Goal: Communication & Community: Answer question/provide support

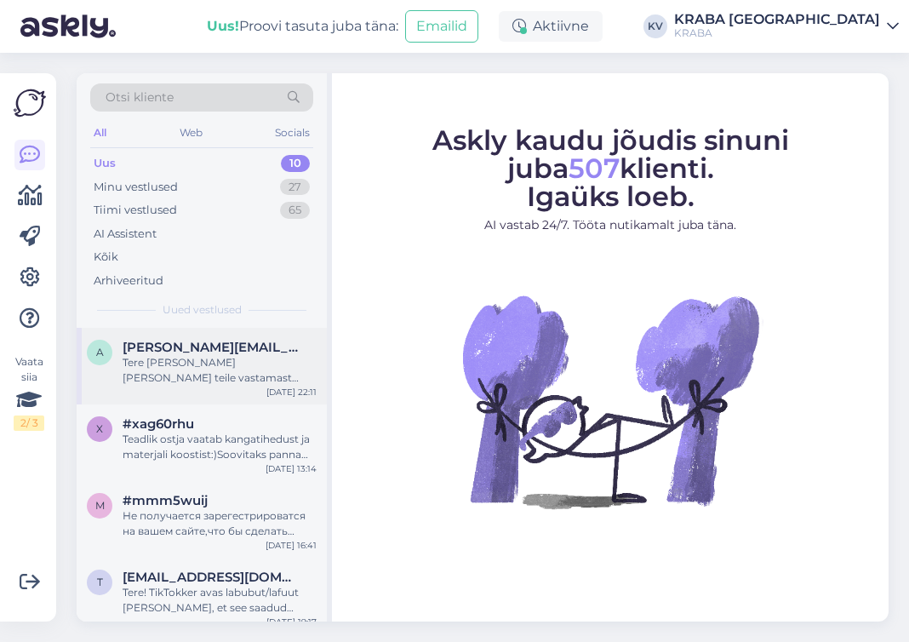
click at [210, 359] on div "Tere [PERSON_NAME] [PERSON_NAME] teile vastamast [GEOGRAPHIC_DATA] sepa turu no…" at bounding box center [220, 370] width 194 height 31
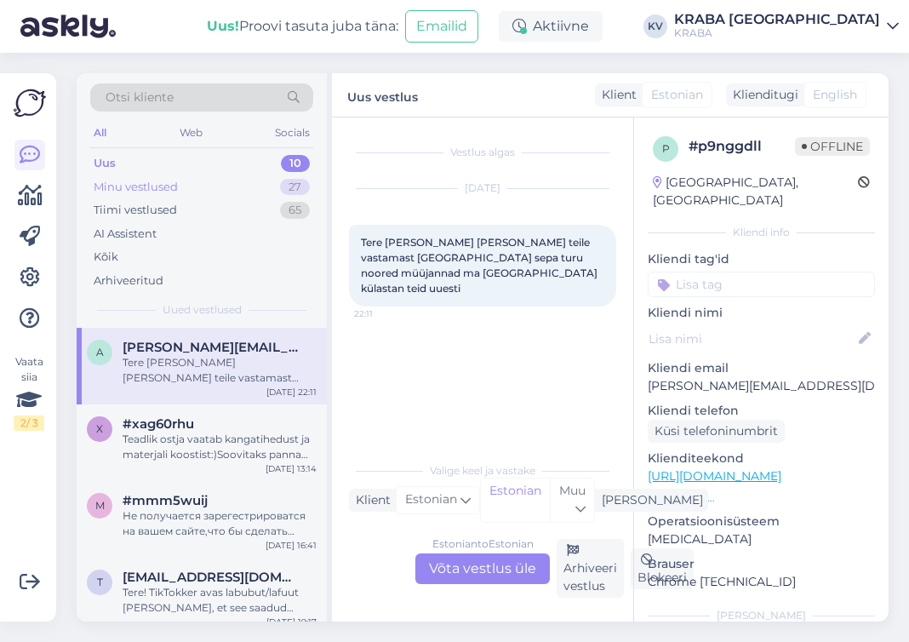
click at [136, 180] on div "Minu vestlused" at bounding box center [136, 187] width 84 height 17
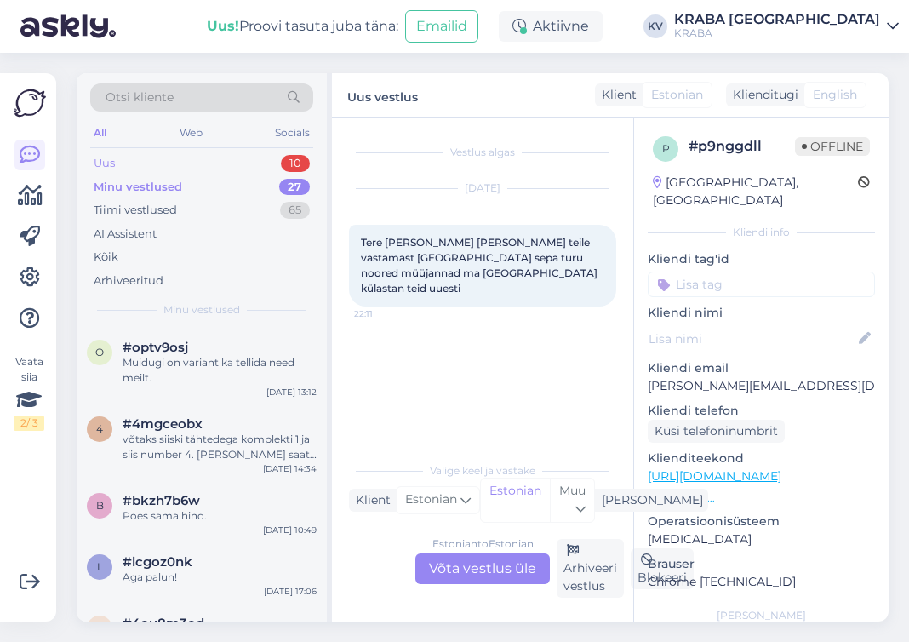
click at [171, 163] on div "Uus 10" at bounding box center [201, 163] width 223 height 24
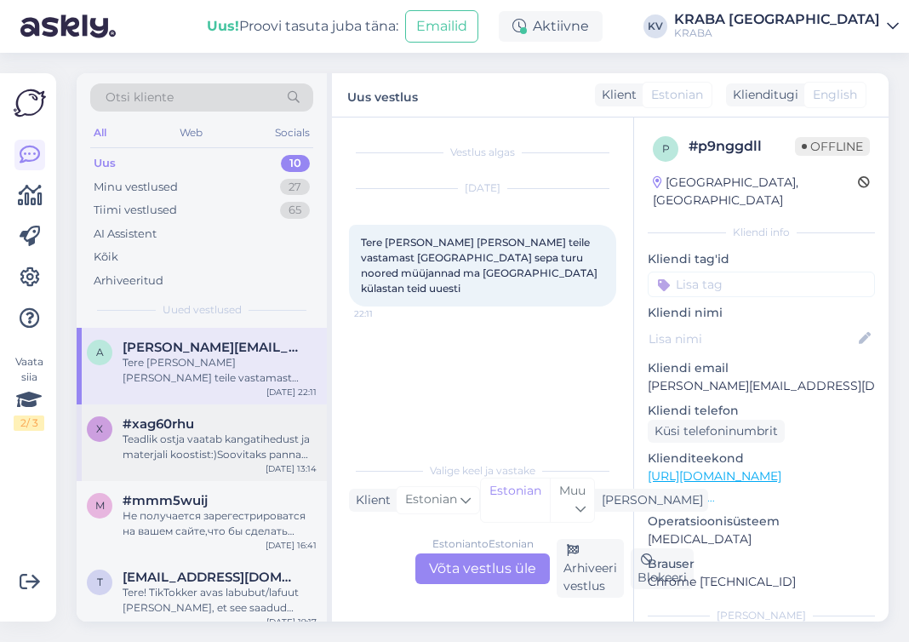
click at [242, 453] on div "Teadlik ostja vaatab kangatihedust ja materjali koostist:)Soovitaks panna täpse…" at bounding box center [220, 446] width 194 height 31
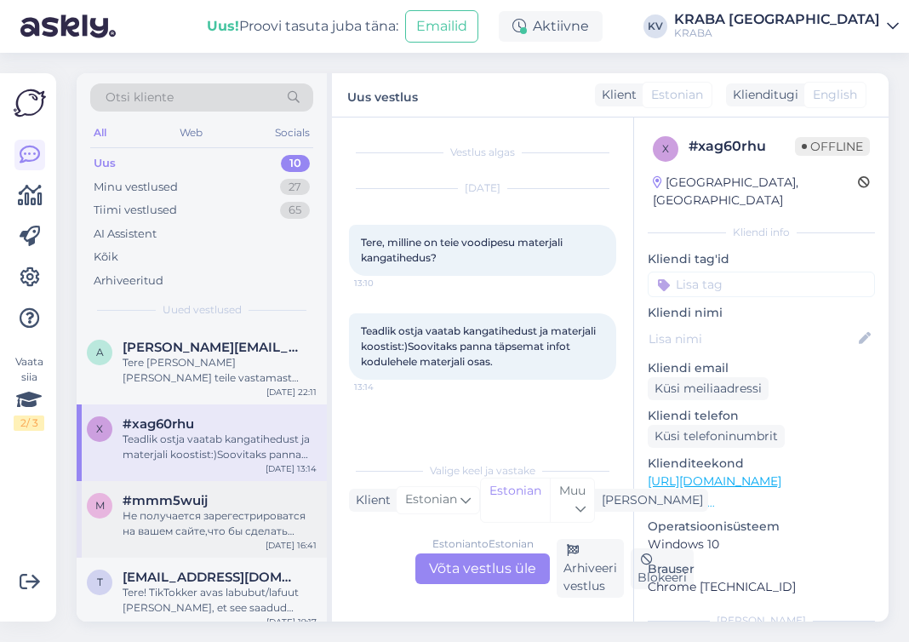
click at [184, 506] on span "#mmm5wuij" at bounding box center [165, 500] width 85 height 15
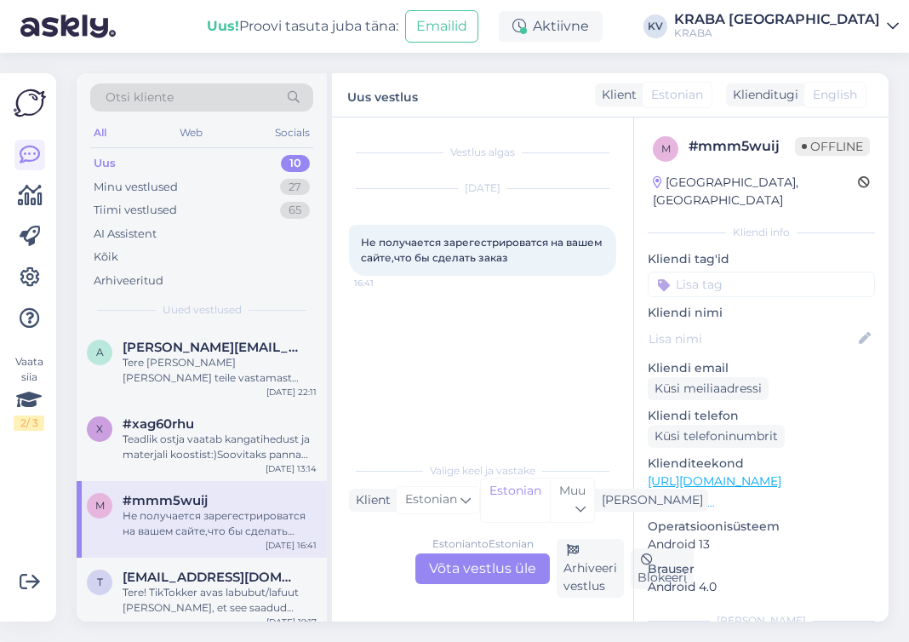
scroll to position [85, 0]
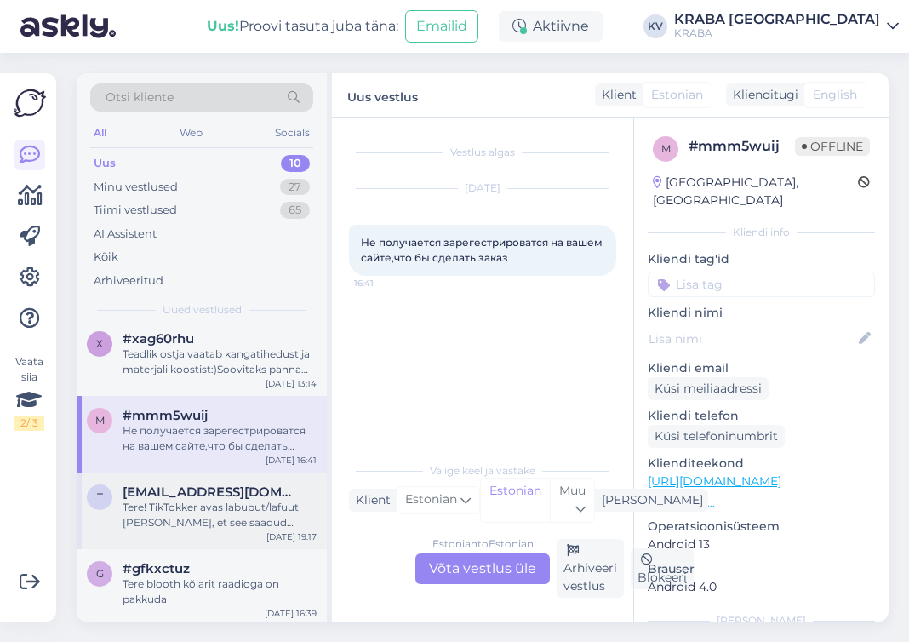
click at [179, 505] on div "Tere! TikTokker avas labubut/lafuut [PERSON_NAME], et see saadud Krabast. Kas v…" at bounding box center [220, 514] width 194 height 31
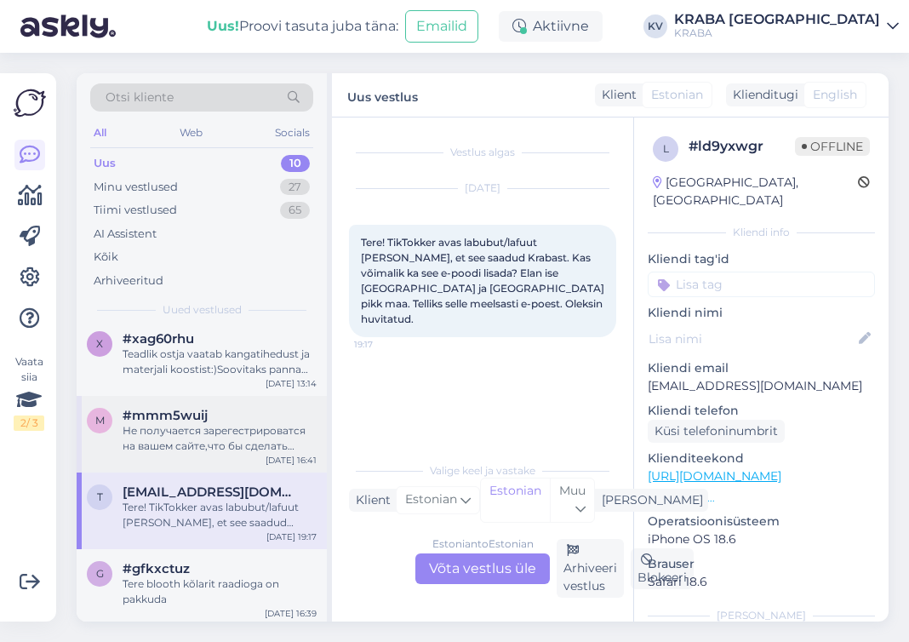
scroll to position [255, 0]
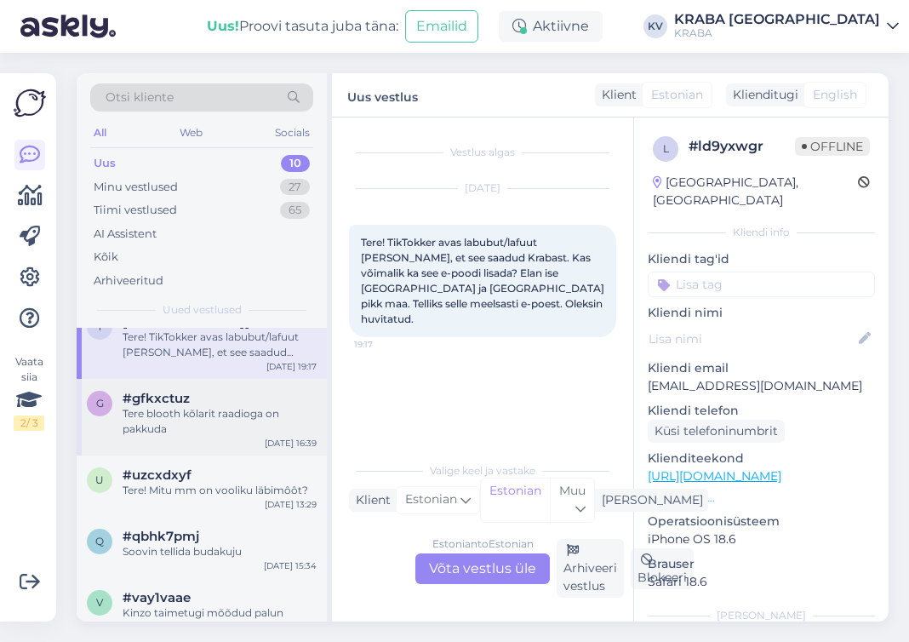
click at [233, 422] on div "g #gfkxctuz Tere blooth kõlarit raadioga on pakkuda [DATE] 16:39" at bounding box center [202, 417] width 250 height 77
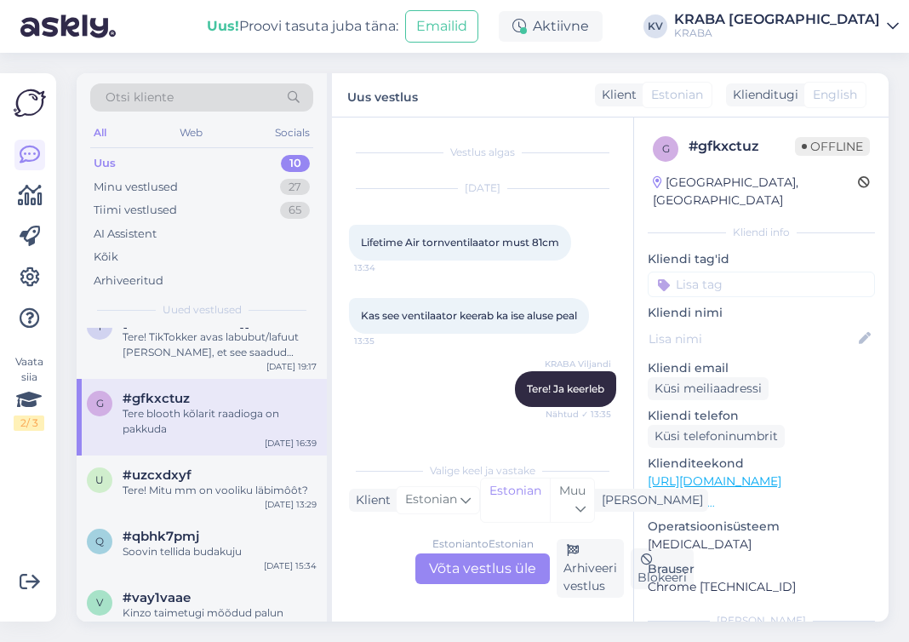
scroll to position [97, 0]
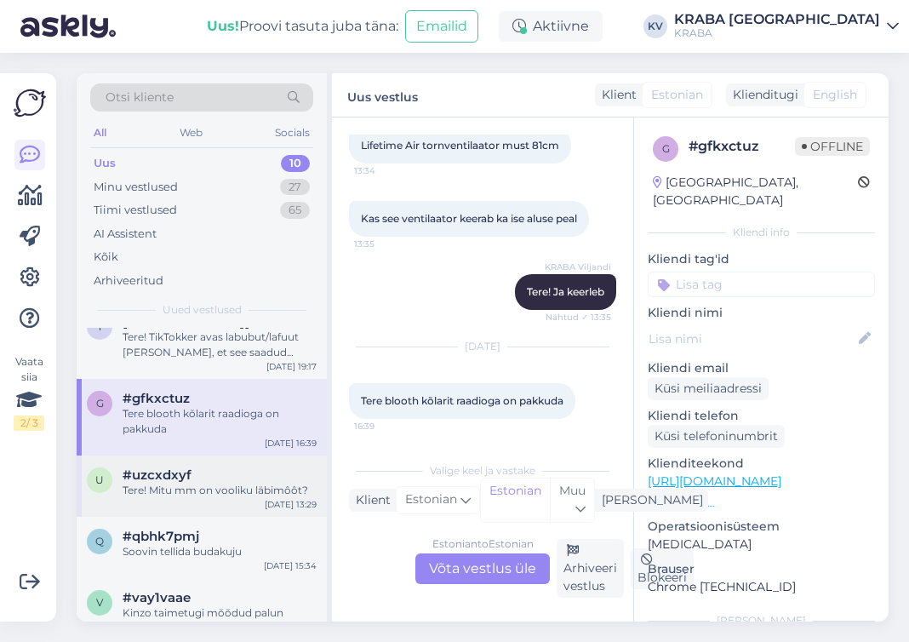
click at [180, 482] on div "Tere! Mitu mm on vooliku läbimôôt?" at bounding box center [220, 489] width 194 height 15
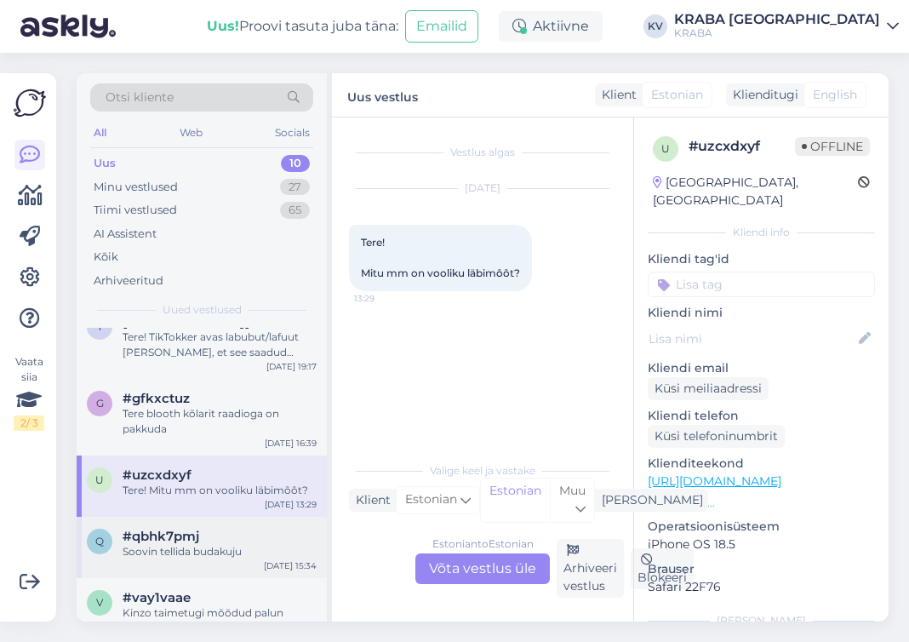
click at [188, 544] on div "Soovin tellida budakuju" at bounding box center [220, 551] width 194 height 15
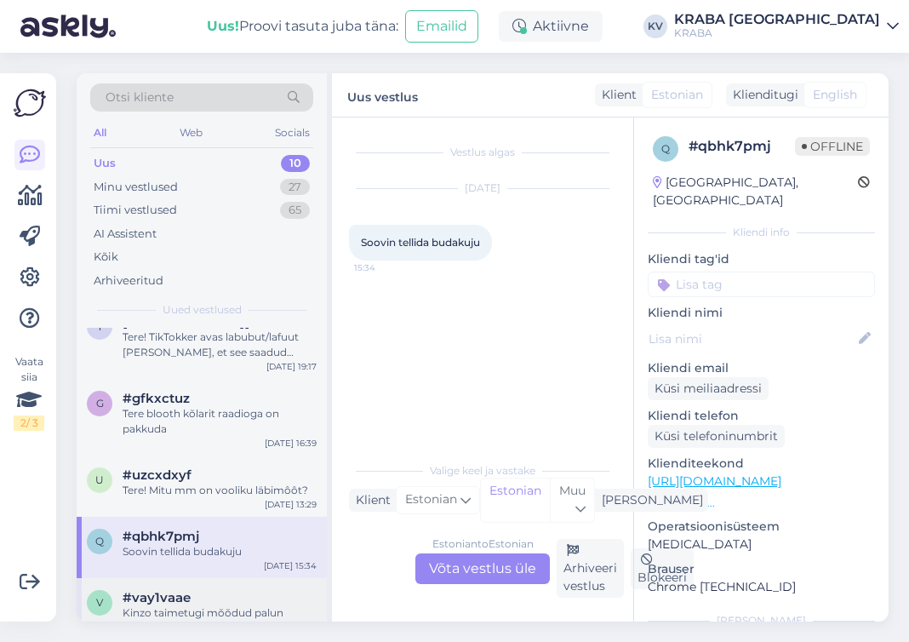
click at [184, 590] on div "#vay1vaae" at bounding box center [220, 597] width 194 height 15
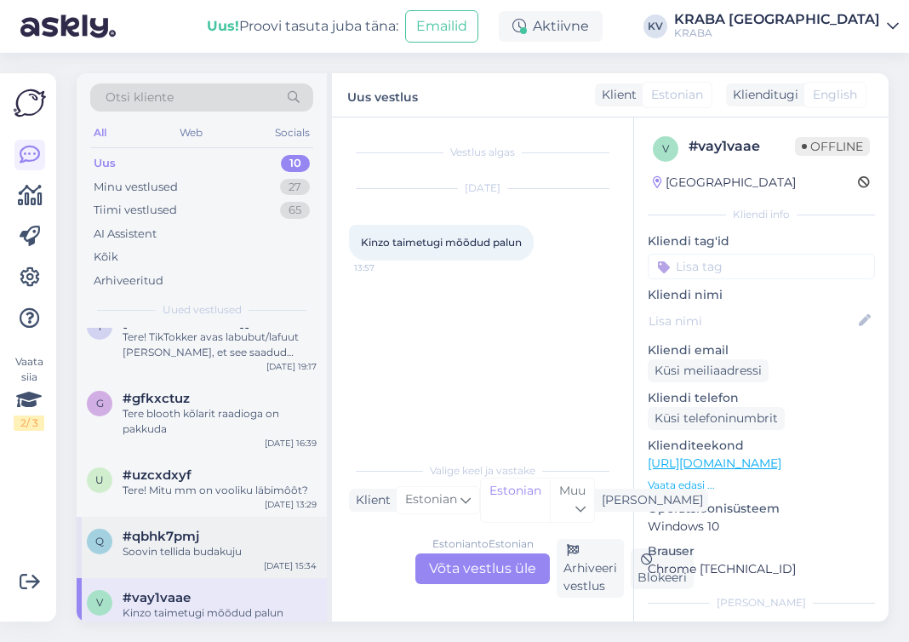
scroll to position [411, 0]
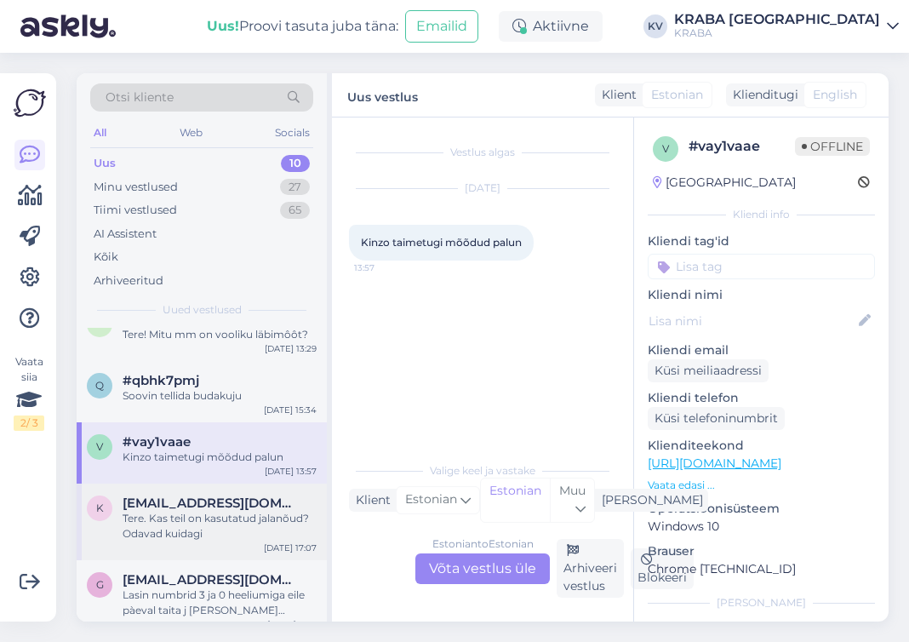
click at [238, 511] on div "Tere. Kas teil on kasutatud jalanõud? Odavad kuidagi" at bounding box center [220, 526] width 194 height 31
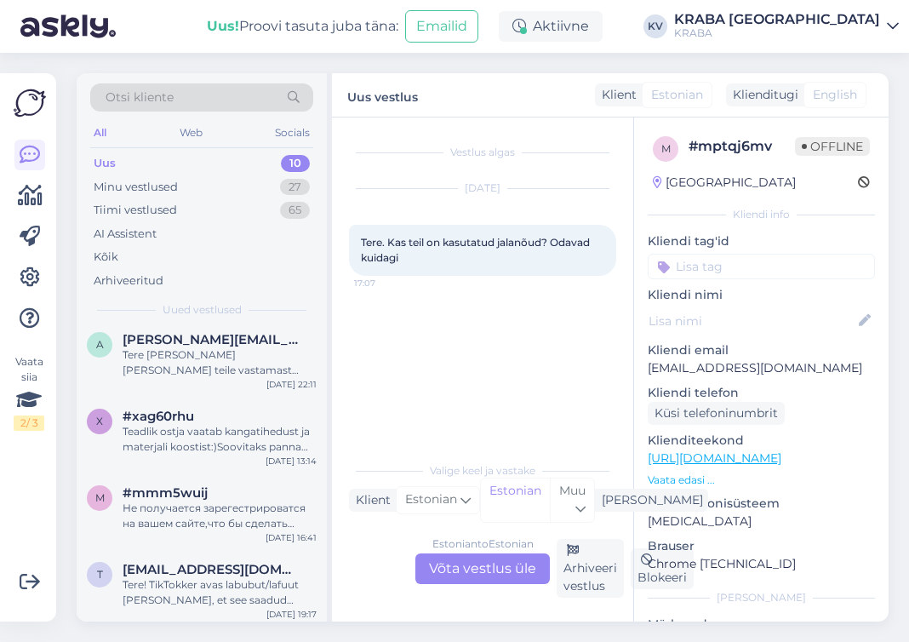
scroll to position [0, 0]
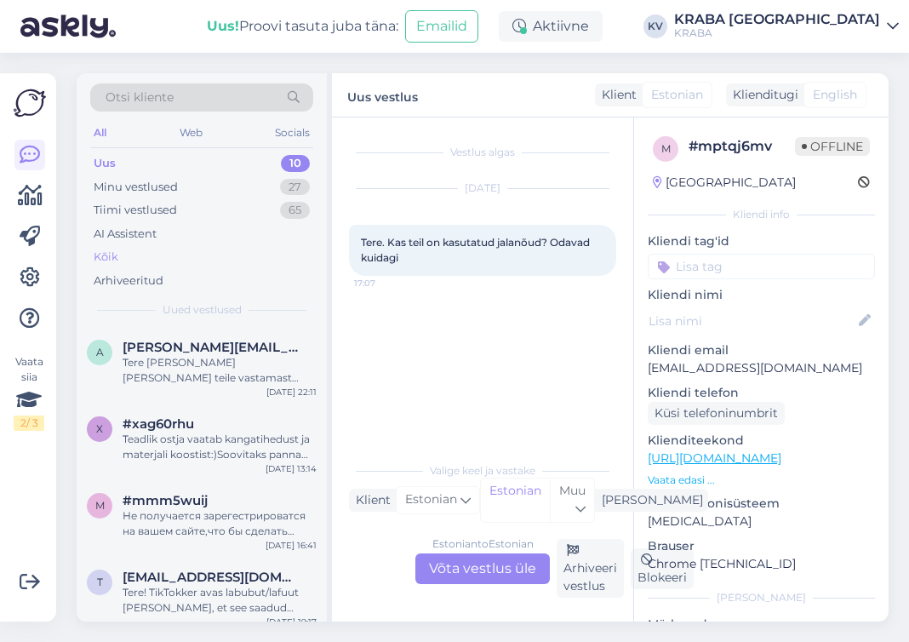
click at [124, 255] on div "Kõik" at bounding box center [201, 257] width 223 height 24
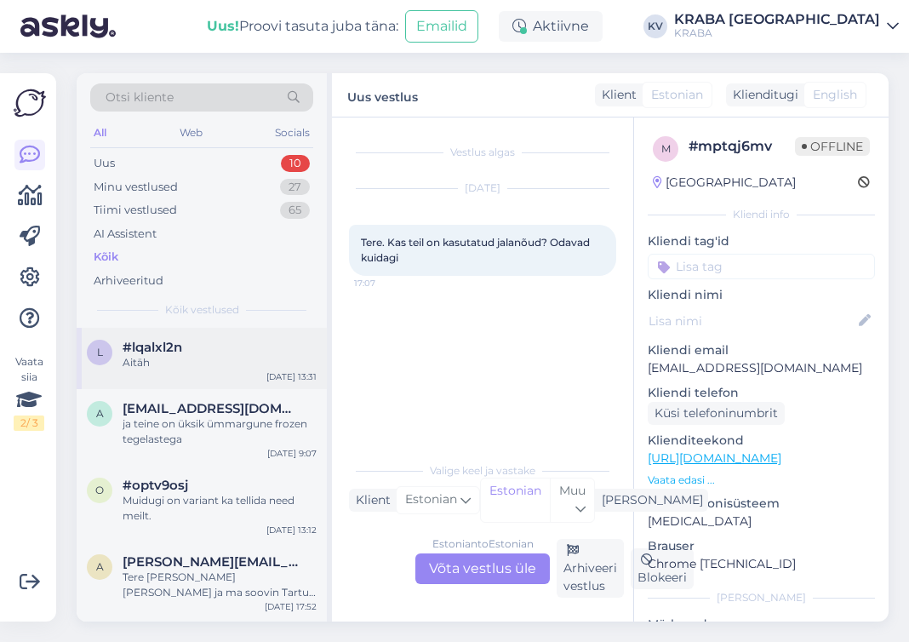
click at [226, 380] on div "l #lqalxl2n Aitäh [DATE] 13:31" at bounding box center [202, 358] width 250 height 61
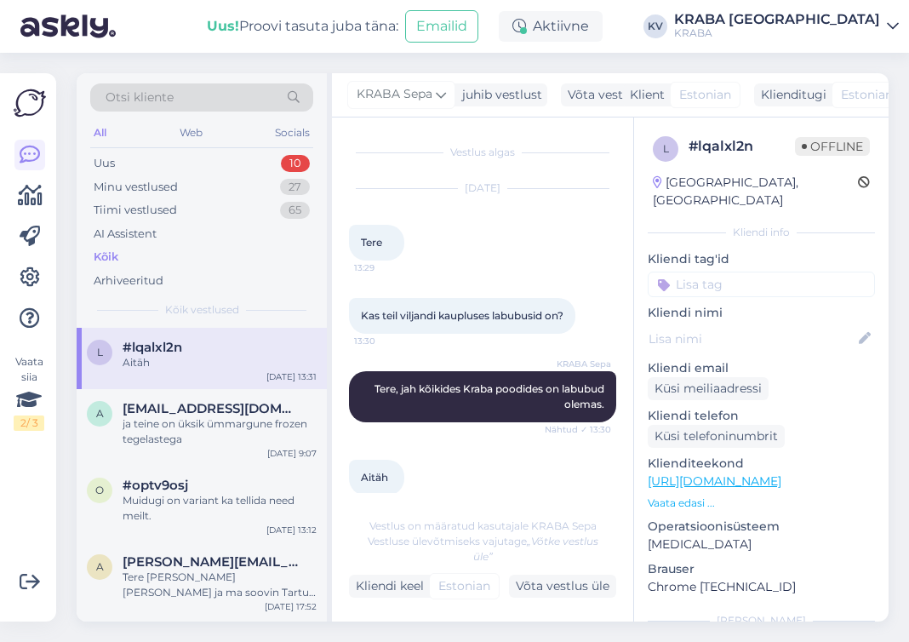
scroll to position [6, 0]
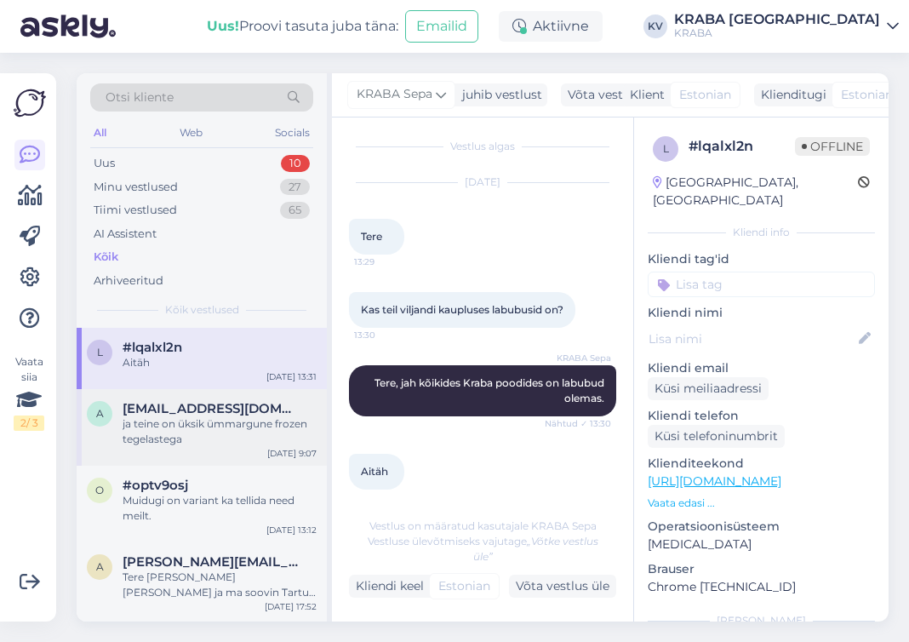
click at [198, 431] on div "ja teine on üksik ümmargune frozen tegelastega" at bounding box center [220, 431] width 194 height 31
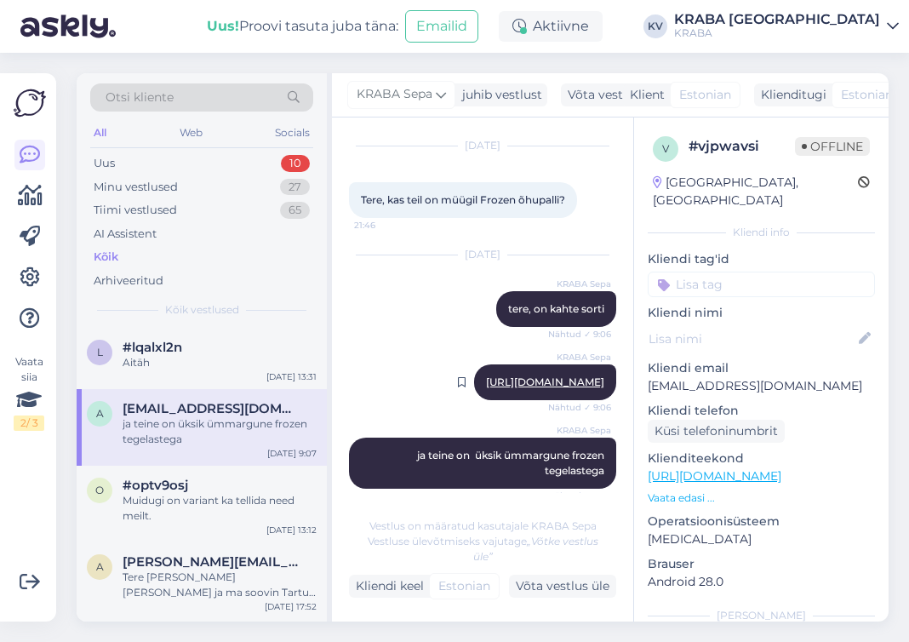
click at [486, 379] on link "[URL][DOMAIN_NAME]" at bounding box center [545, 381] width 118 height 13
click at [167, 504] on div "Muidugi on variant ka tellida need meilt." at bounding box center [220, 508] width 194 height 31
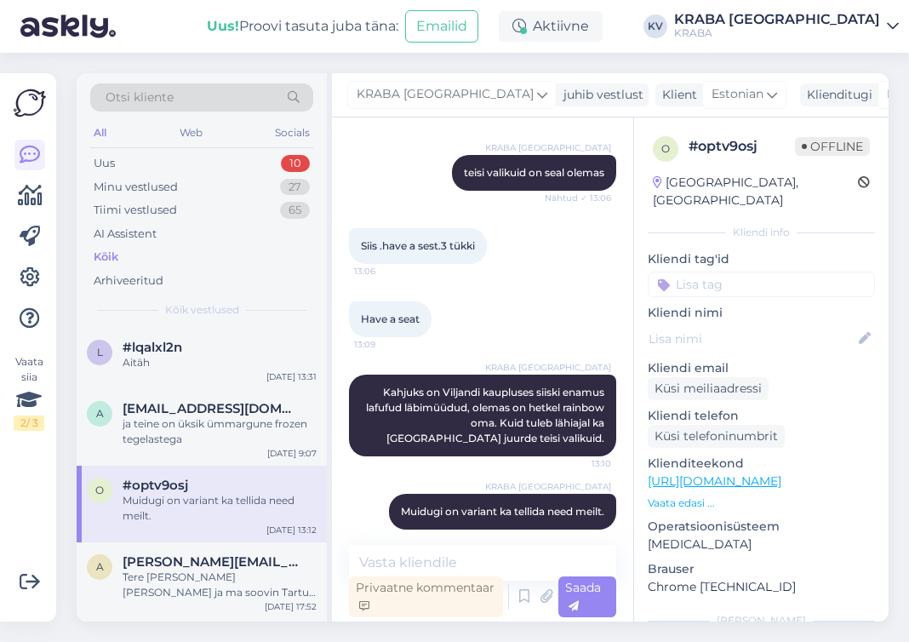
scroll to position [997, 0]
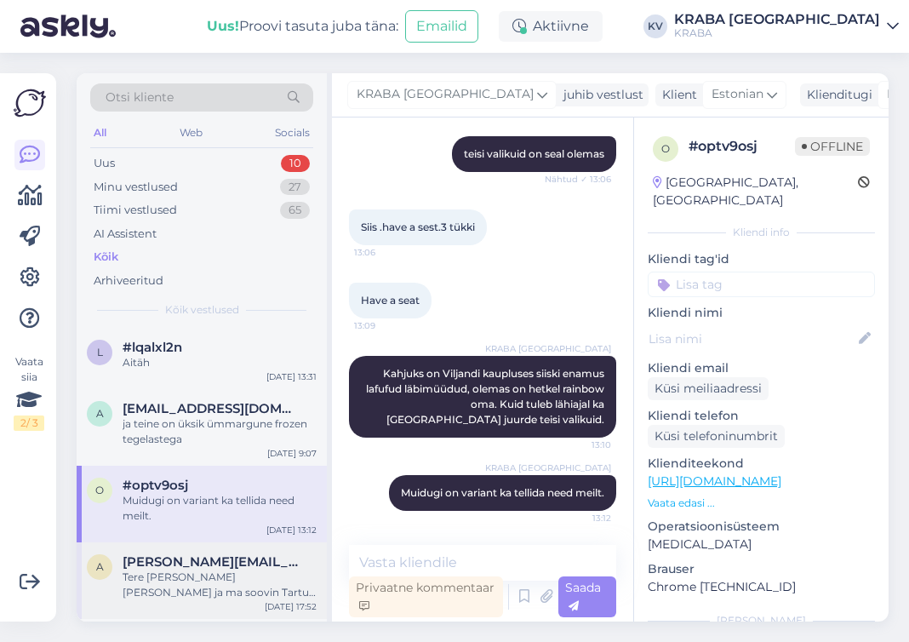
click at [202, 554] on span "[PERSON_NAME][EMAIL_ADDRESS][DOMAIN_NAME]" at bounding box center [211, 561] width 177 height 15
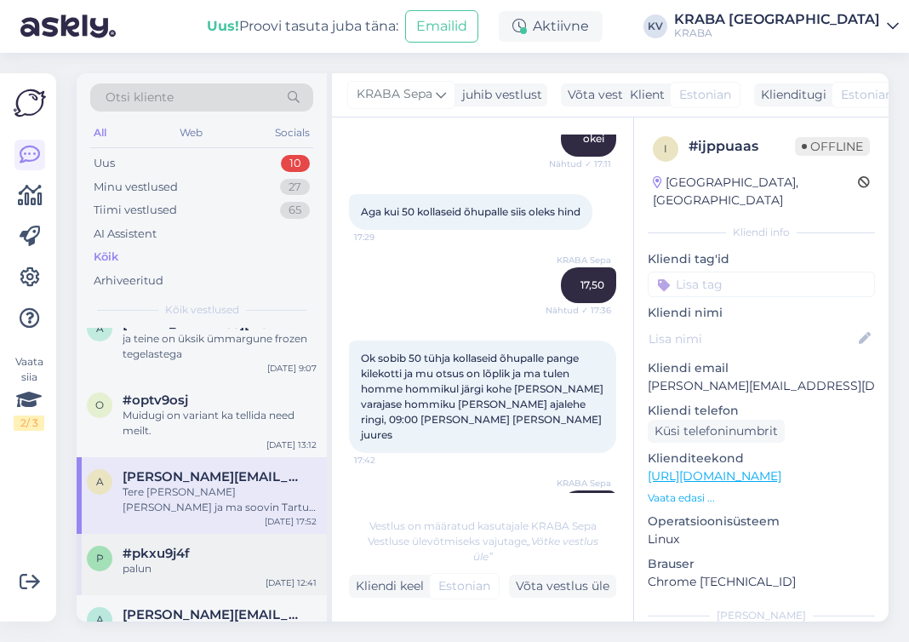
scroll to position [170, 0]
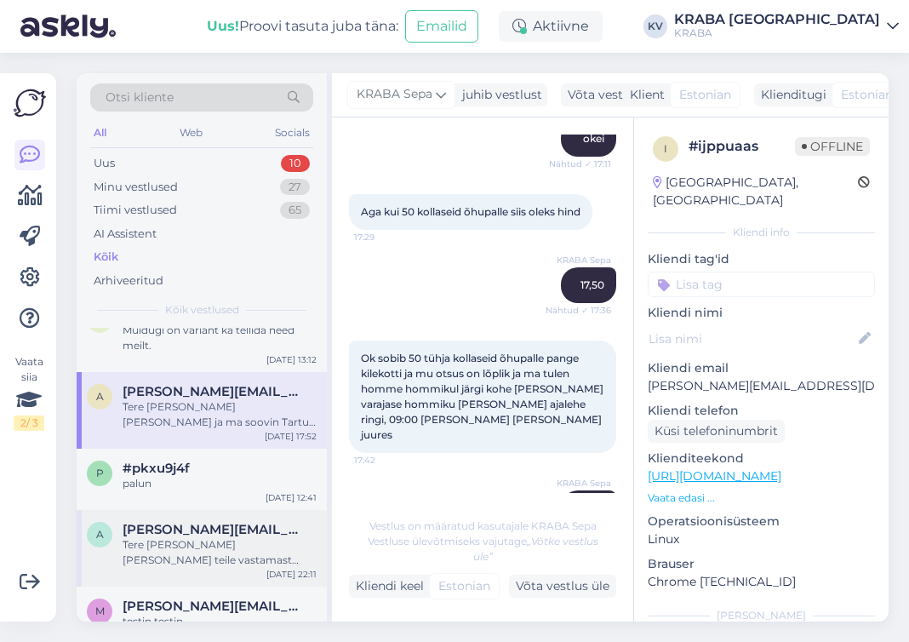
click at [231, 537] on div "Tere [PERSON_NAME] [PERSON_NAME] teile vastamast [GEOGRAPHIC_DATA] sepa turu no…" at bounding box center [220, 552] width 194 height 31
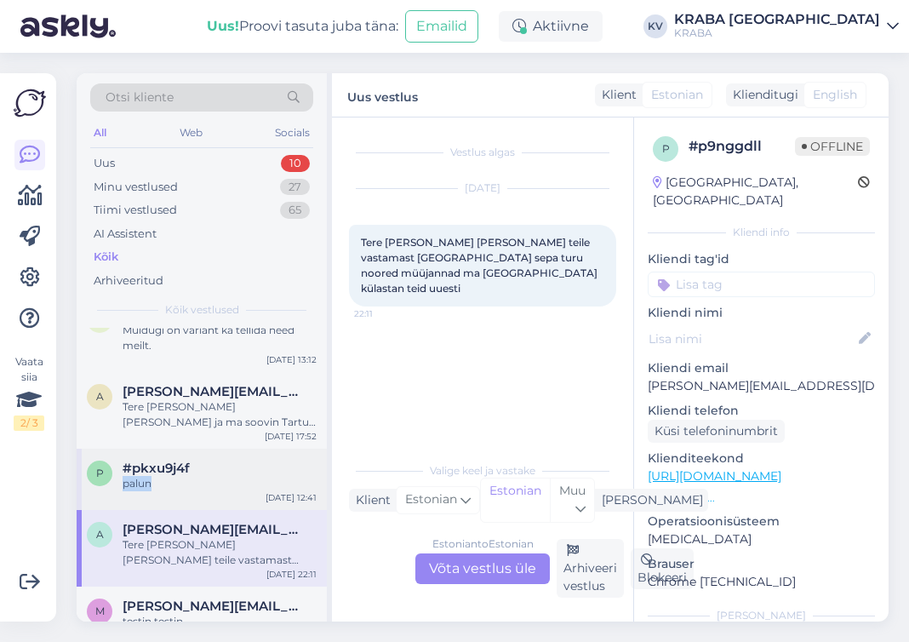
click at [193, 460] on div "#pkxu9j4f palun" at bounding box center [220, 475] width 194 height 31
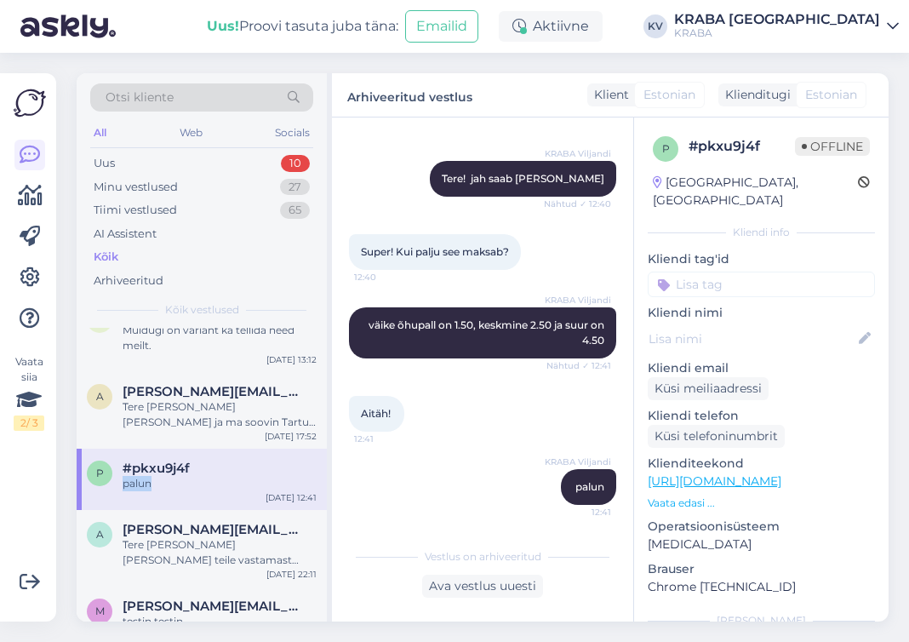
scroll to position [255, 0]
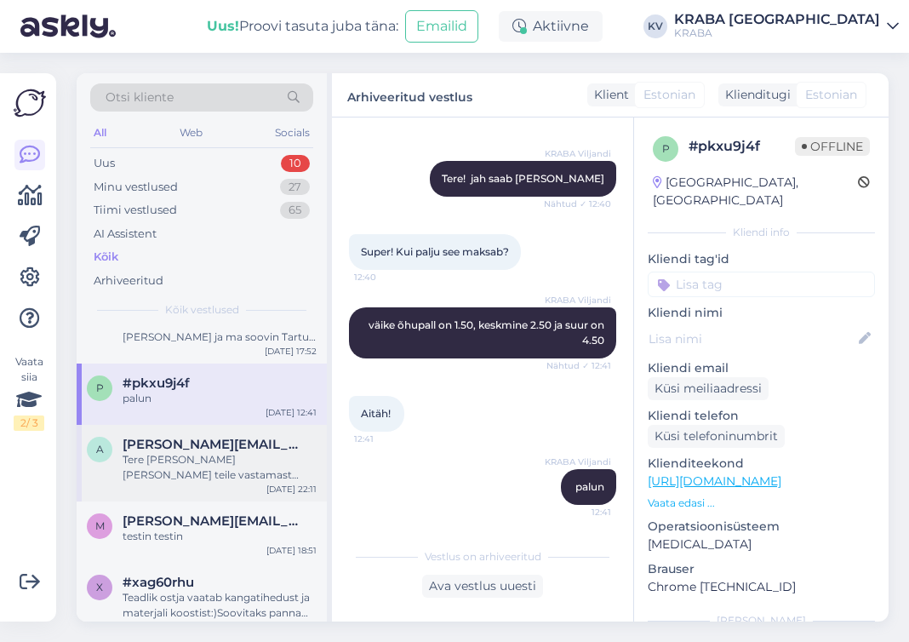
click at [201, 453] on div "Tere [PERSON_NAME] [PERSON_NAME] teile vastamast [GEOGRAPHIC_DATA] sepa turu no…" at bounding box center [220, 467] width 194 height 31
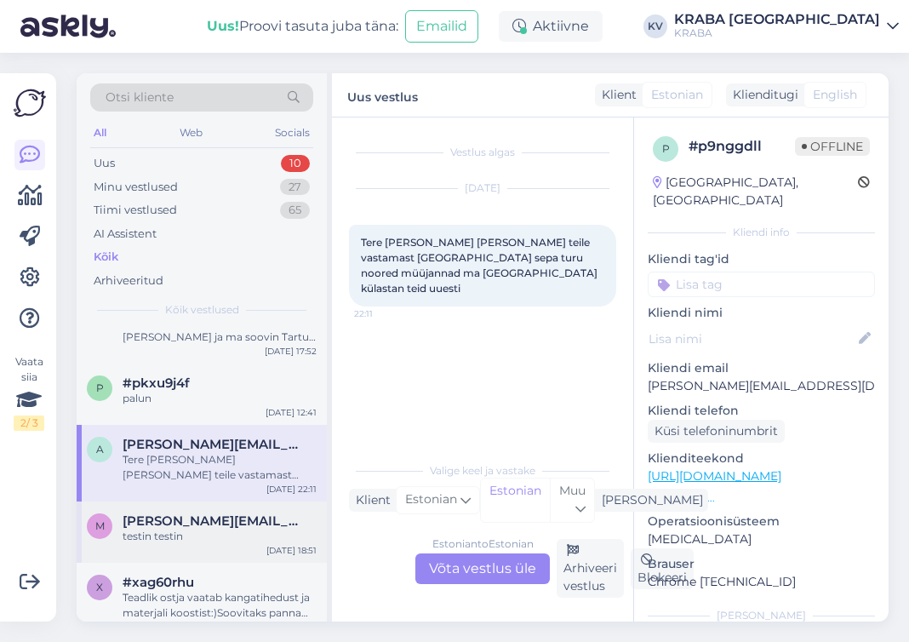
click at [231, 528] on div "testin testin" at bounding box center [220, 535] width 194 height 15
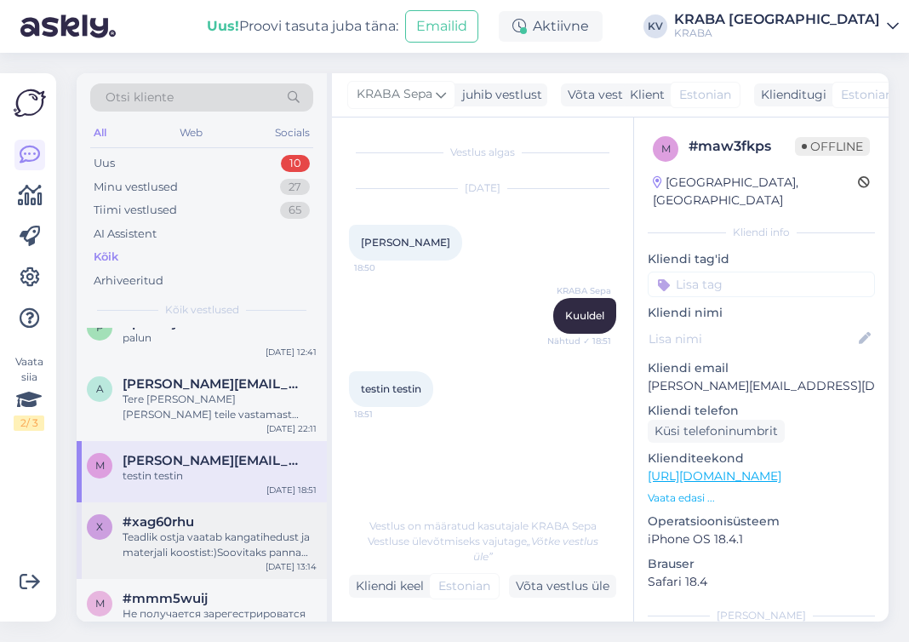
scroll to position [340, 0]
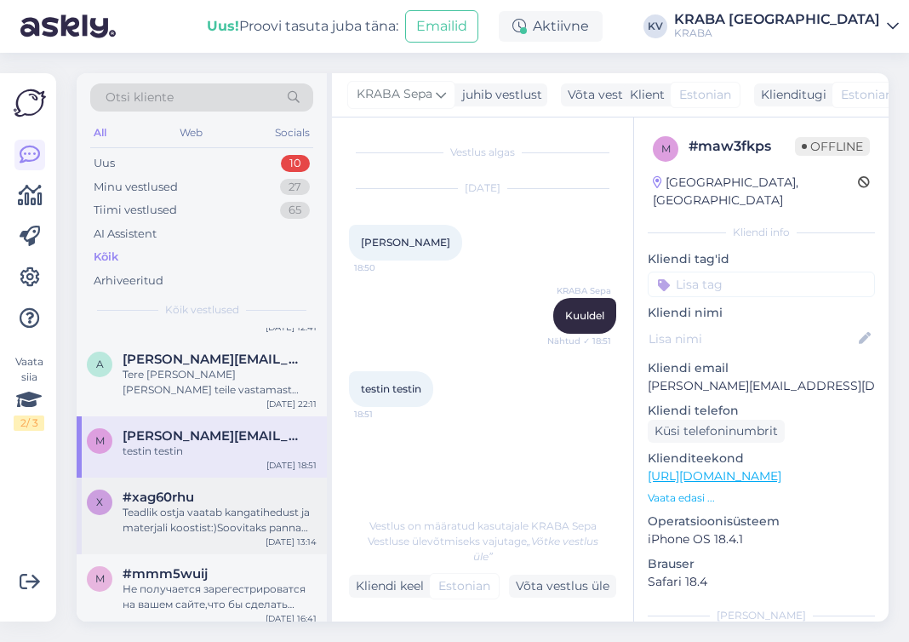
click at [224, 505] on div "Teadlik ostja vaatab kangatihedust ja materjali koostist:)Soovitaks panna täpse…" at bounding box center [220, 520] width 194 height 31
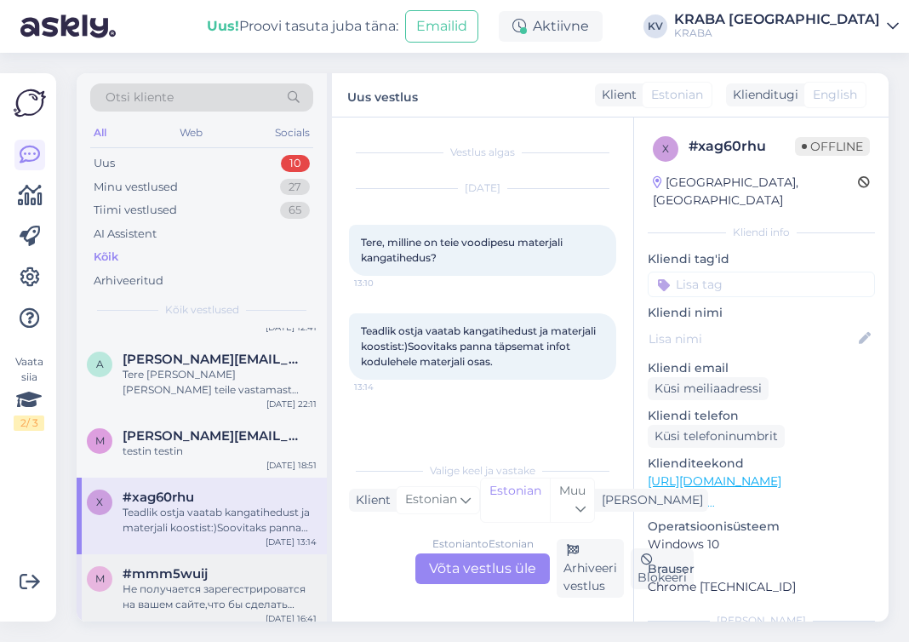
click at [254, 581] on div "Не получается зарегестрироватся на вашем сайте,что бы сделать заказ" at bounding box center [220, 596] width 194 height 31
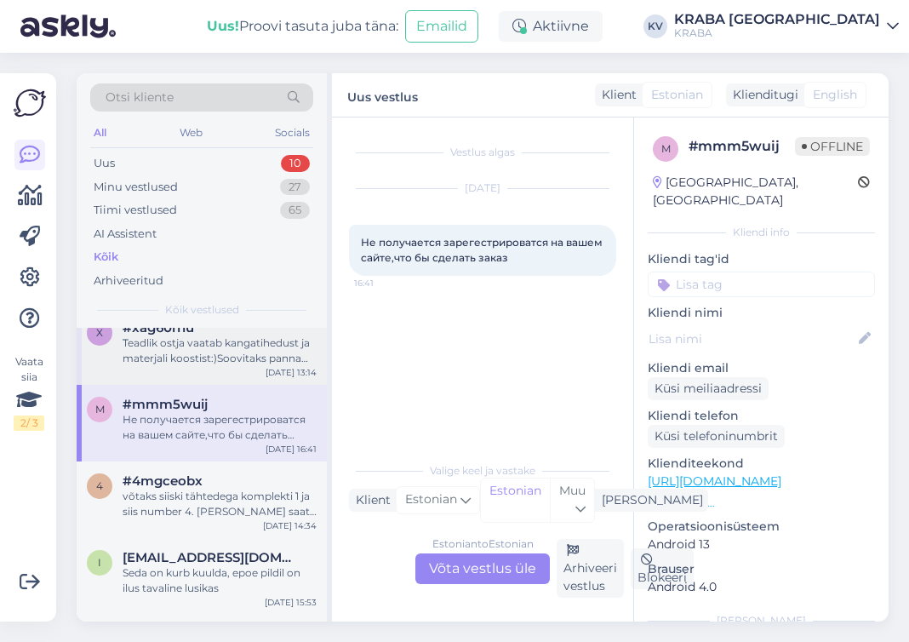
scroll to position [511, 0]
click at [239, 489] on div "võtaks siiski tähtedega komplekti 1 ja siis number 4. [PERSON_NAME] saata [EMAI…" at bounding box center [220, 503] width 194 height 31
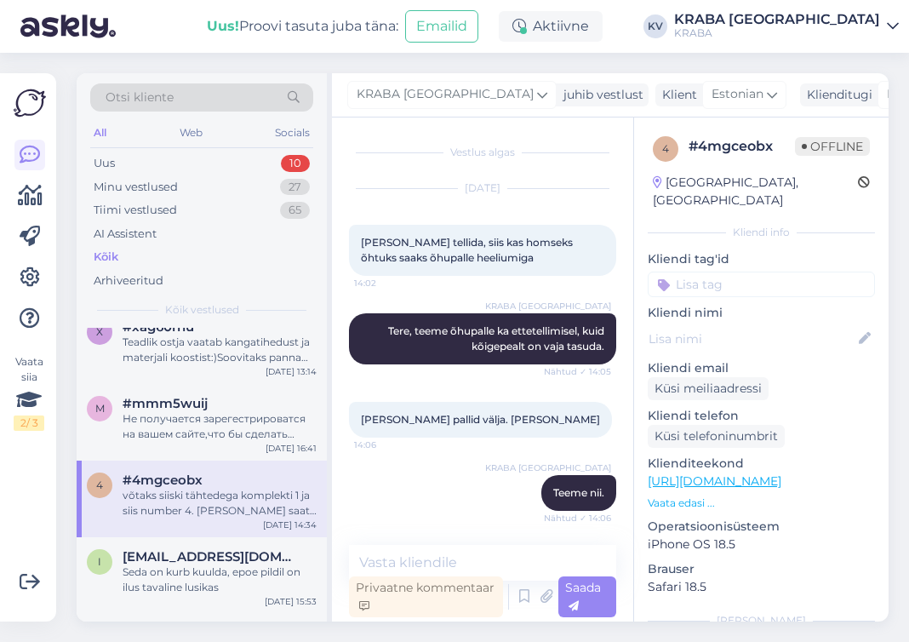
scroll to position [373, 0]
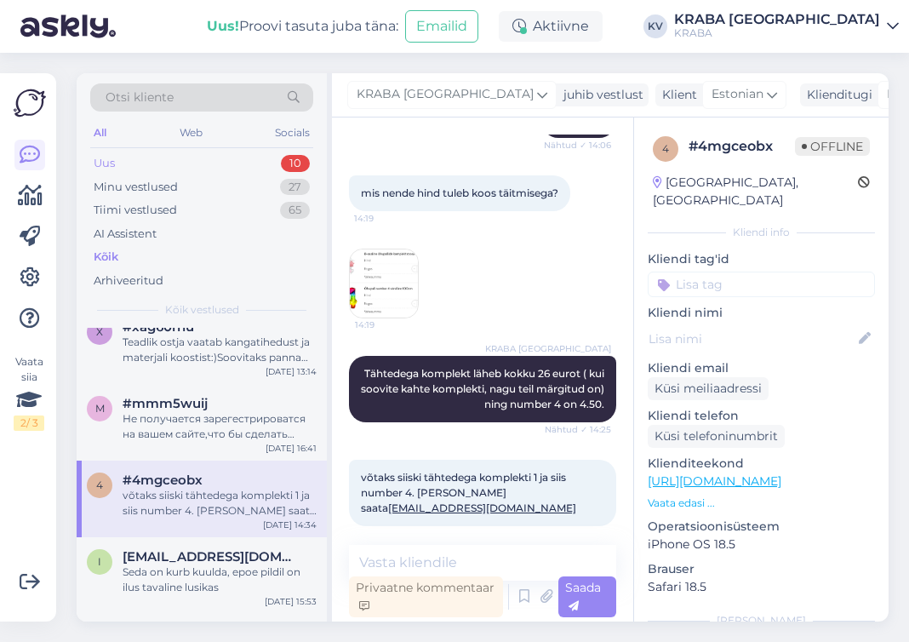
click at [111, 165] on div "Uus" at bounding box center [104, 163] width 21 height 17
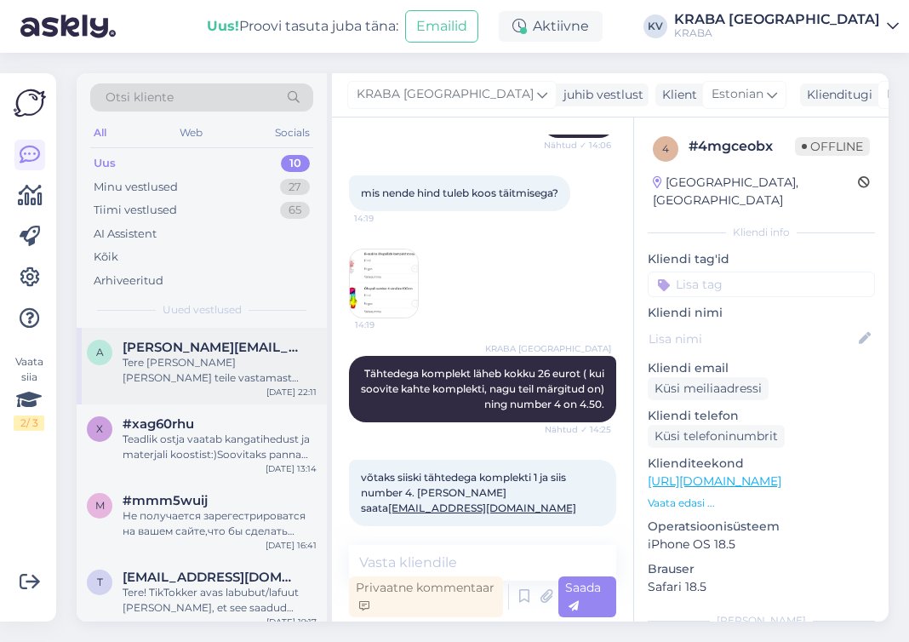
click at [157, 345] on span "[PERSON_NAME][EMAIL_ADDRESS][DOMAIN_NAME]" at bounding box center [211, 346] width 177 height 15
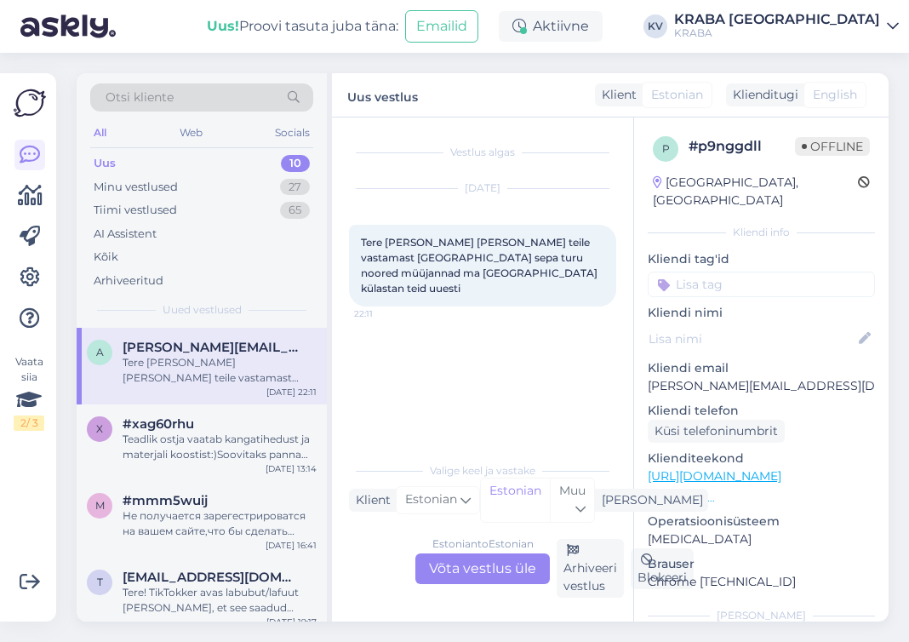
click at [158, 108] on div "Otsi kliente" at bounding box center [201, 97] width 223 height 28
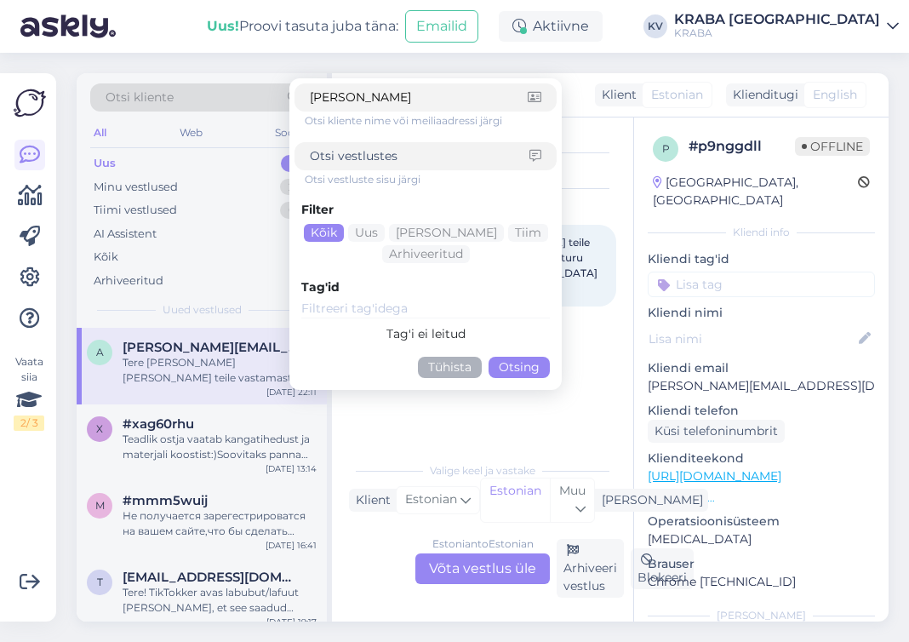
type input "[PERSON_NAME]"
click at [460, 357] on button "Tühista" at bounding box center [450, 367] width 64 height 21
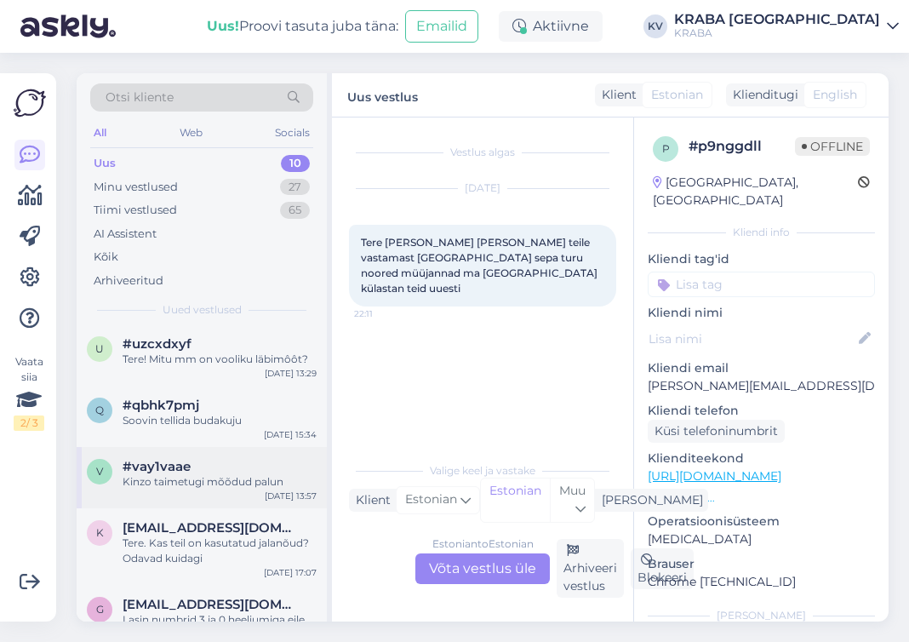
scroll to position [411, 0]
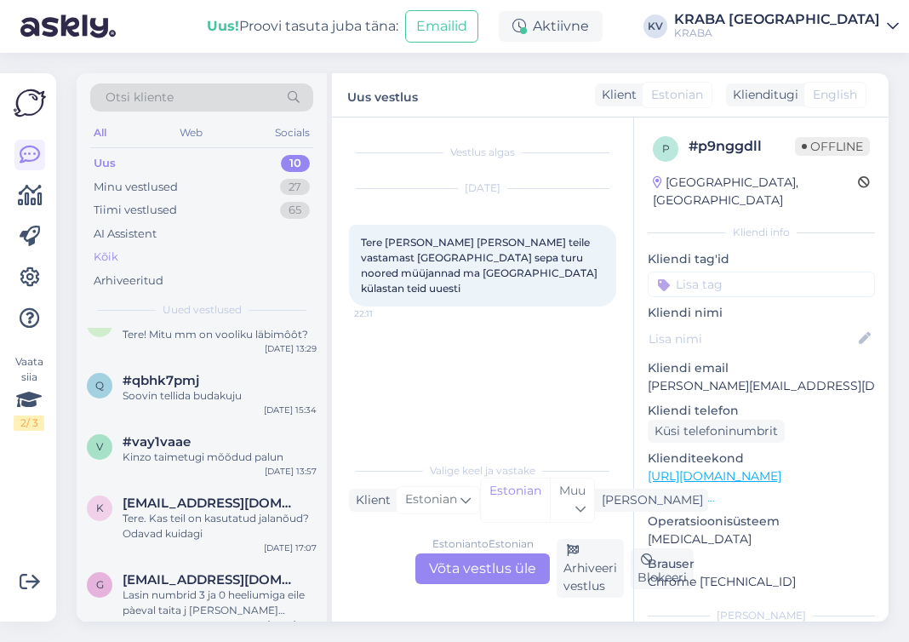
click at [129, 264] on div "Kõik" at bounding box center [201, 257] width 223 height 24
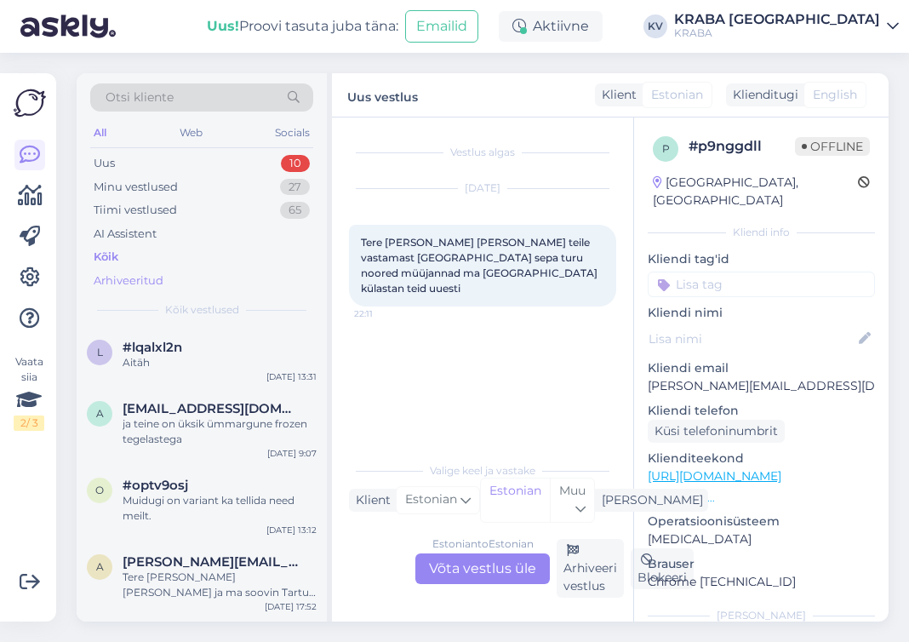
click at [150, 280] on div "Arhiveeritud" at bounding box center [129, 280] width 70 height 17
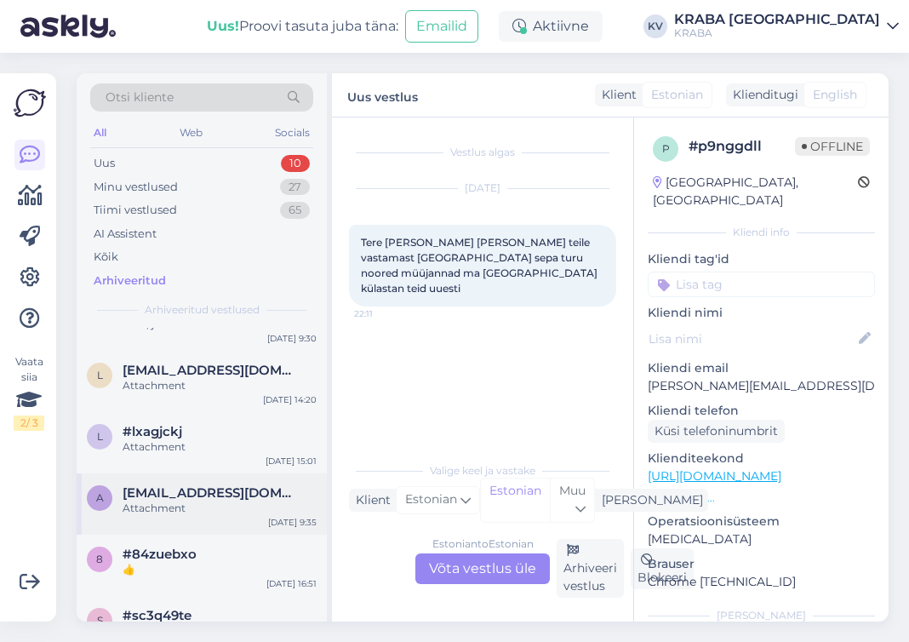
scroll to position [340, 0]
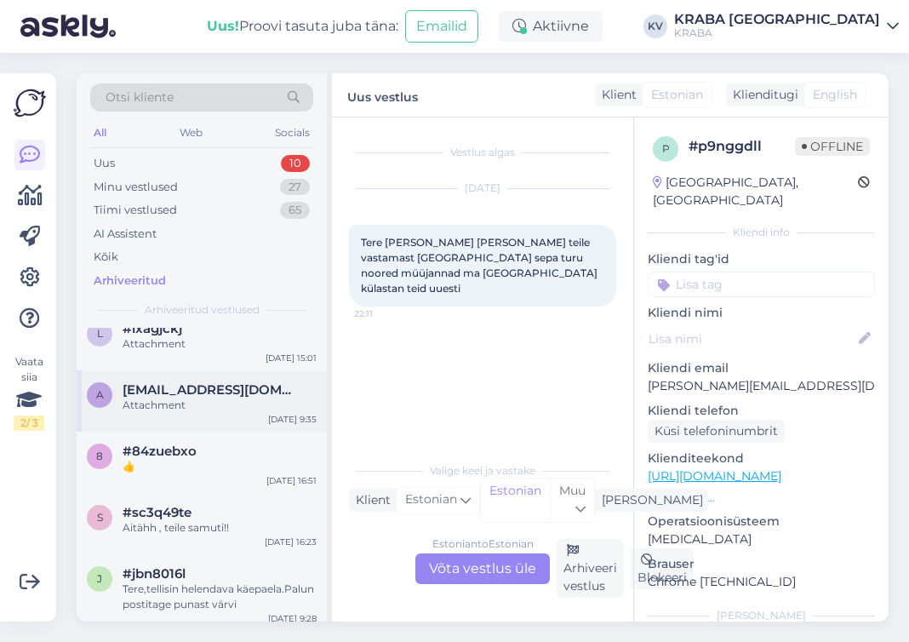
click at [187, 397] on div "Attachment" at bounding box center [220, 404] width 194 height 15
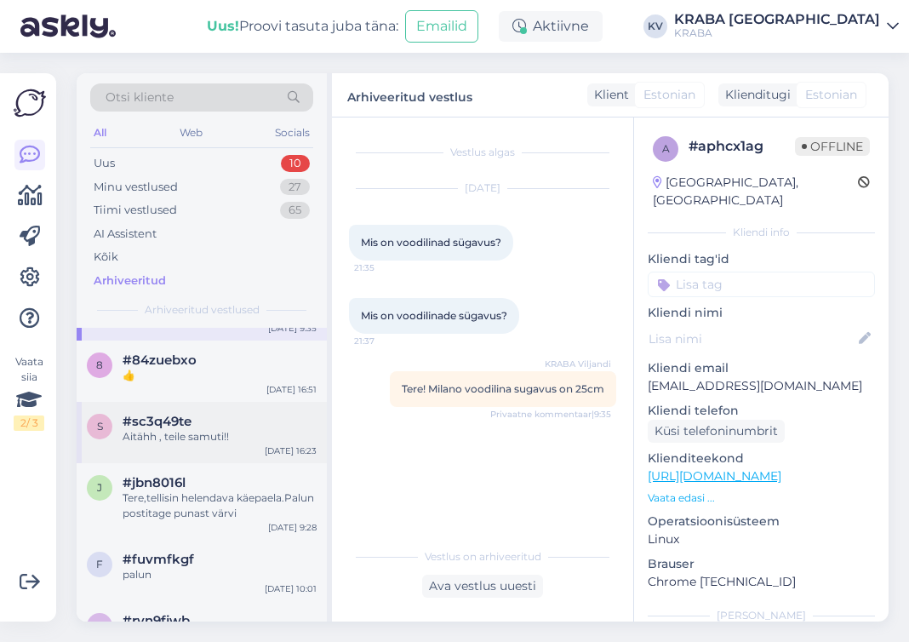
scroll to position [511, 0]
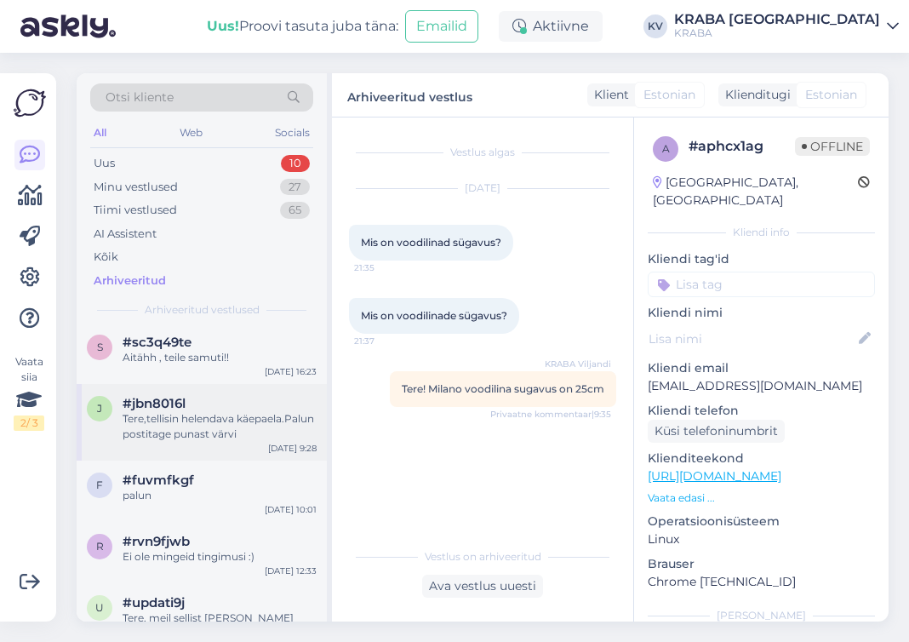
click at [211, 411] on div "Tere,tellisin helendava käepaela.Palun postitage punast värvi" at bounding box center [220, 426] width 194 height 31
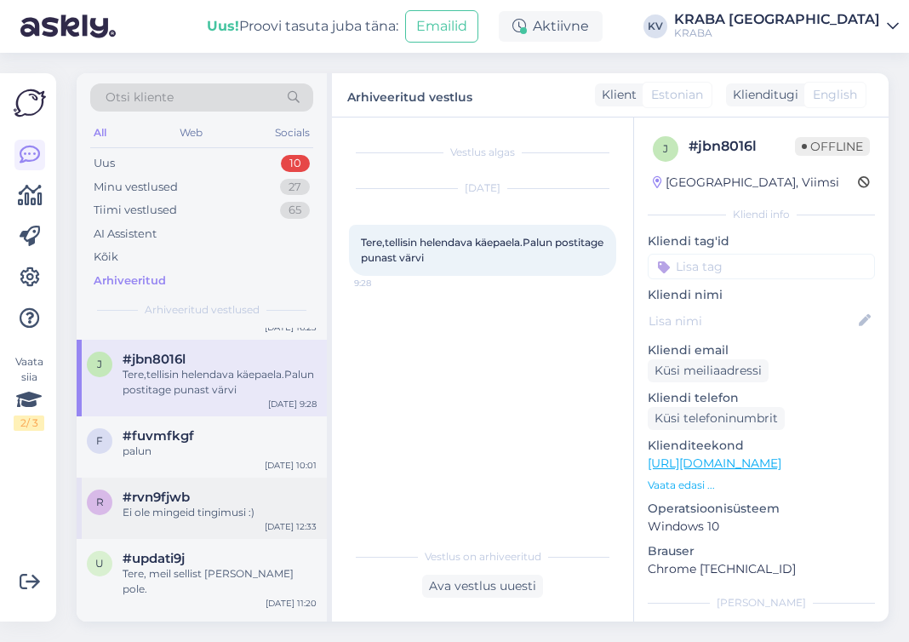
scroll to position [596, 0]
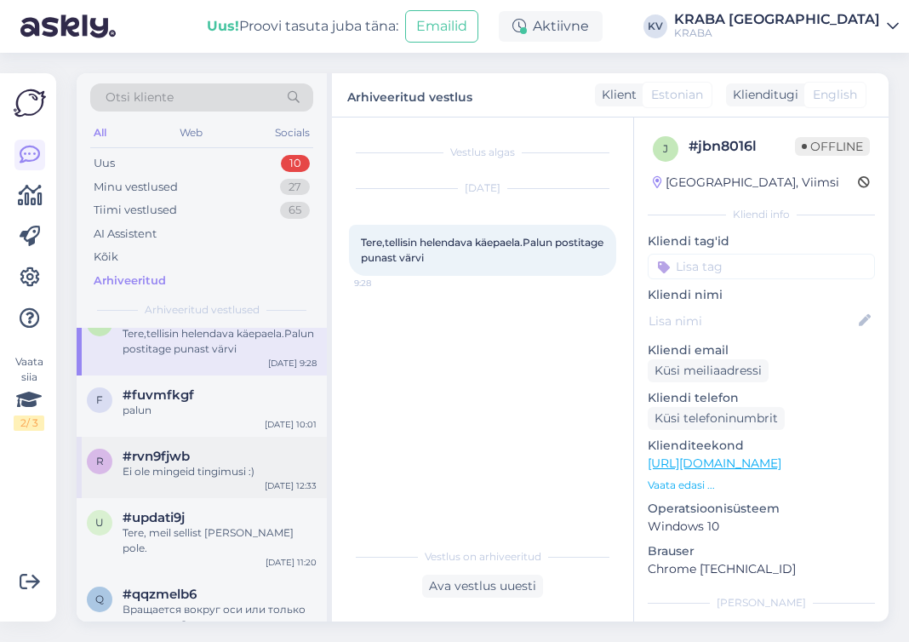
click at [218, 448] on div "#rvn9fjwb" at bounding box center [220, 455] width 194 height 15
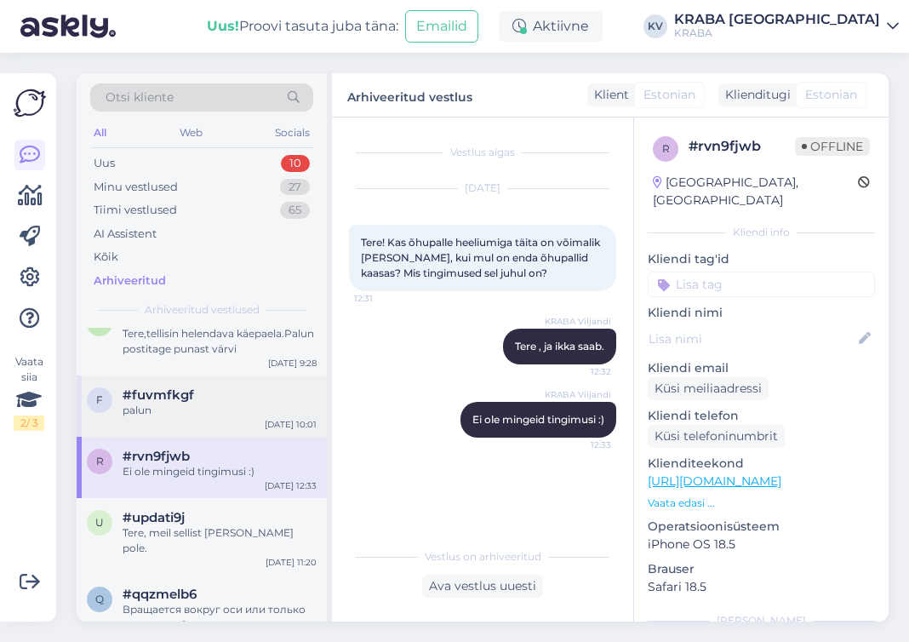
scroll to position [766, 0]
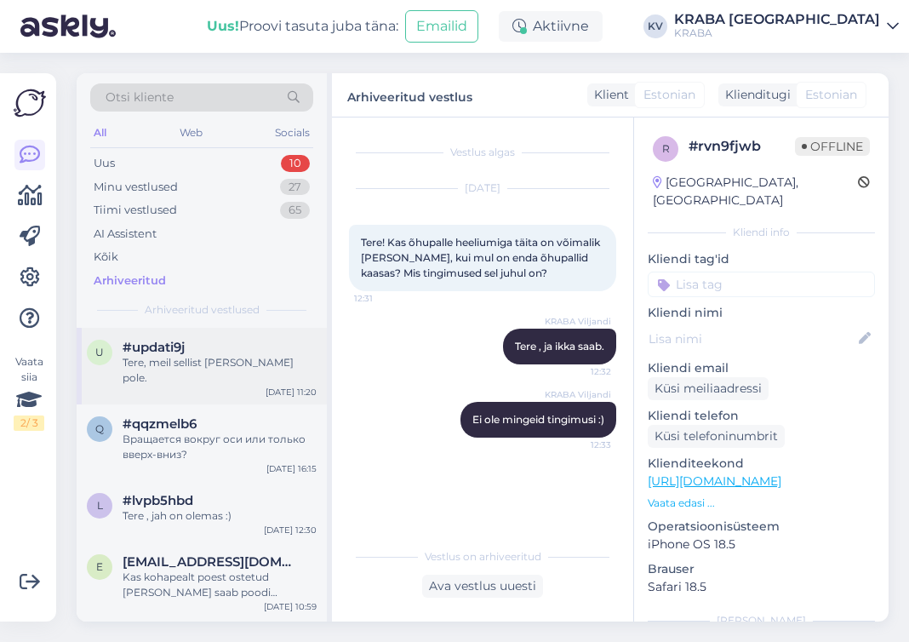
click at [234, 355] on div "Tere, meil sellist [PERSON_NAME] pole." at bounding box center [220, 370] width 194 height 31
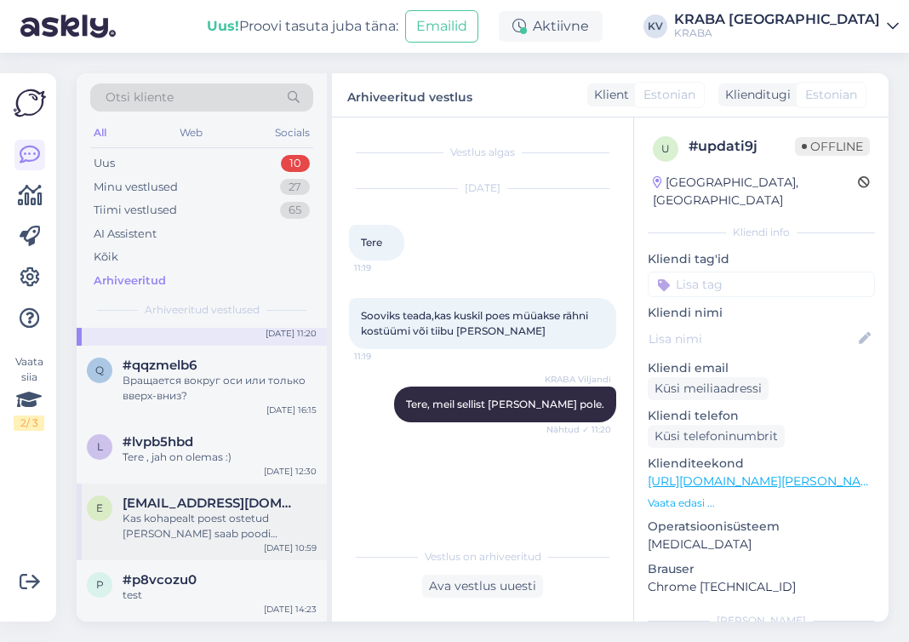
scroll to position [851, 0]
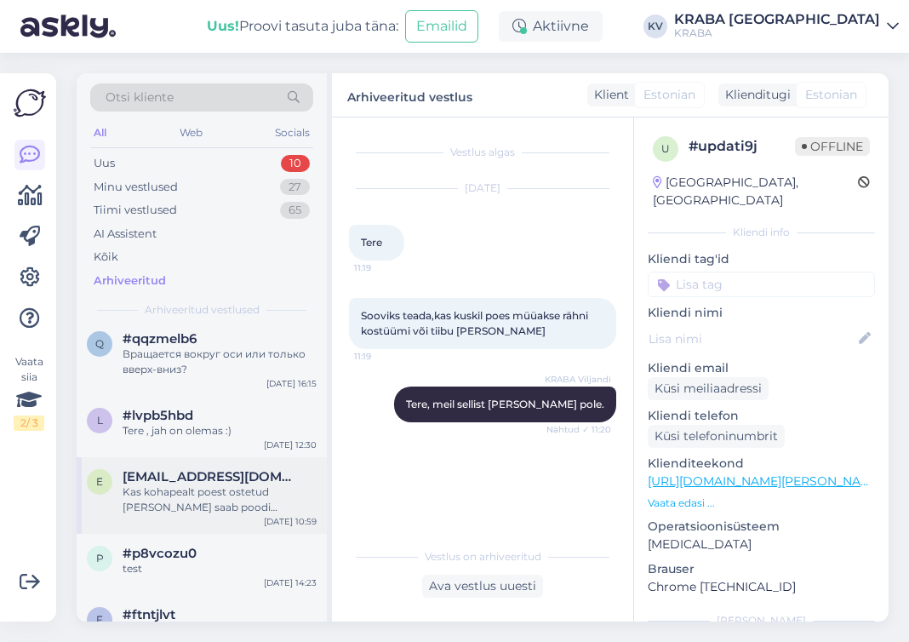
click at [209, 484] on div "Kas kohapealt poest ostetud [PERSON_NAME] saab poodi tagastada?" at bounding box center [220, 499] width 194 height 31
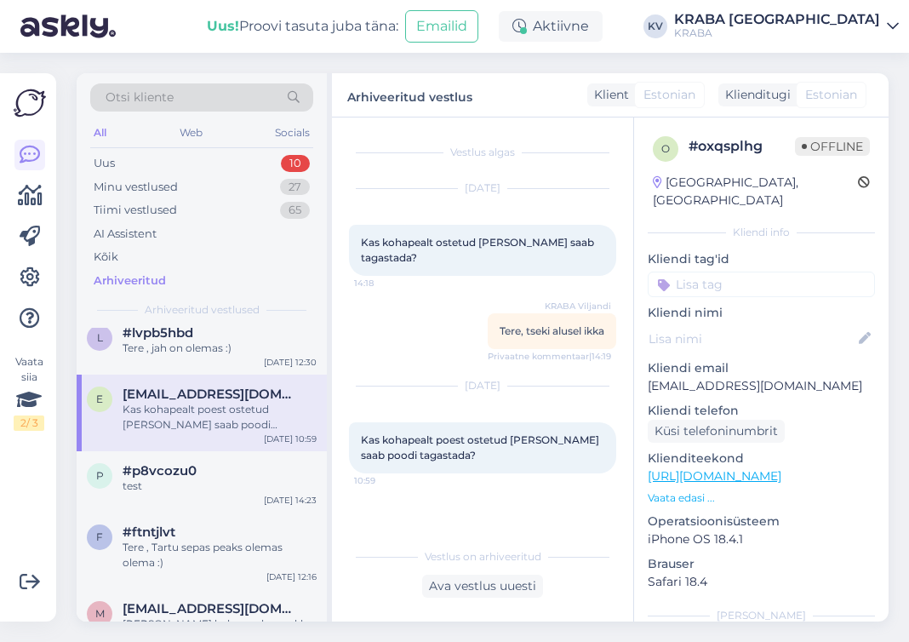
scroll to position [936, 0]
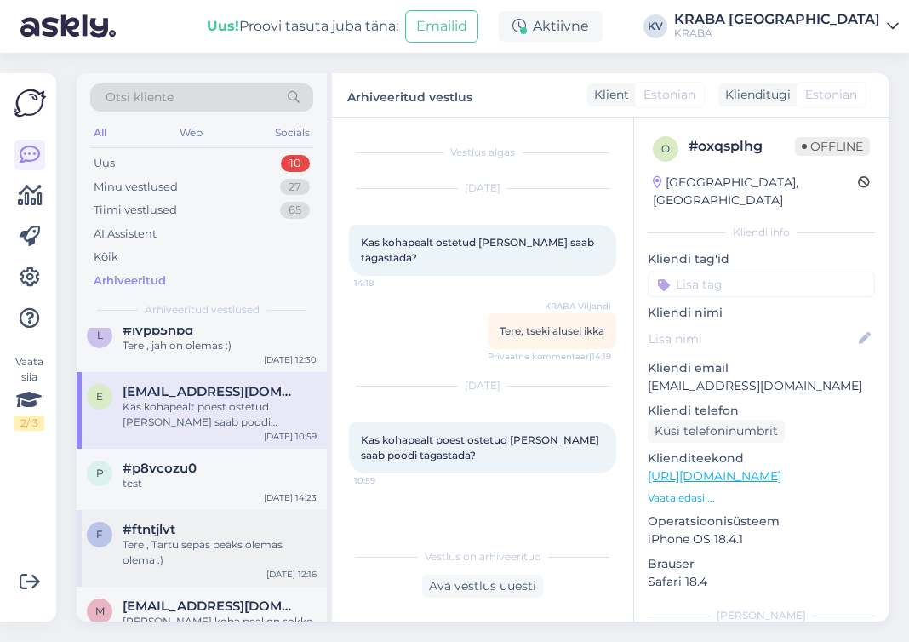
click at [201, 522] on div "#ftntjlvt" at bounding box center [220, 529] width 194 height 15
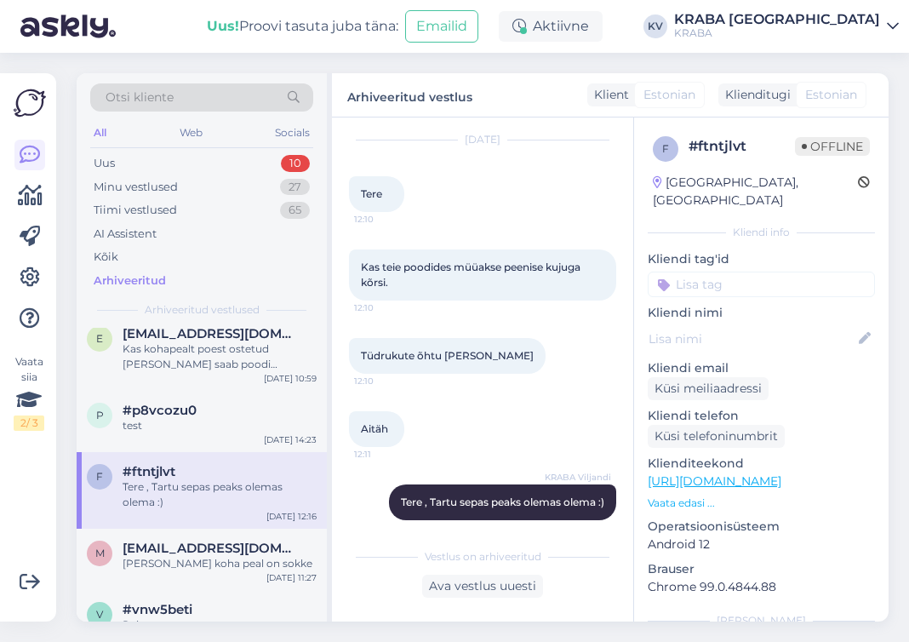
scroll to position [1021, 0]
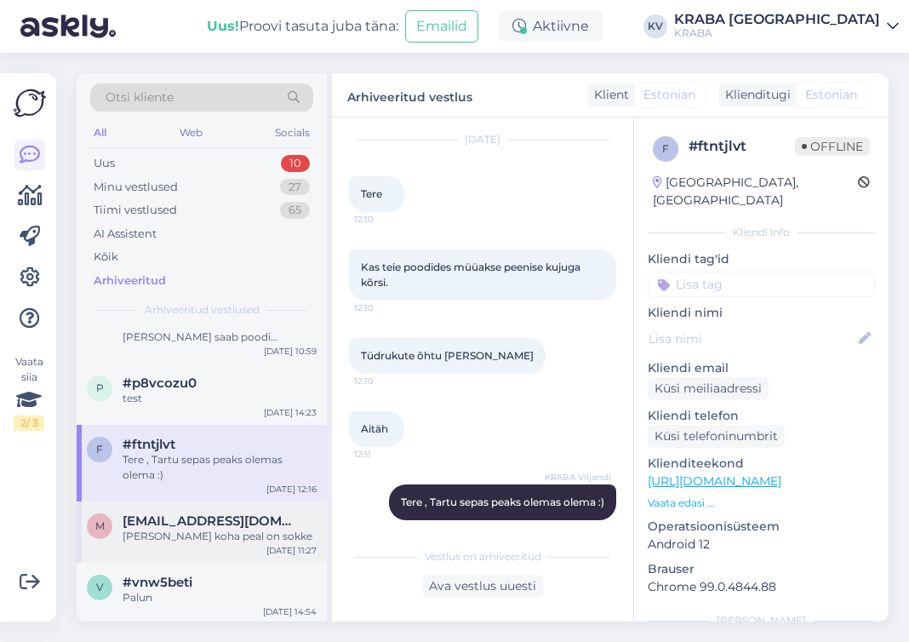
click at [221, 528] on div "[PERSON_NAME] koha peal on sokke" at bounding box center [220, 535] width 194 height 15
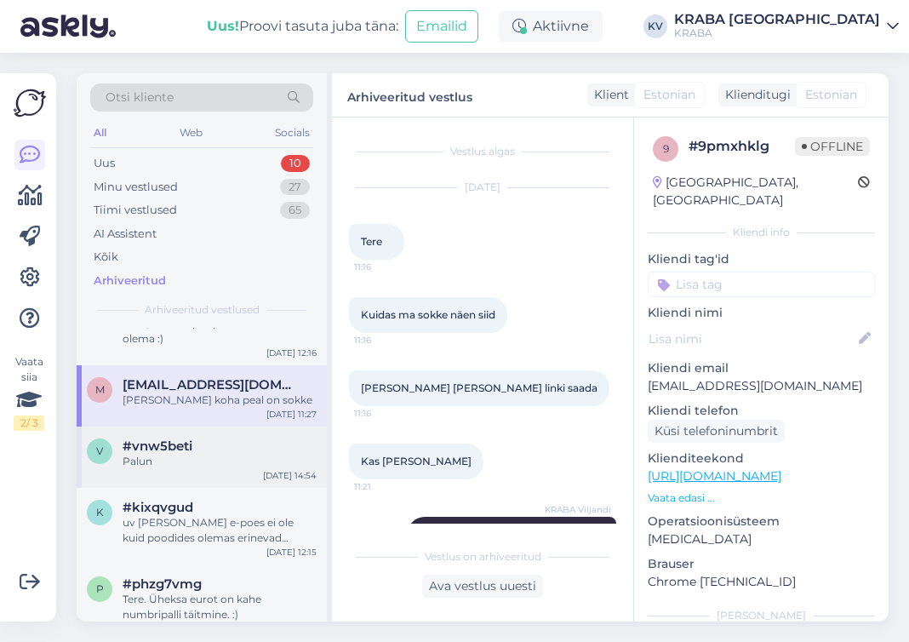
scroll to position [1191, 0]
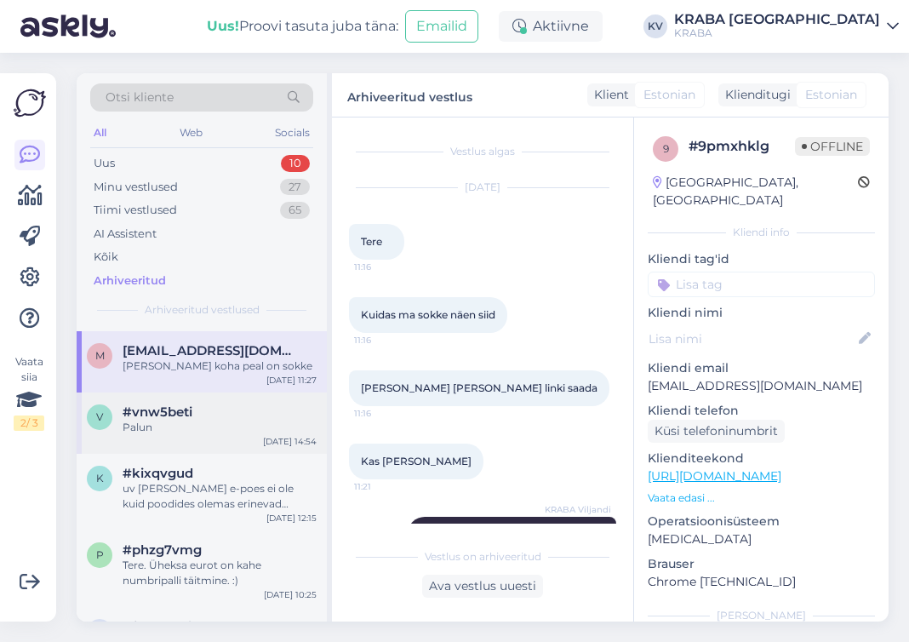
click at [175, 419] on div "Palun" at bounding box center [220, 426] width 194 height 15
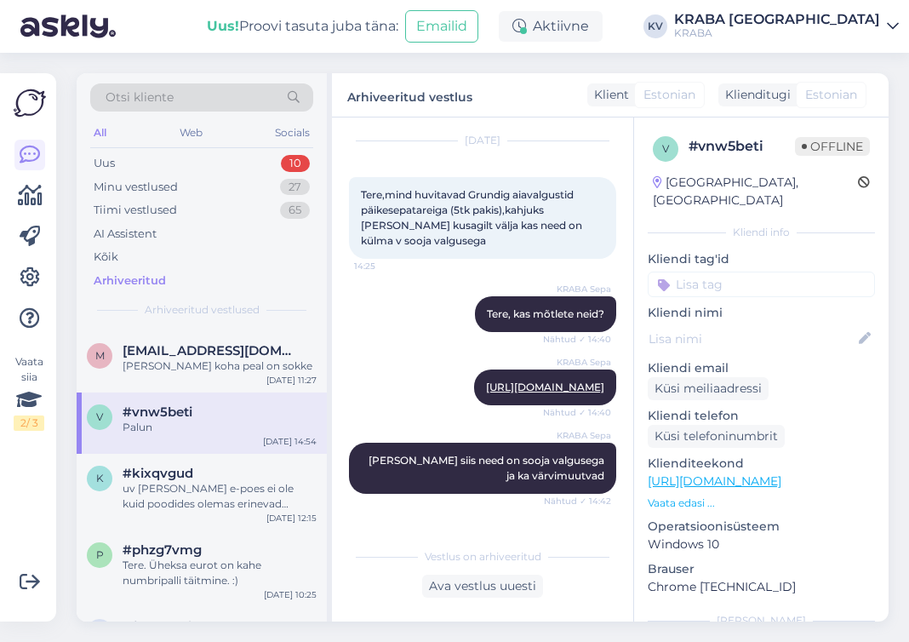
scroll to position [20, 0]
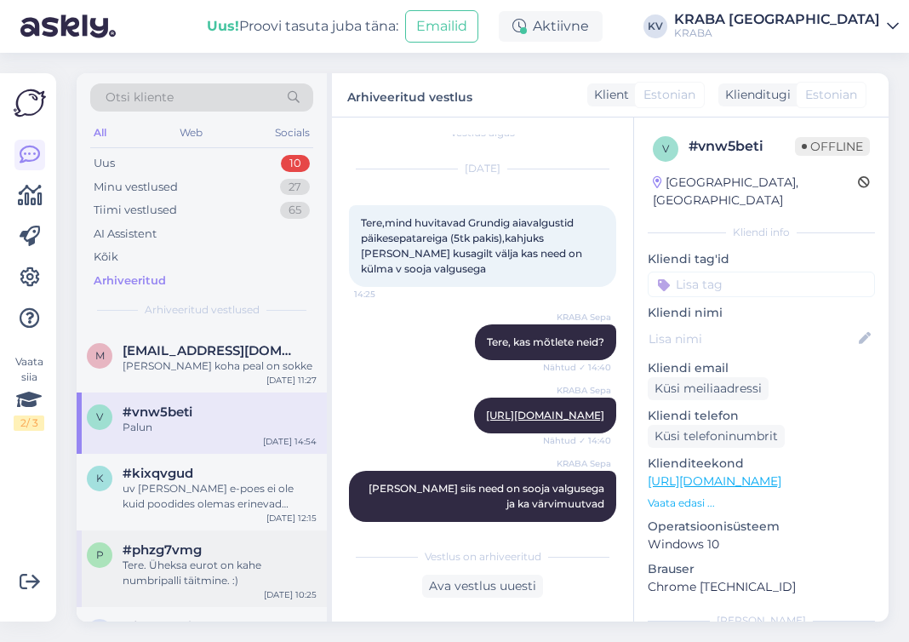
click at [213, 557] on div "Tere. Üheksa eurot on kahe numbripalli täitmine. :)" at bounding box center [220, 572] width 194 height 31
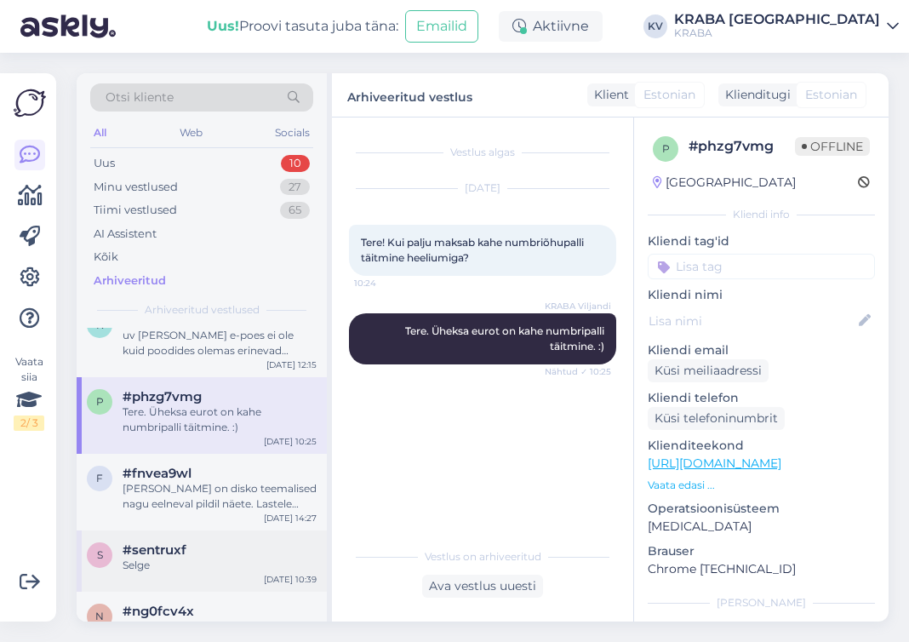
scroll to position [1361, 0]
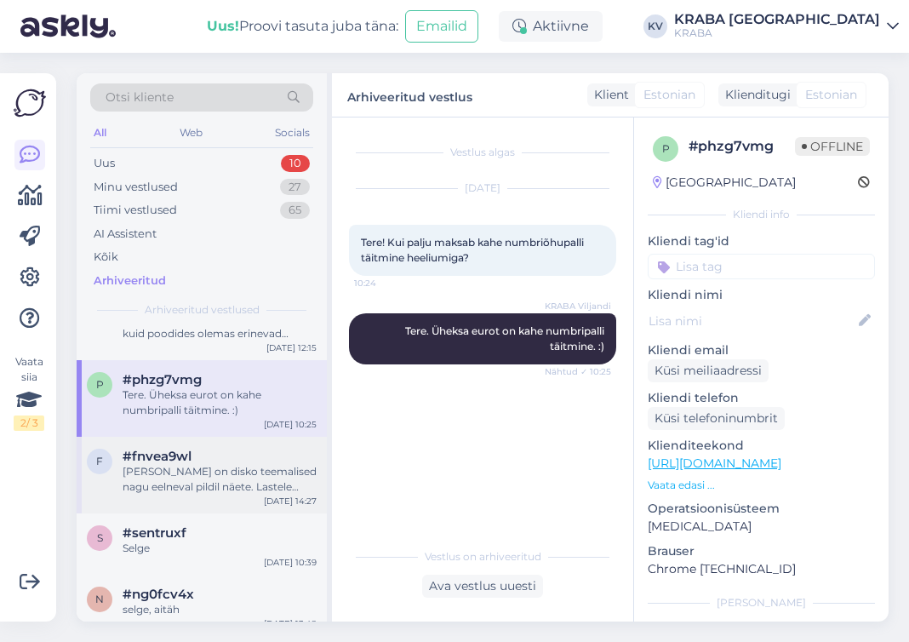
click at [199, 464] on div "[PERSON_NAME] on disko teemalised nagu eelneval pildil näete. Lastele rohkem va…" at bounding box center [220, 479] width 194 height 31
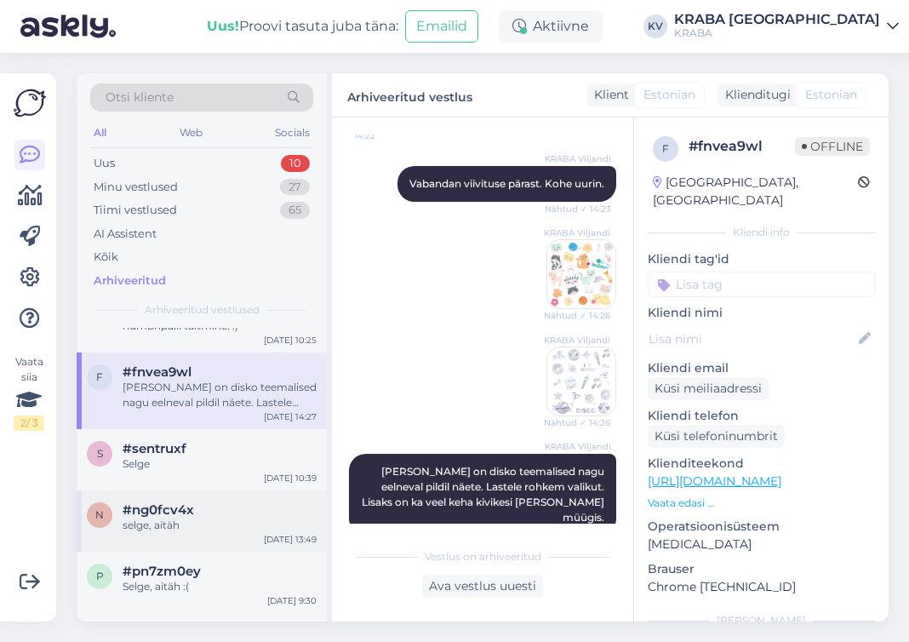
scroll to position [1446, 0]
click at [181, 428] on div "s #sentruxf Selge [DATE] 10:39" at bounding box center [202, 458] width 250 height 61
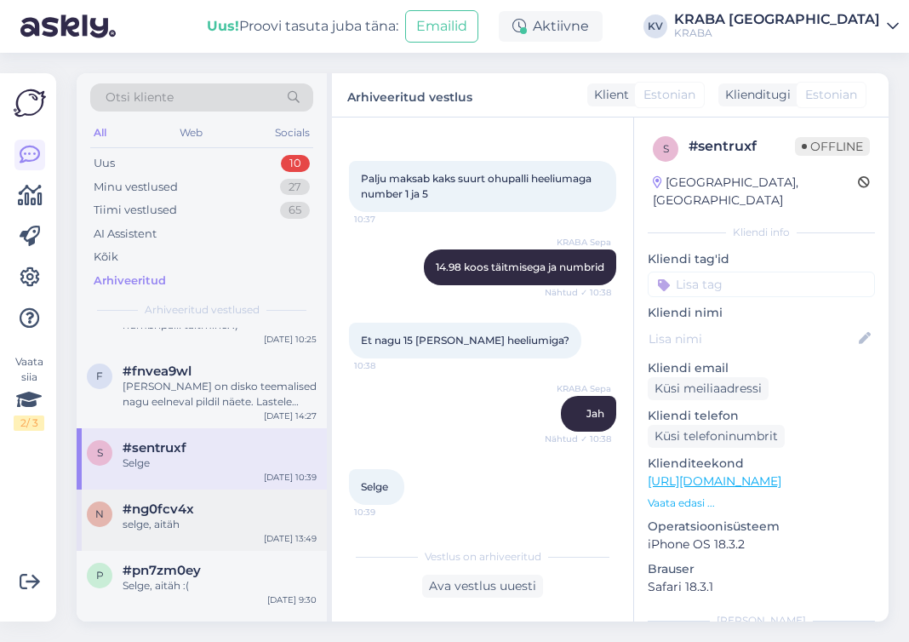
click at [237, 516] on div "selge, aitäh" at bounding box center [220, 523] width 194 height 15
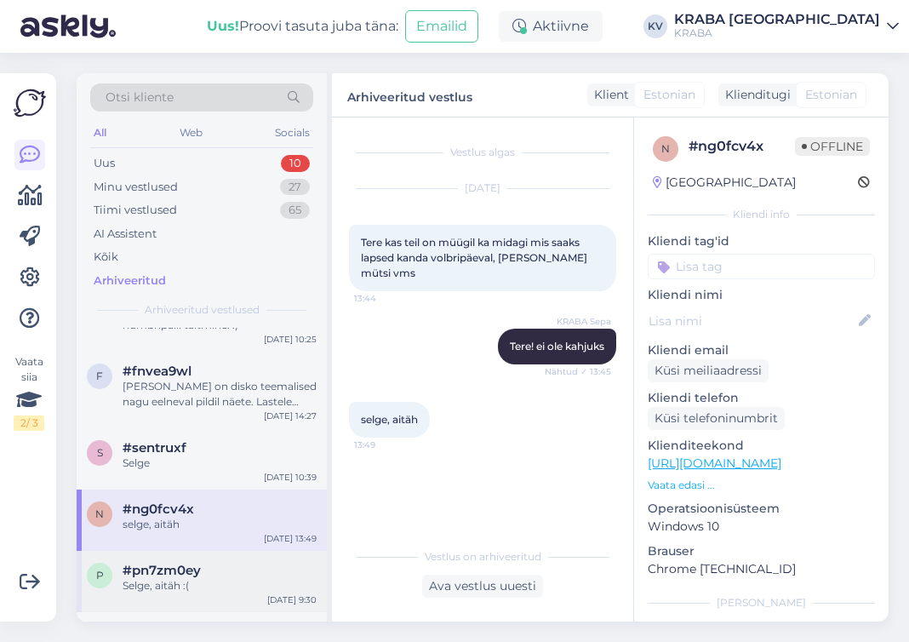
click at [225, 562] on div "#pn7zm0ey" at bounding box center [220, 569] width 194 height 15
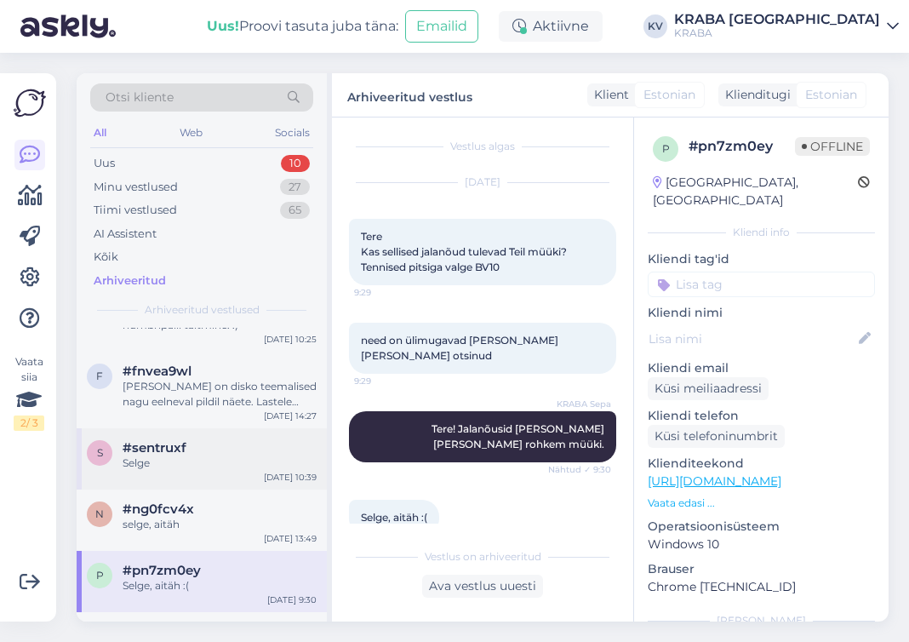
scroll to position [1532, 0]
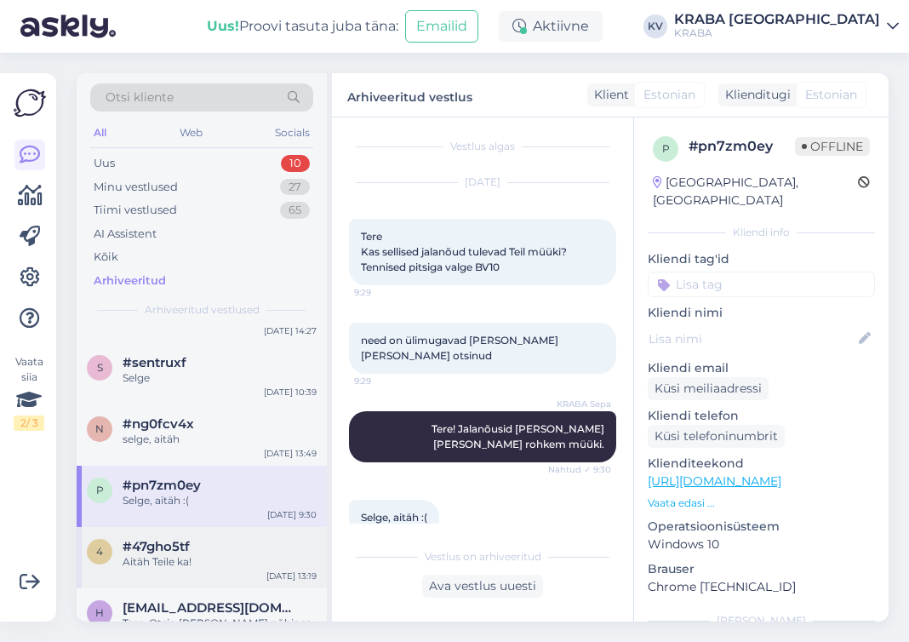
click at [185, 539] on div "#47gho5tf" at bounding box center [220, 546] width 194 height 15
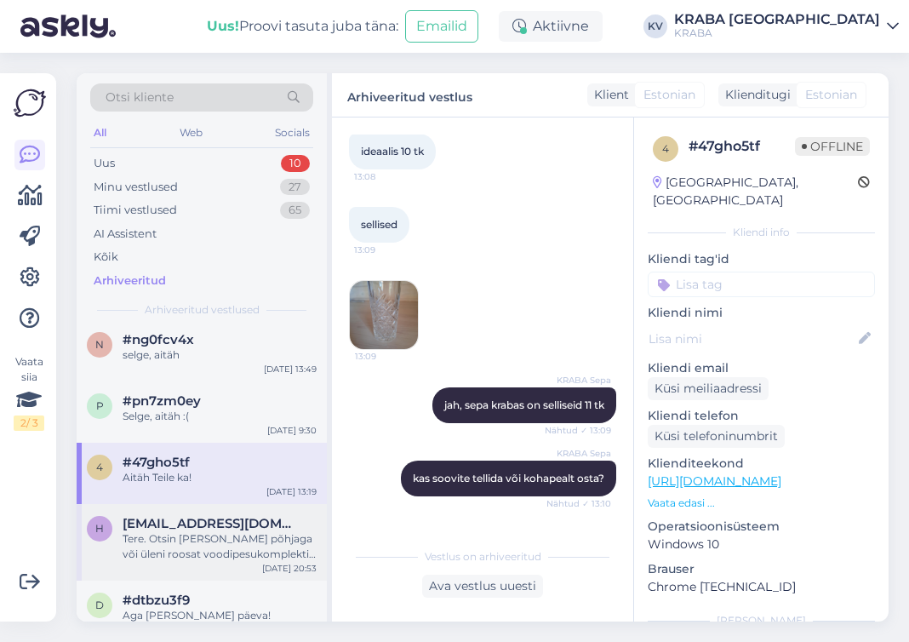
scroll to position [1617, 0]
click at [199, 530] on div "Tere. Otsin [PERSON_NAME] põhjaga või üleni roosat voodipesukomplekti, mõõdus 2…" at bounding box center [220, 545] width 194 height 31
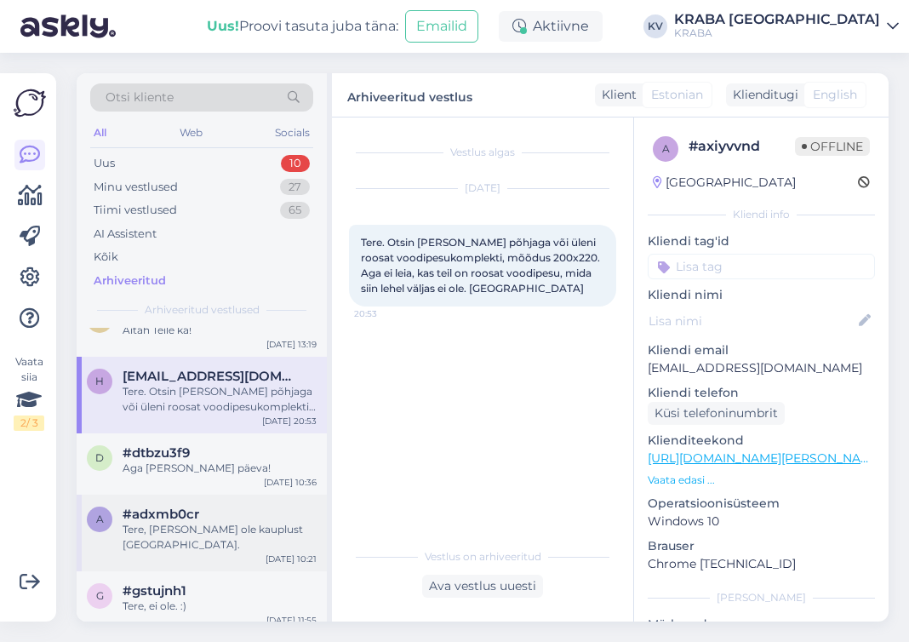
scroll to position [1787, 0]
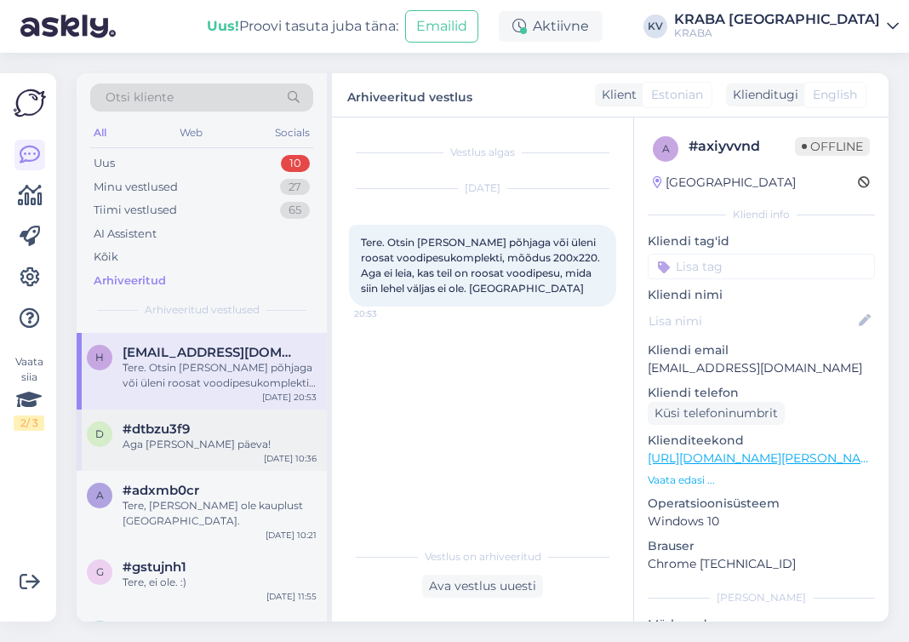
click at [180, 436] on div "Aga [PERSON_NAME] päeva!" at bounding box center [220, 443] width 194 height 15
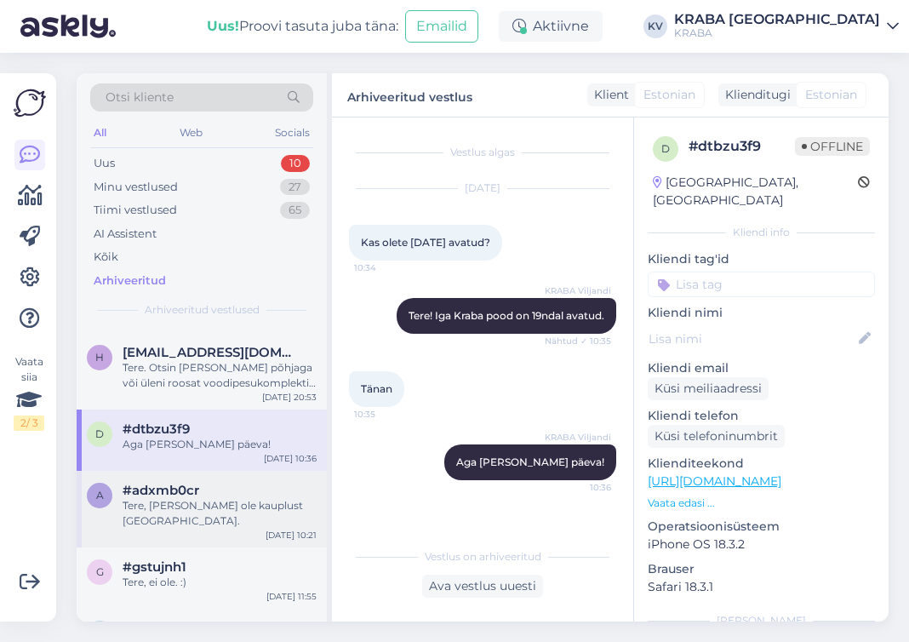
click at [215, 498] on div "Tere, [PERSON_NAME] ole kauplust [GEOGRAPHIC_DATA]." at bounding box center [220, 513] width 194 height 31
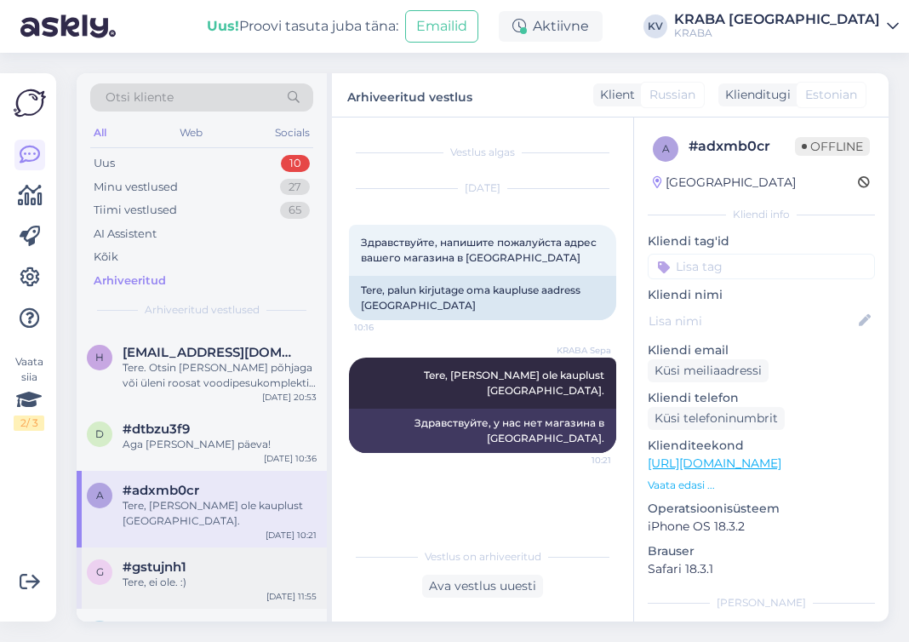
click at [246, 559] on div "#gstujnh1" at bounding box center [220, 566] width 194 height 15
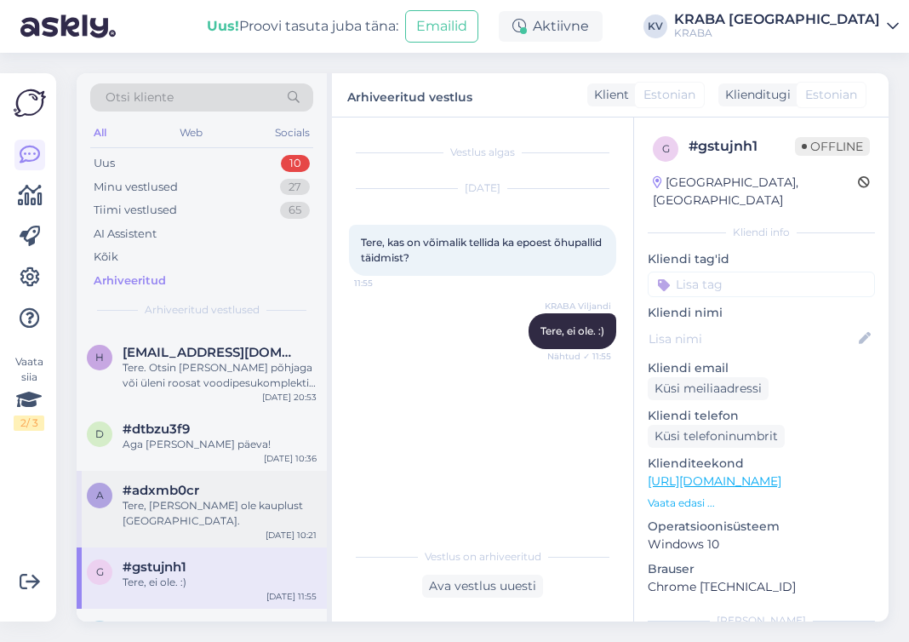
scroll to position [1872, 0]
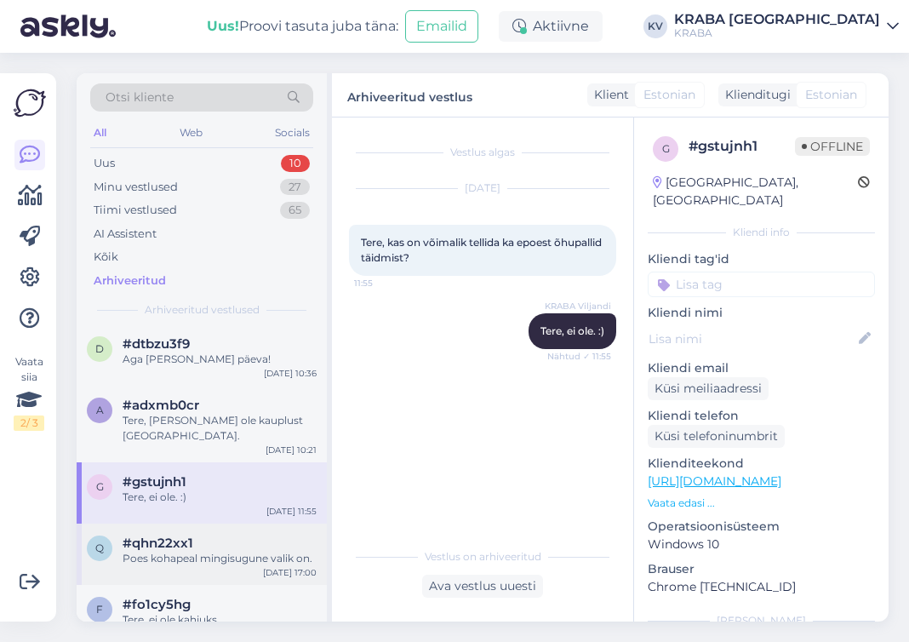
click at [220, 550] on div "Poes kohapeal mingisugune valik on." at bounding box center [220, 557] width 194 height 15
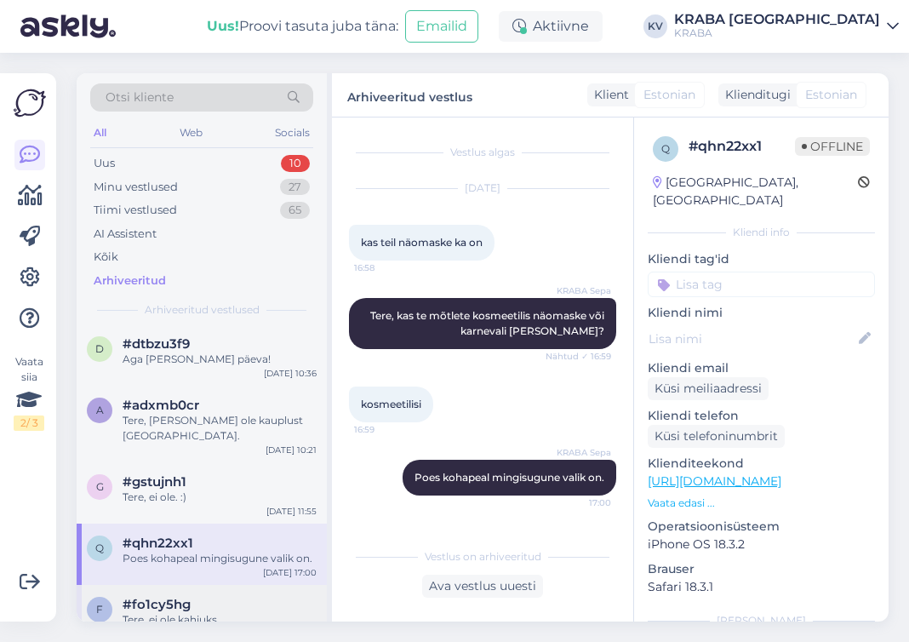
click at [195, 612] on div "Tere, ei ole kahjuks" at bounding box center [220, 619] width 194 height 15
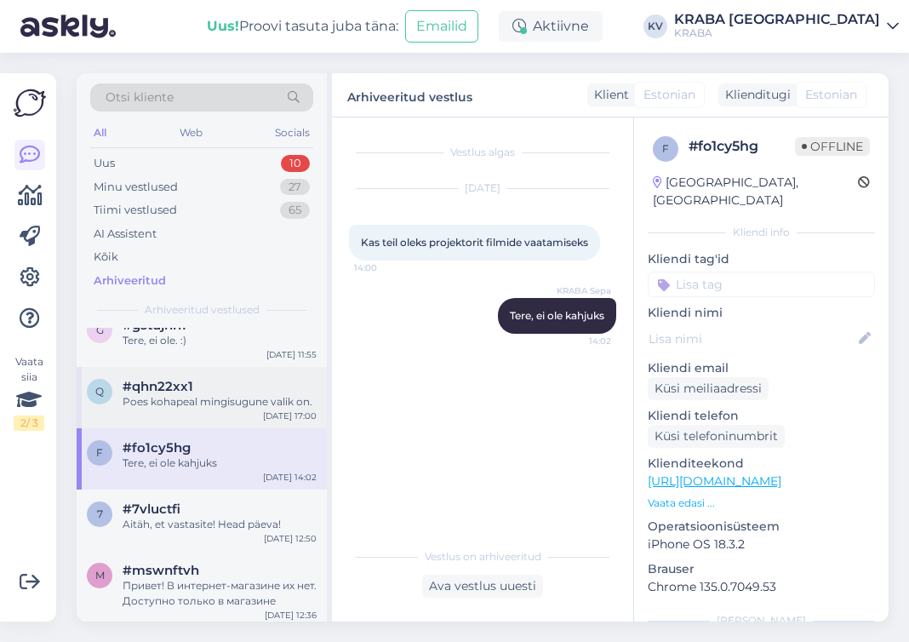
scroll to position [2042, 0]
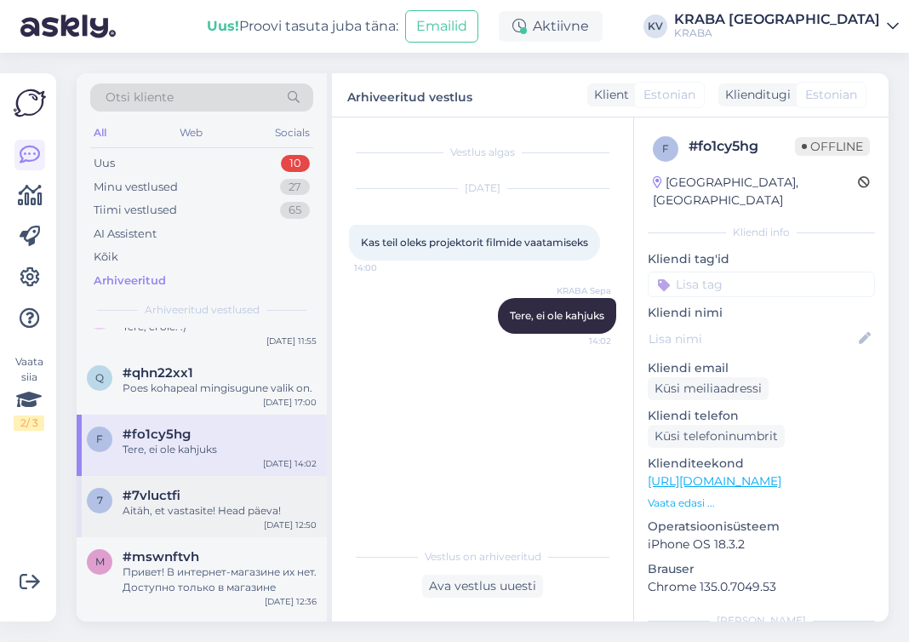
click at [231, 476] on div "7 #7vluctfi [PERSON_NAME], et vastasite! Head päeva! [DATE] 12:50" at bounding box center [202, 506] width 250 height 61
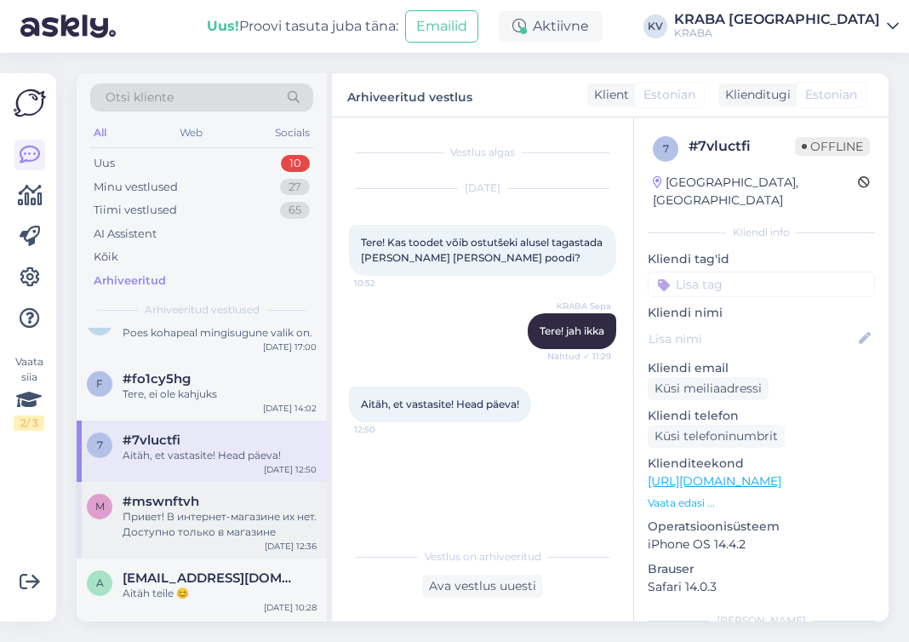
scroll to position [2127, 0]
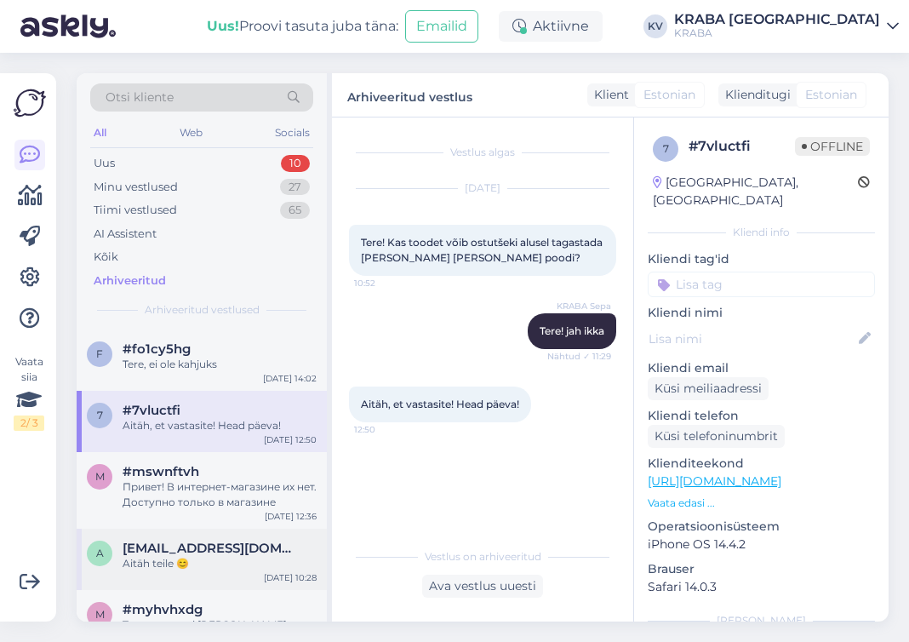
click at [224, 556] on div "Aitäh teile 😊" at bounding box center [220, 563] width 194 height 15
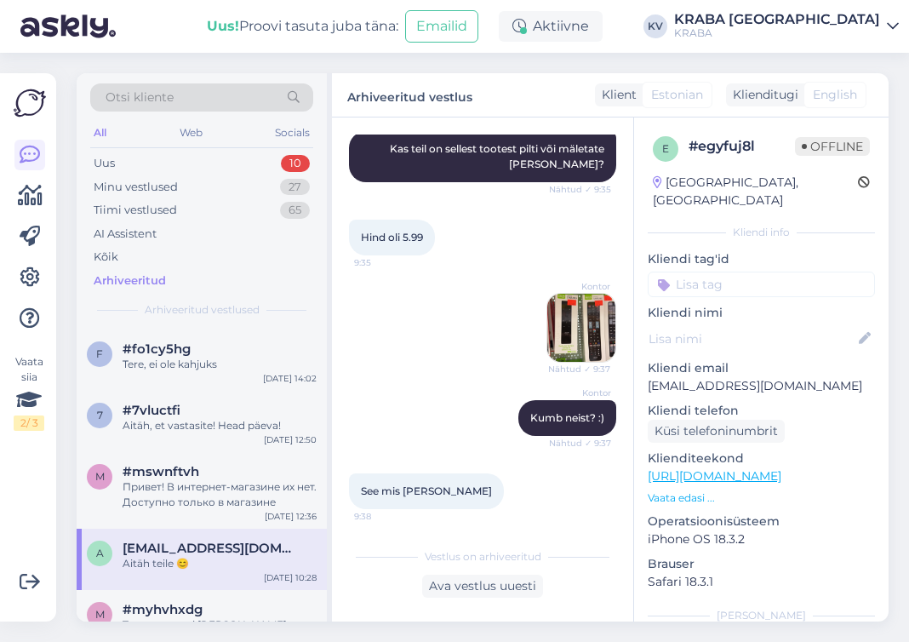
scroll to position [399, 0]
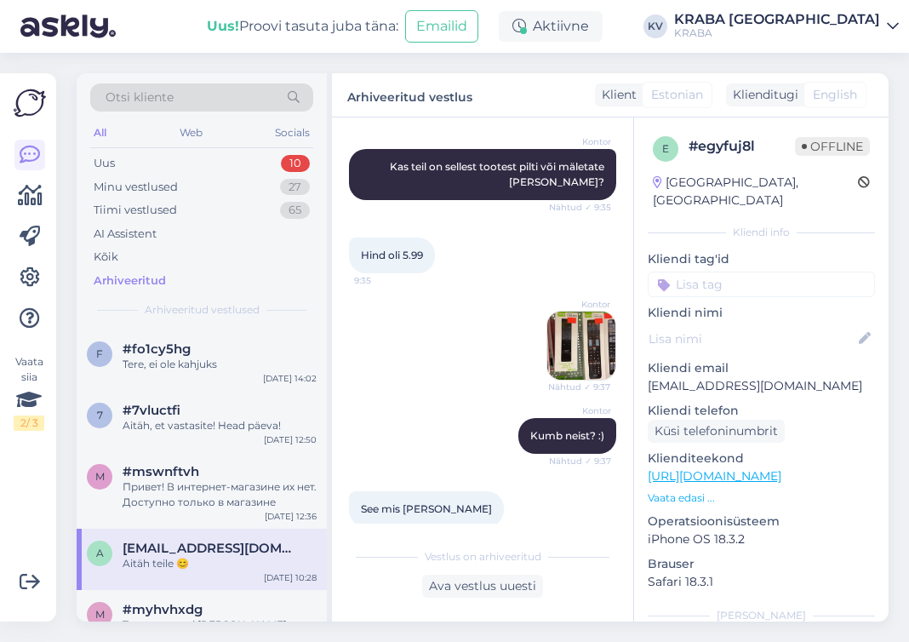
click at [555, 324] on img at bounding box center [581, 345] width 68 height 68
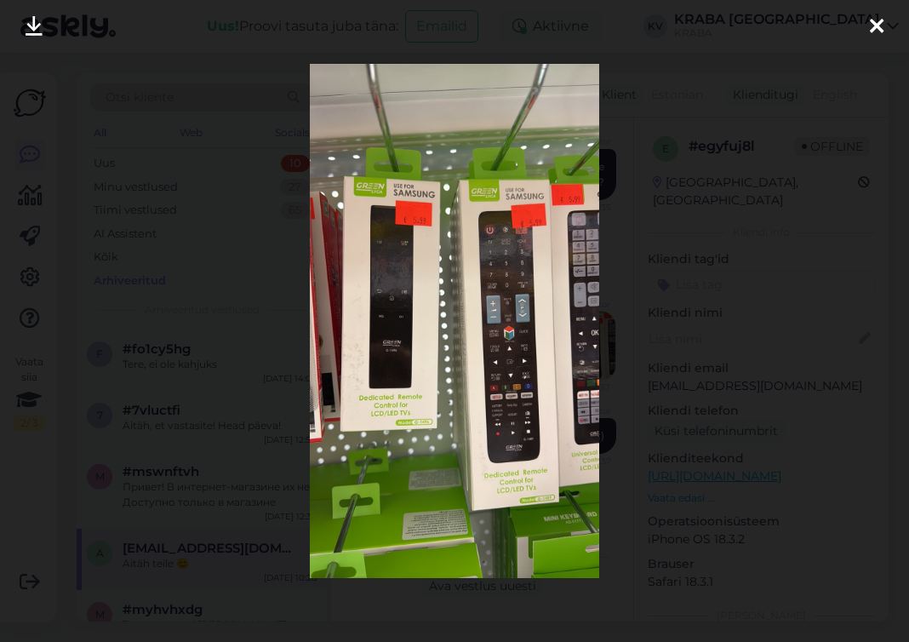
click at [881, 21] on icon at bounding box center [877, 27] width 14 height 22
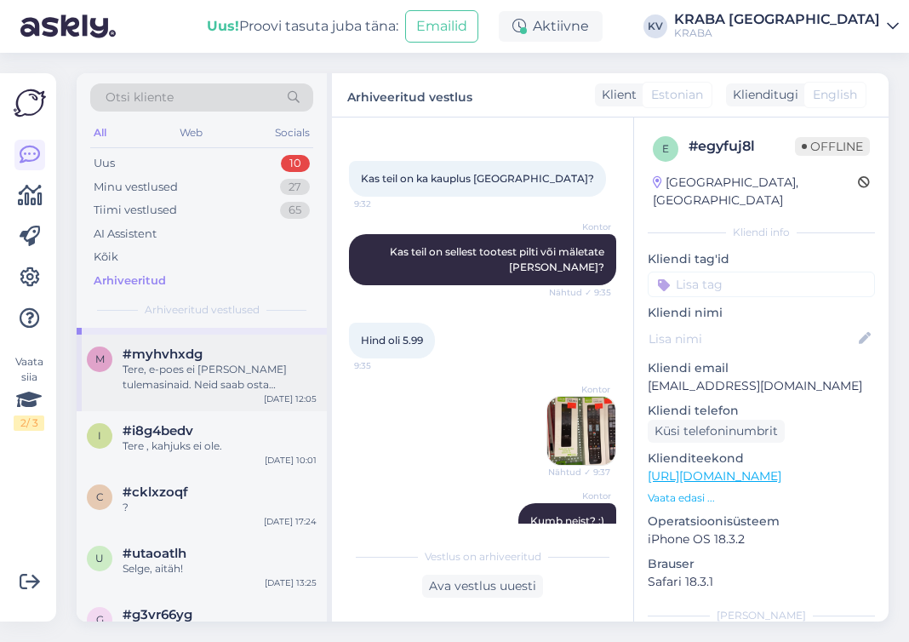
scroll to position [2297, 0]
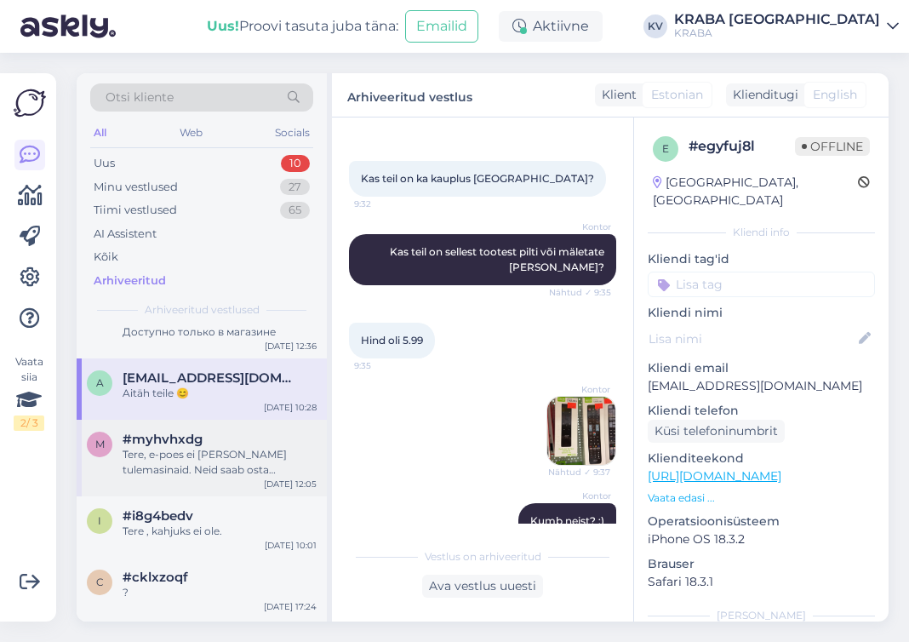
click at [239, 419] on div "m #myhvhxdg Tere, e-poes ei [PERSON_NAME] tulemasinaid. Neid saab osta kaupluse…" at bounding box center [202, 457] width 250 height 77
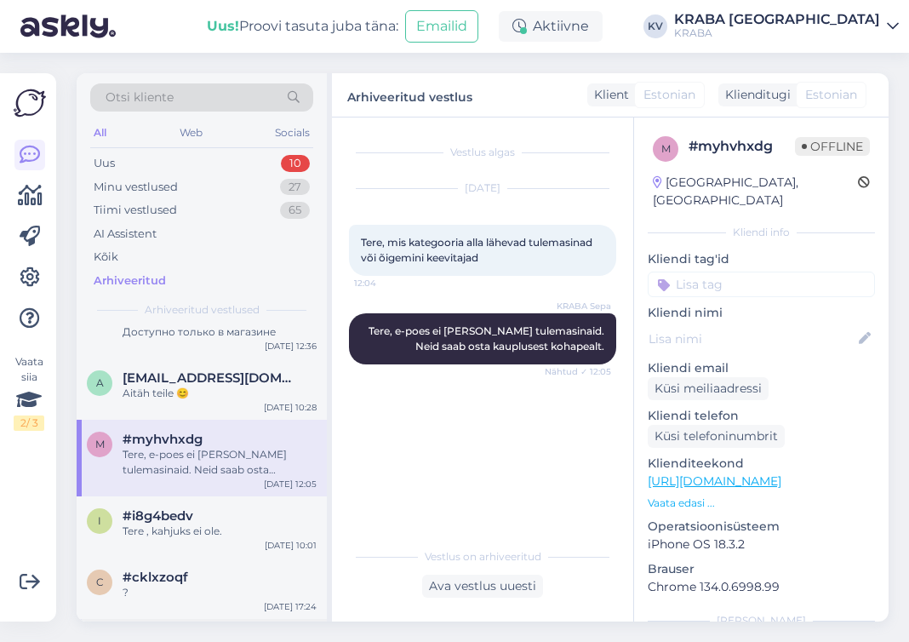
scroll to position [2382, 0]
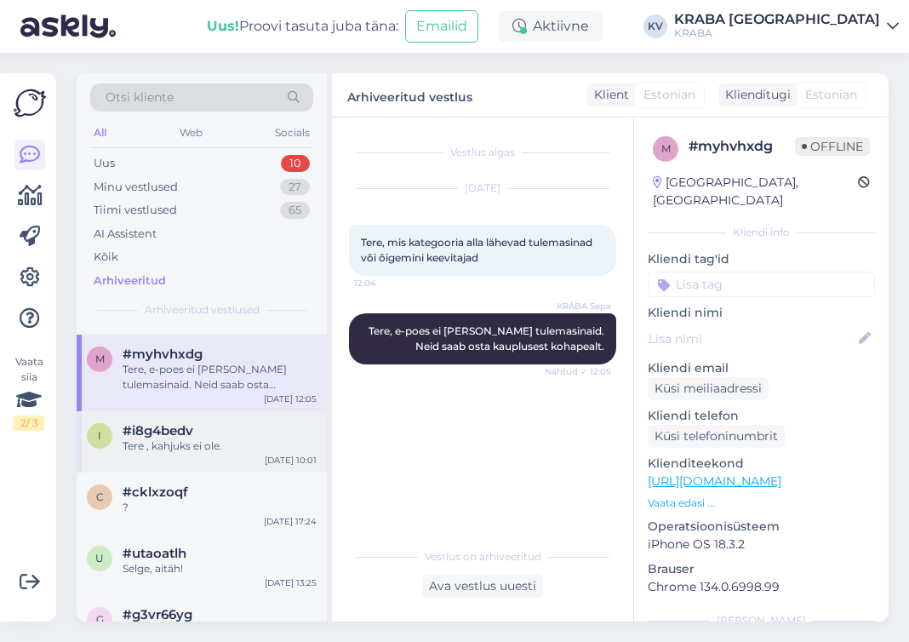
click at [242, 423] on div "#i8g4bedv" at bounding box center [220, 430] width 194 height 15
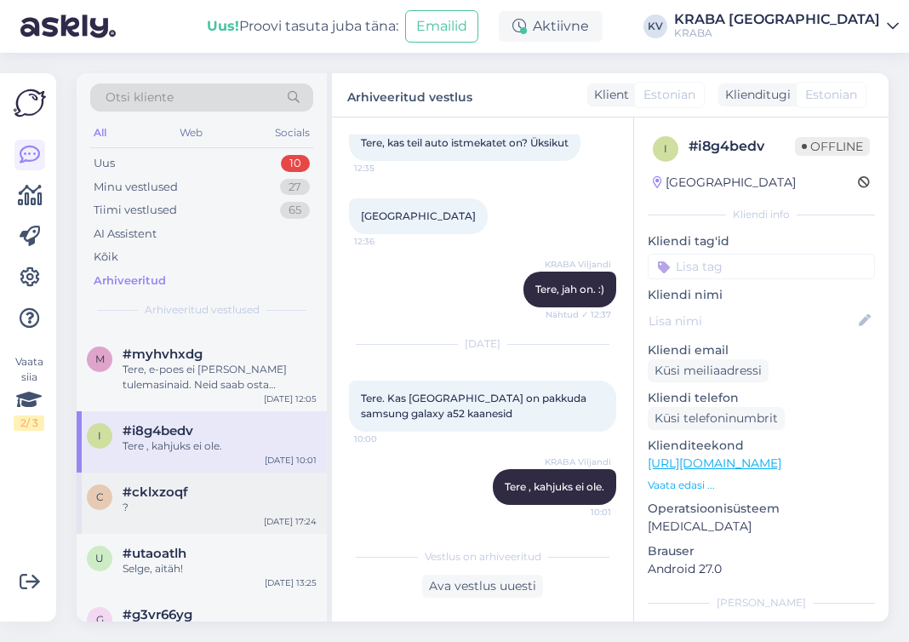
click at [210, 484] on div "#cklxzoqf" at bounding box center [220, 491] width 194 height 15
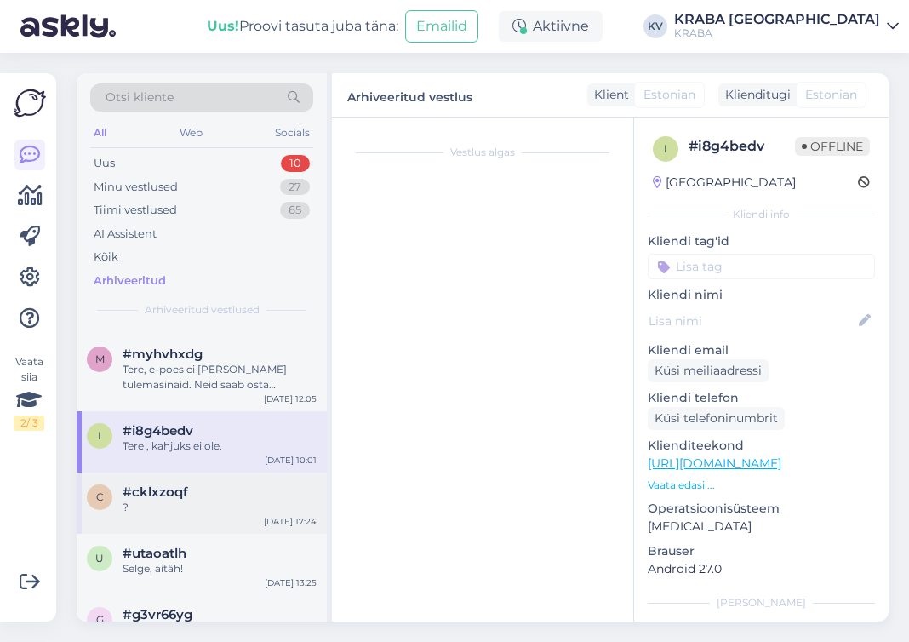
scroll to position [0, 0]
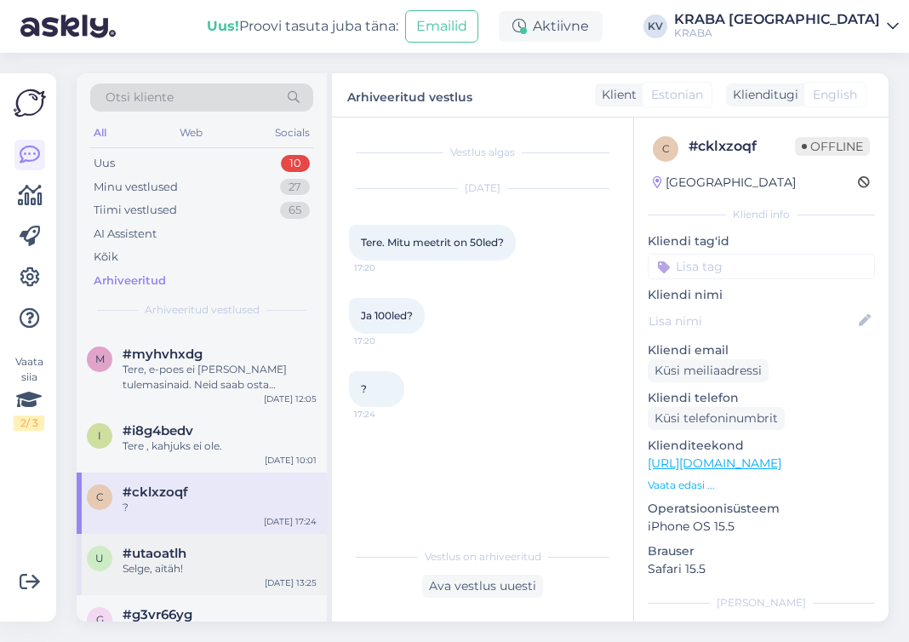
click at [219, 545] on div "#utaoatlh" at bounding box center [220, 552] width 194 height 15
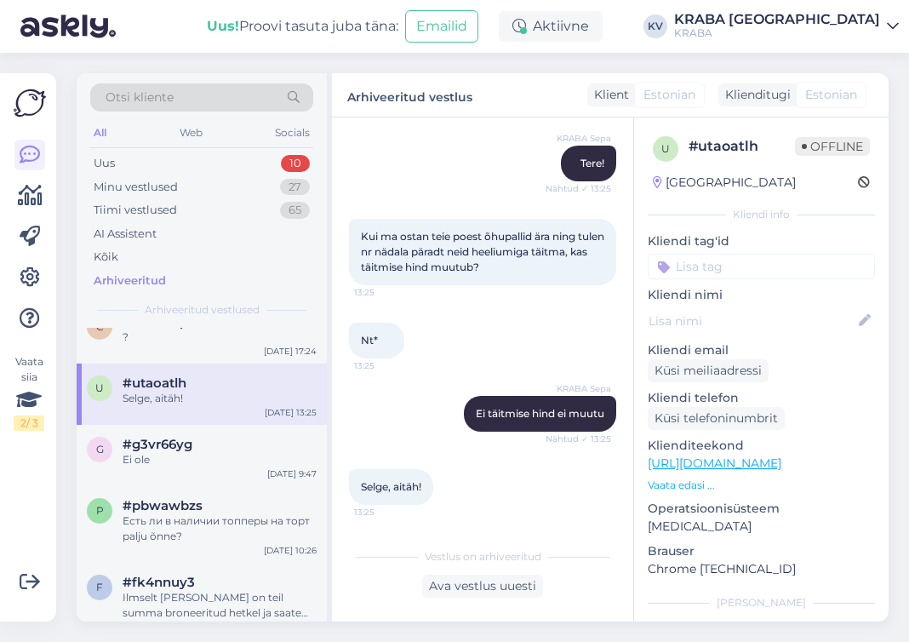
scroll to position [2638, 0]
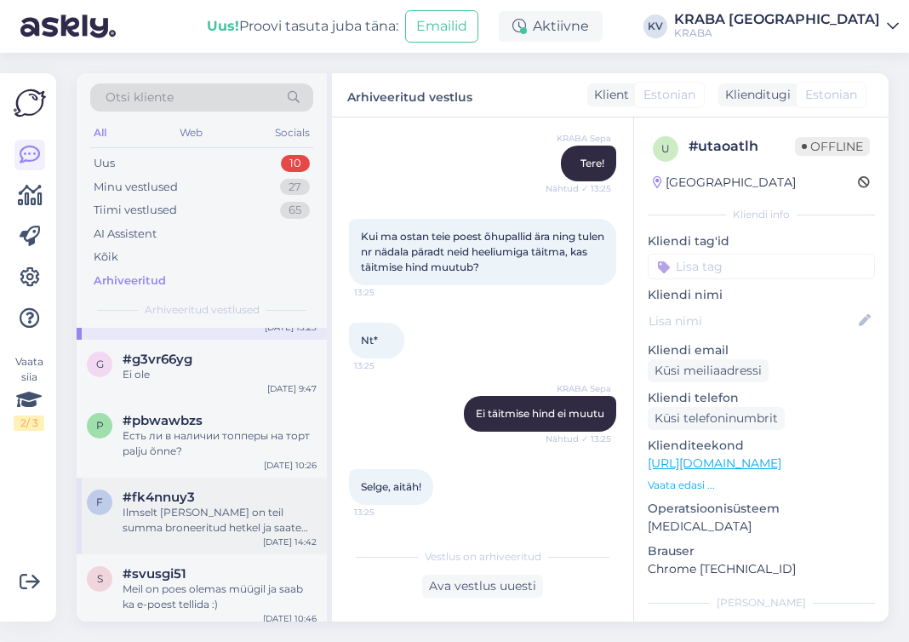
click at [249, 477] on div "f #fk4nnuy3 Ilmselt [PERSON_NAME] on teil summa broneeritud hetkel ja saate sel…" at bounding box center [202, 515] width 250 height 77
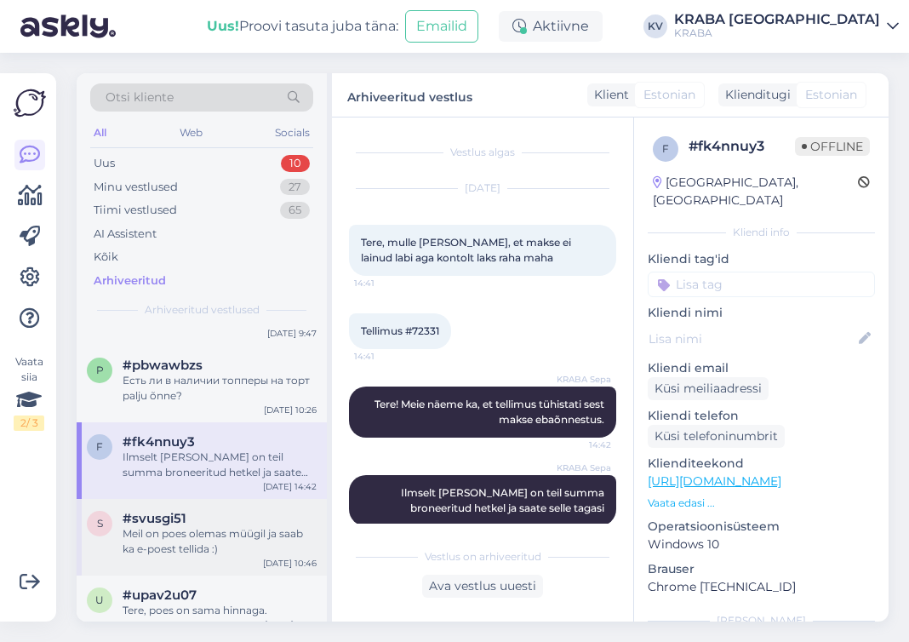
scroll to position [2723, 0]
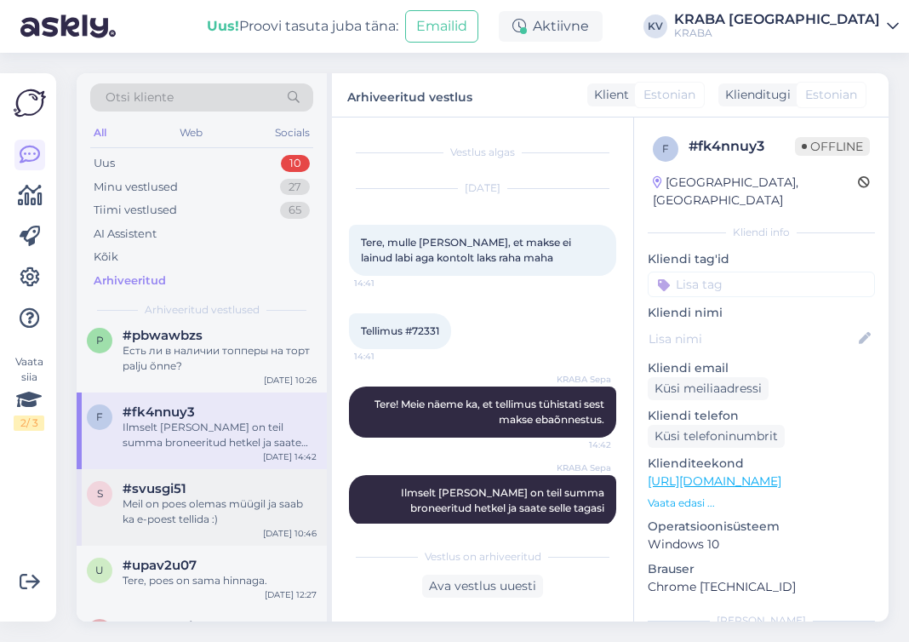
click at [187, 496] on div "Meil on poes olemas müügil ja saab ka e-poest tellida :)" at bounding box center [220, 511] width 194 height 31
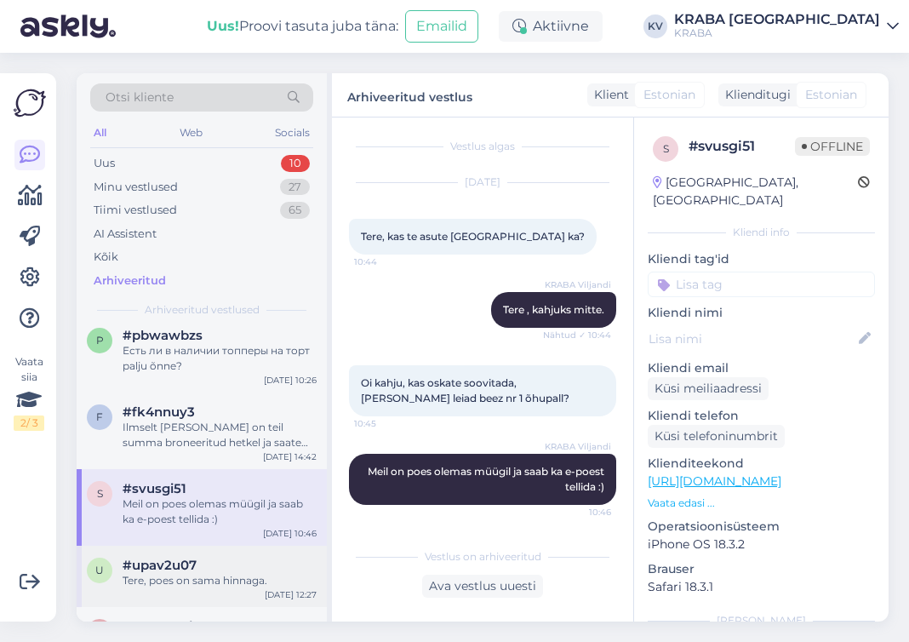
scroll to position [2808, 0]
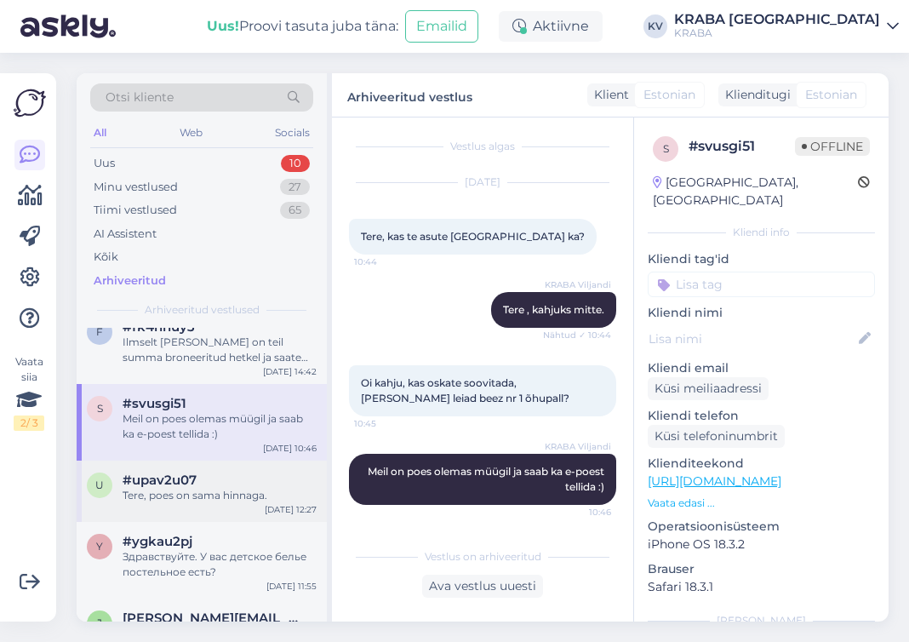
click at [198, 460] on div "u #upav2u07 Tere, poes on sama hinnaga. [DATE] 12:27" at bounding box center [202, 490] width 250 height 61
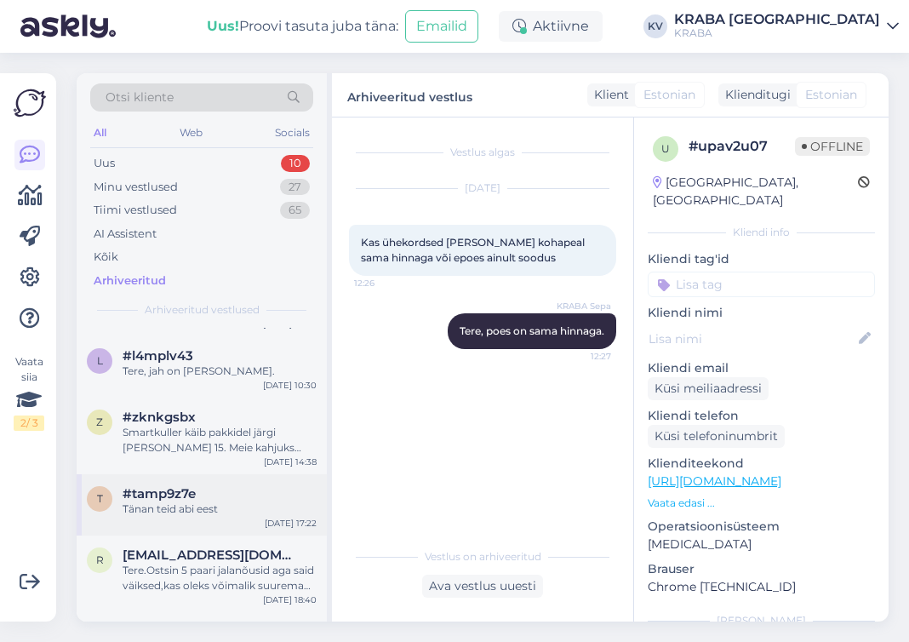
scroll to position [3148, 0]
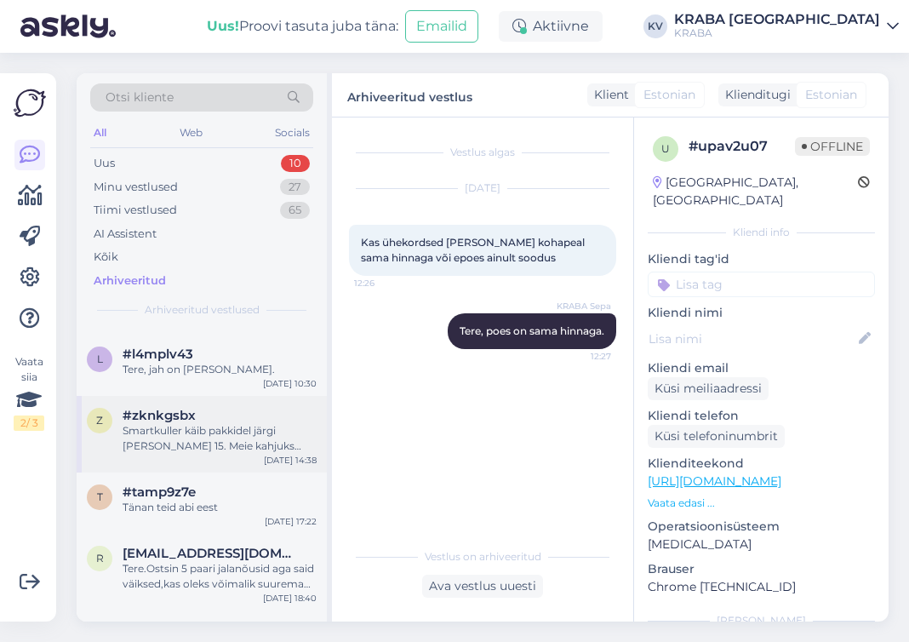
click at [231, 423] on div "Smartkuller käib pakkidel järgi [PERSON_NAME] 15. Meie kahjuks nende edasise to…" at bounding box center [220, 438] width 194 height 31
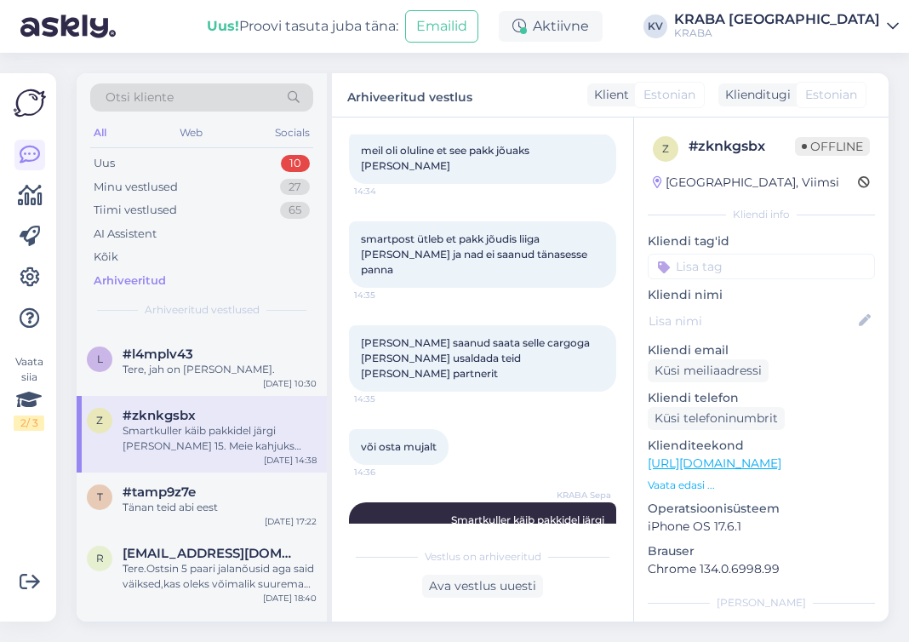
scroll to position [683, 0]
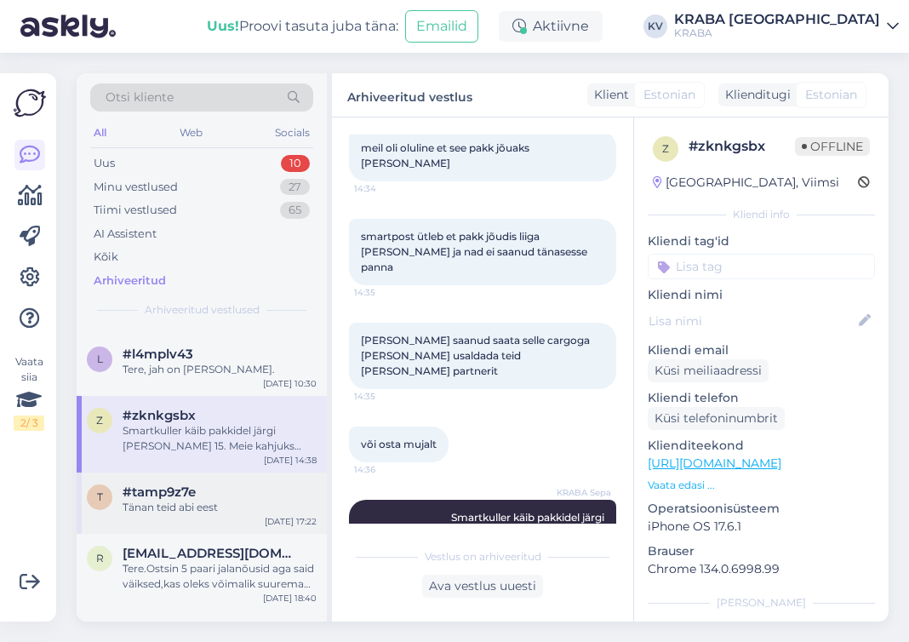
click at [174, 472] on div "t #tamp9z7e Tänan teid abi eest [DATE] 17:22" at bounding box center [202, 502] width 250 height 61
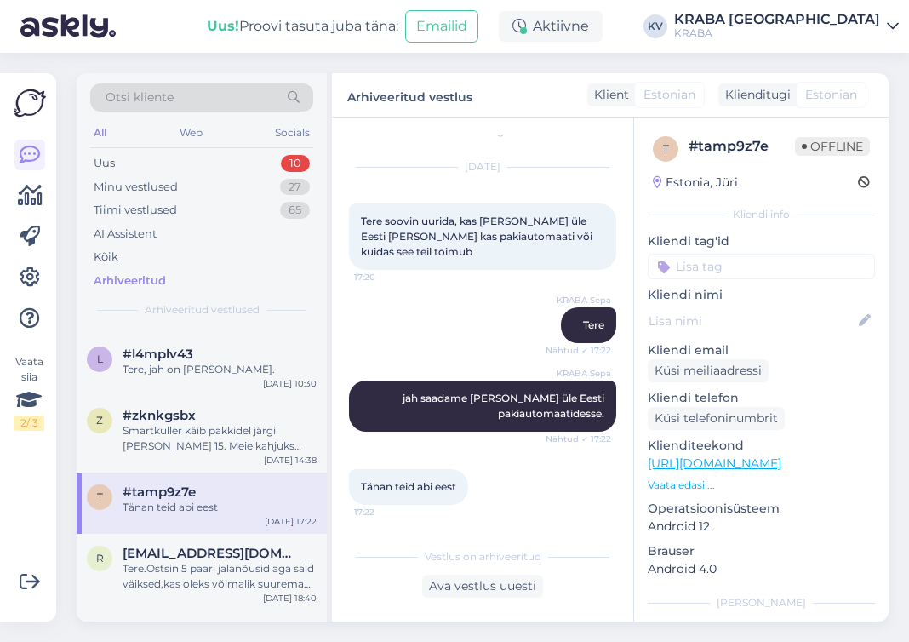
scroll to position [0, 0]
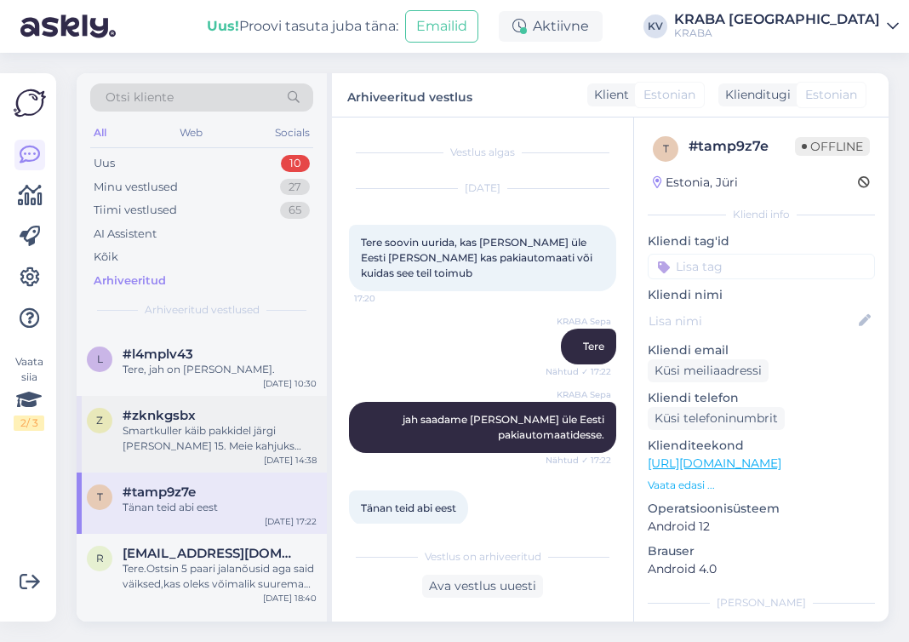
click at [211, 423] on div "Smartkuller käib pakkidel järgi [PERSON_NAME] 15. Meie kahjuks nende edasise to…" at bounding box center [220, 438] width 194 height 31
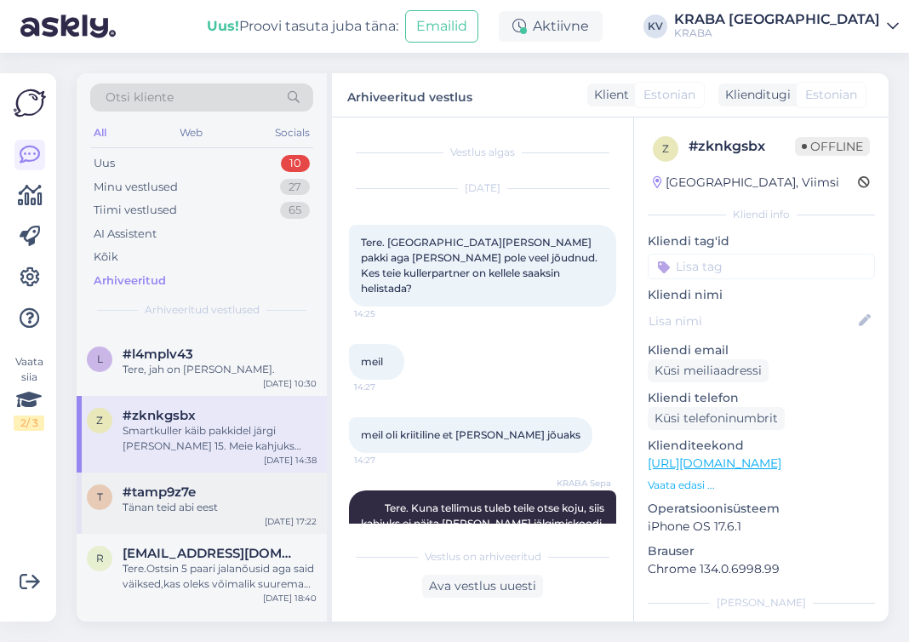
click at [168, 484] on span "#tamp9z7e" at bounding box center [159, 491] width 73 height 15
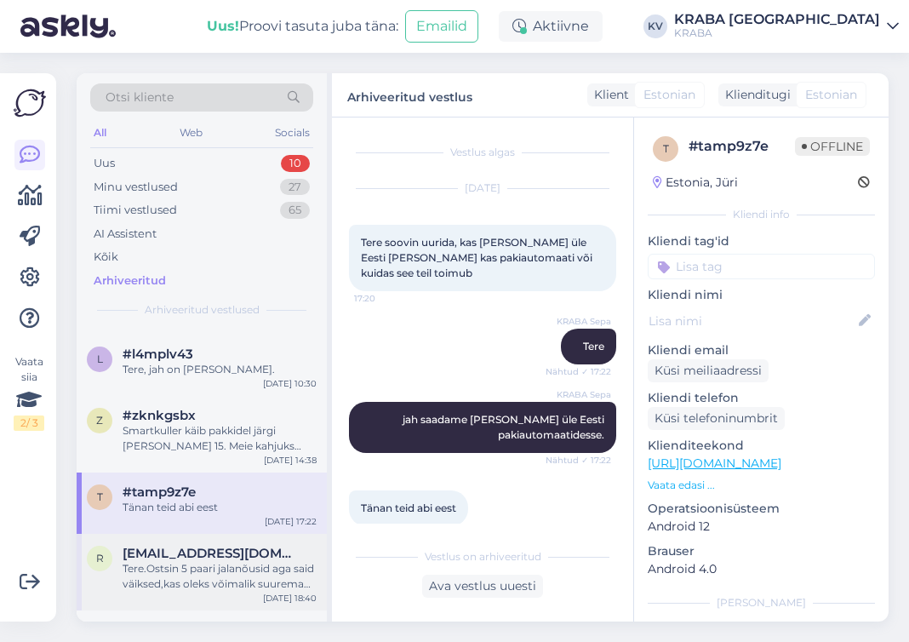
click at [154, 561] on div "Tere.Ostsin 5 paari jalanõusid aga said väiksed,kas oleks võimalik suurema numb…" at bounding box center [220, 576] width 194 height 31
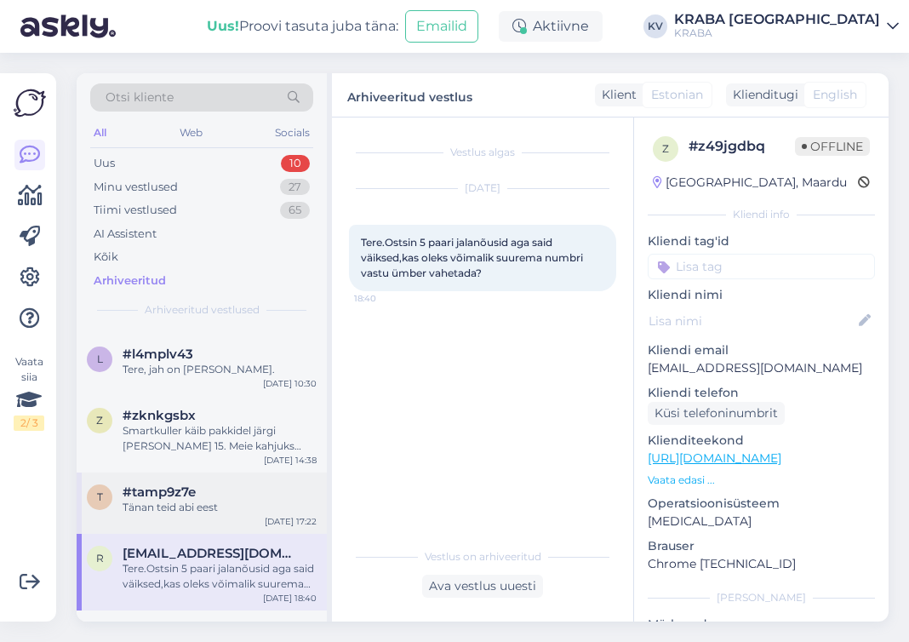
scroll to position [3233, 0]
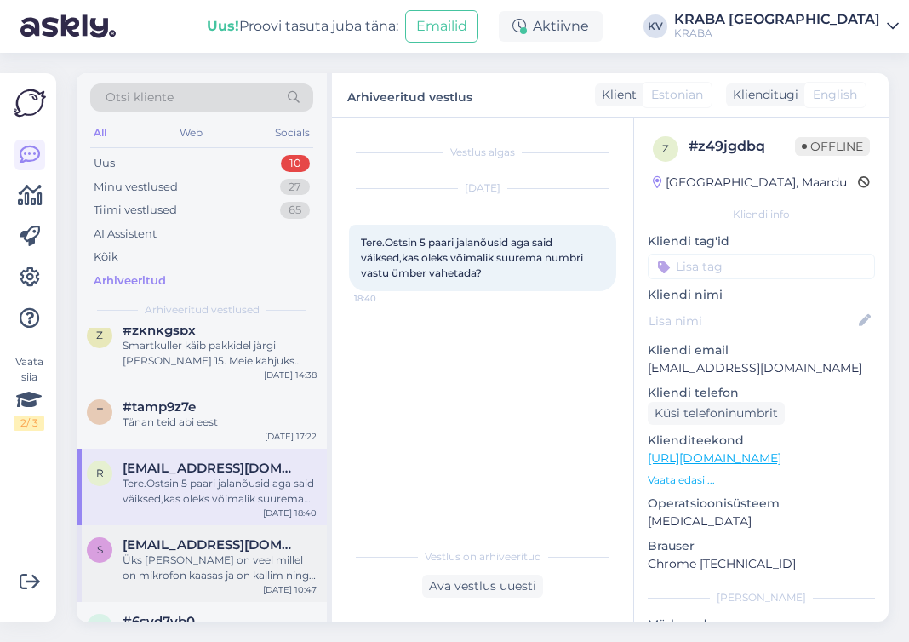
click at [231, 525] on div "s [EMAIL_ADDRESS][DOMAIN_NAME] Üks [PERSON_NAME] on veel millel on mikrofon kaa…" at bounding box center [202, 563] width 250 height 77
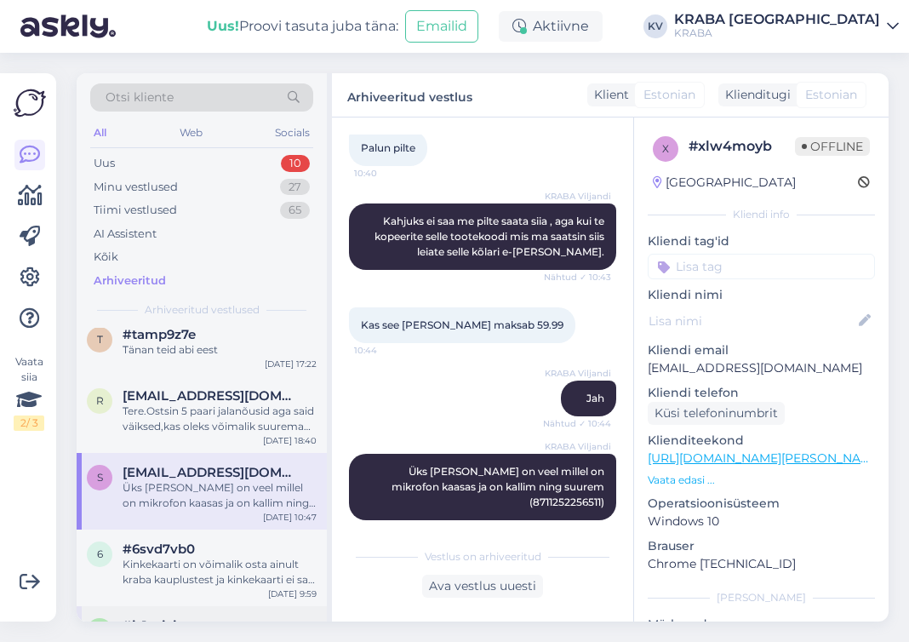
scroll to position [3403, 0]
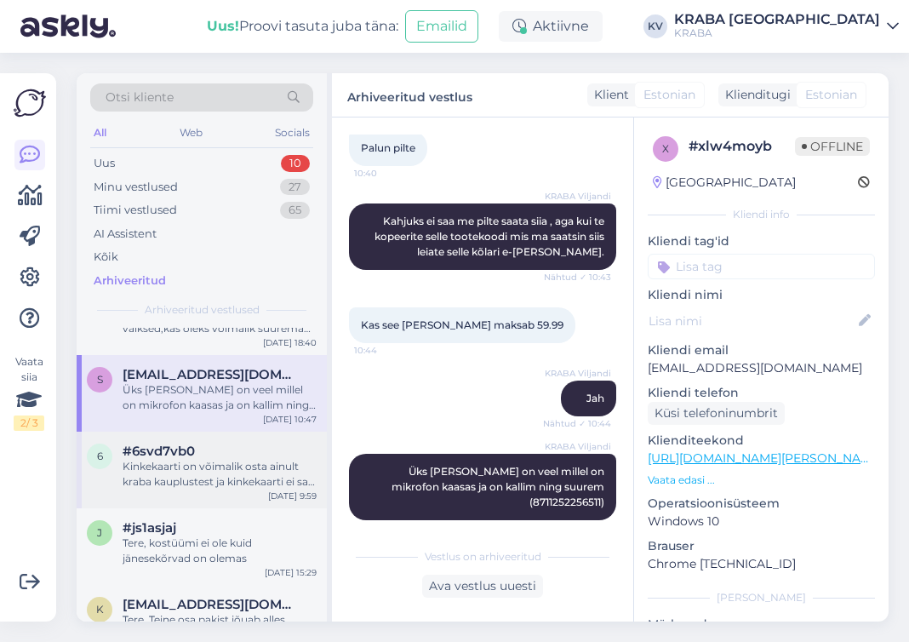
click at [249, 459] on div "Kinkekaarti on võimalik osta ainult kraba kauplustest ja kinkekaarti ei saa kas…" at bounding box center [220, 474] width 194 height 31
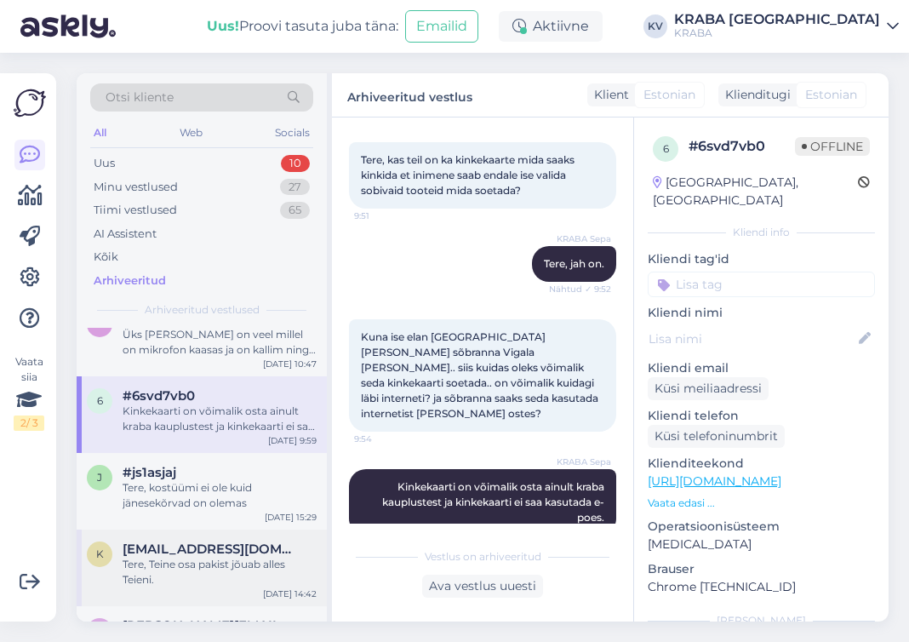
scroll to position [3488, 0]
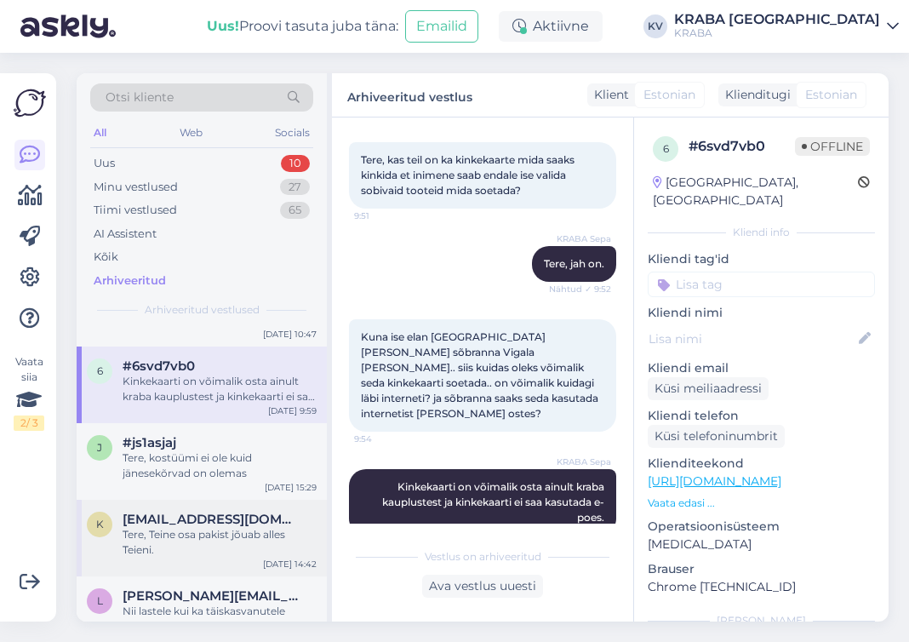
click at [214, 499] on div "k [EMAIL_ADDRESS][DOMAIN_NAME] Tere, Teine osa pakist jõuab alles Teieni. [DATE…" at bounding box center [202, 537] width 250 height 77
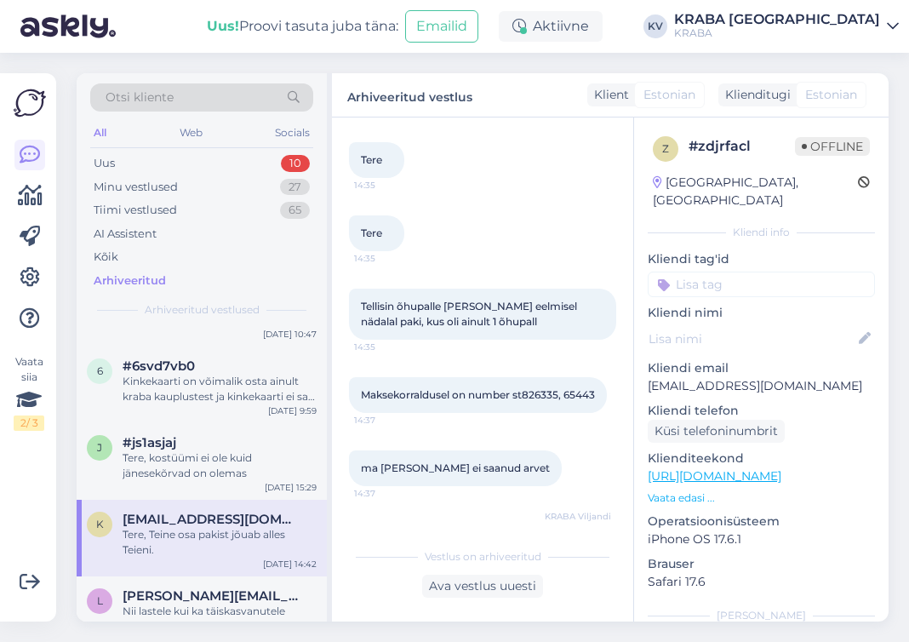
scroll to position [137, 0]
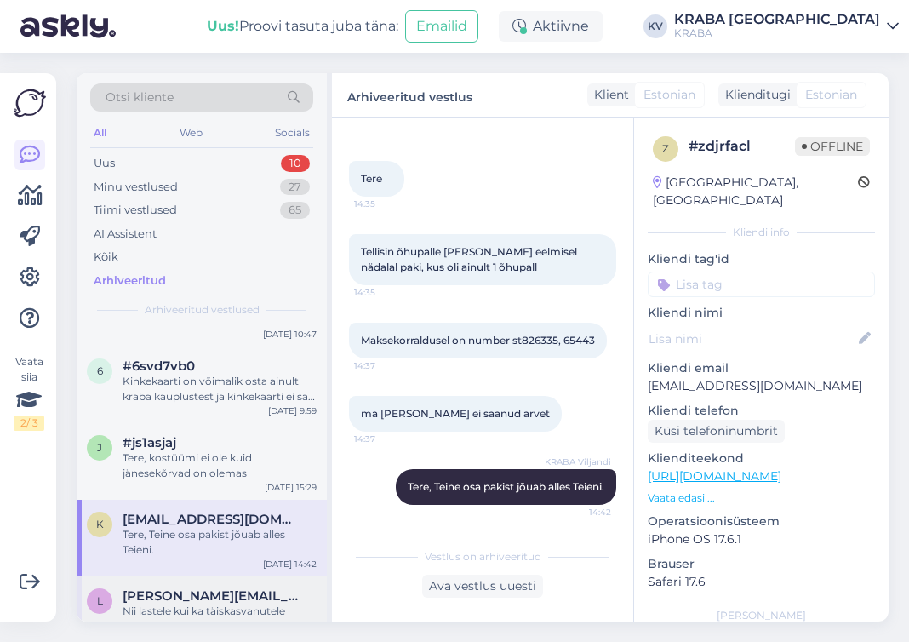
click at [265, 603] on div "Nii lastele kui ka täiskasvanutele" at bounding box center [220, 610] width 194 height 15
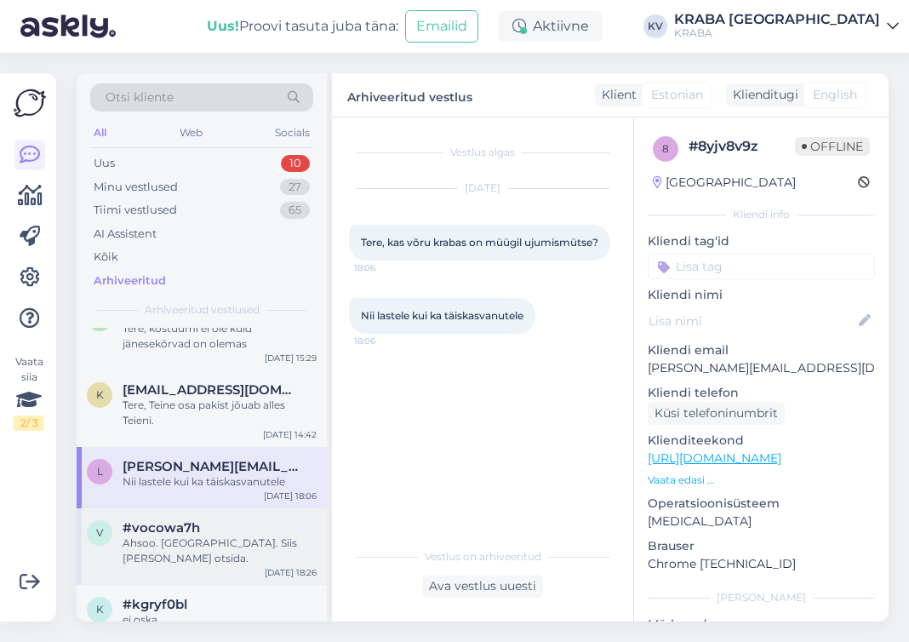
scroll to position [3659, 0]
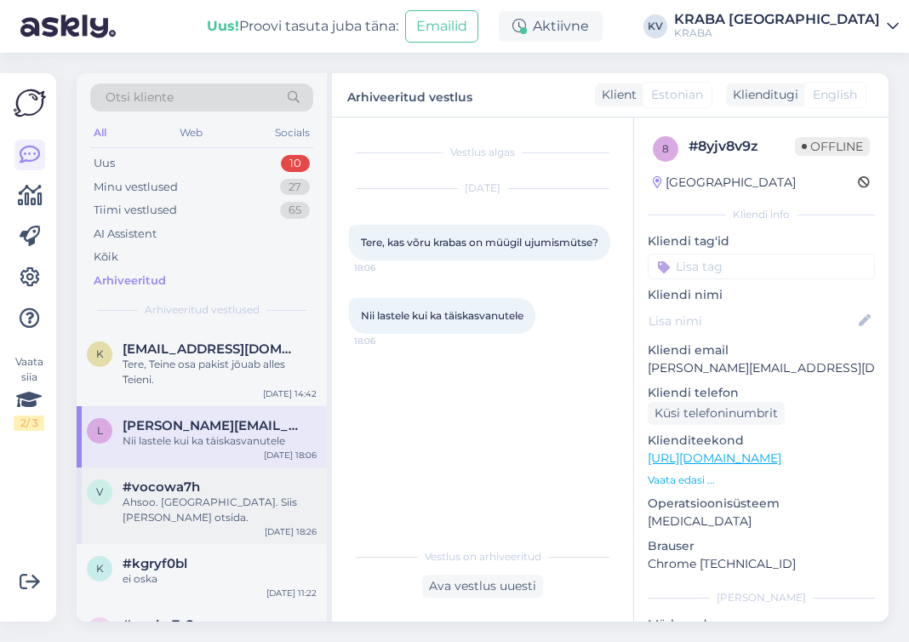
click at [215, 467] on div "v #vocowa7h Ahsoo. [GEOGRAPHIC_DATA]. Siis [PERSON_NAME] otsida. [DATE] 18:26" at bounding box center [202, 505] width 250 height 77
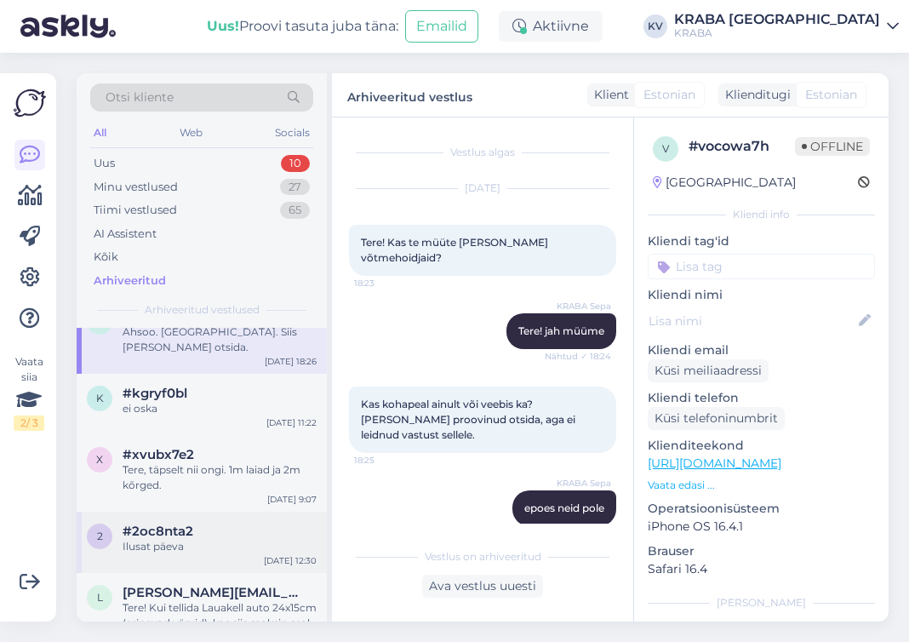
scroll to position [3914, 0]
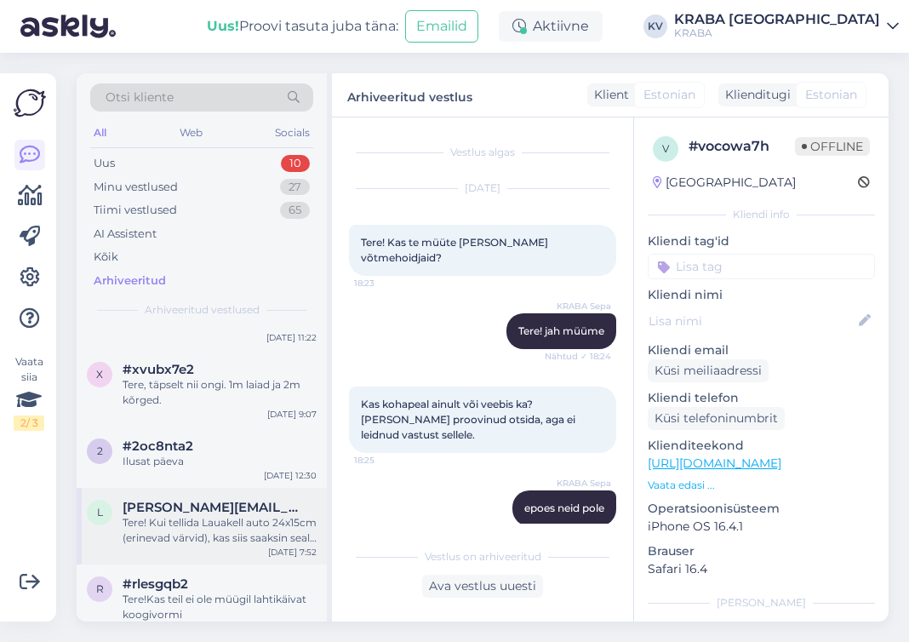
click at [226, 515] on div "Tere! Kui tellida Lauakell auto 24x15cm (erinevad värvid), kas siis saaksin sea…" at bounding box center [220, 530] width 194 height 31
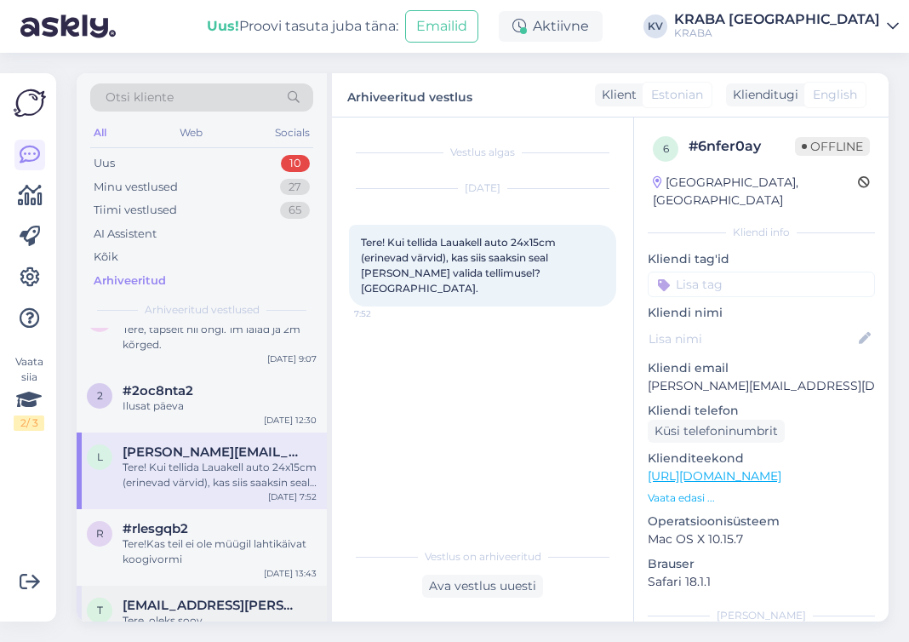
scroll to position [3999, 0]
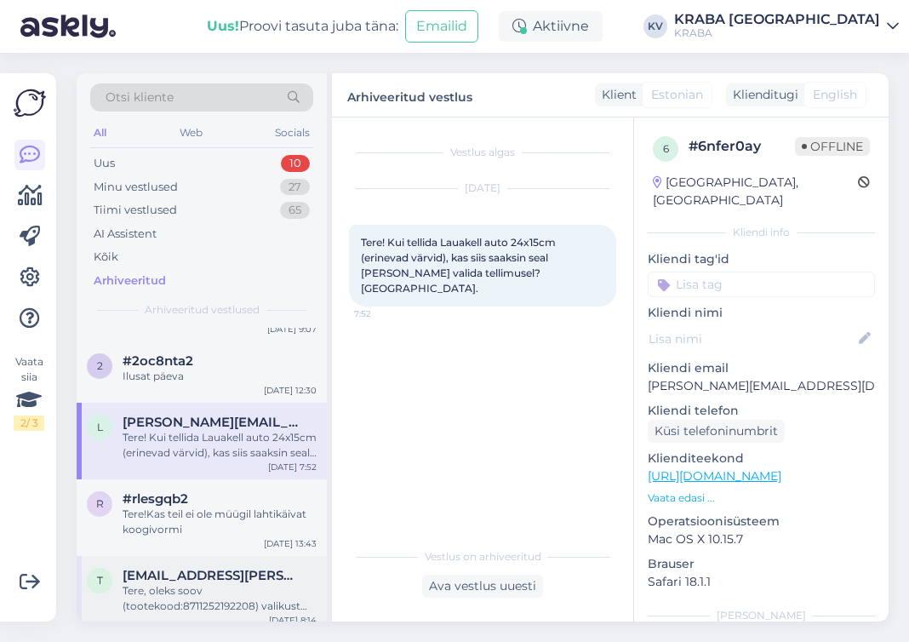
click at [200, 568] on span "[EMAIL_ADDRESS][PERSON_NAME][DOMAIN_NAME]" at bounding box center [211, 575] width 177 height 15
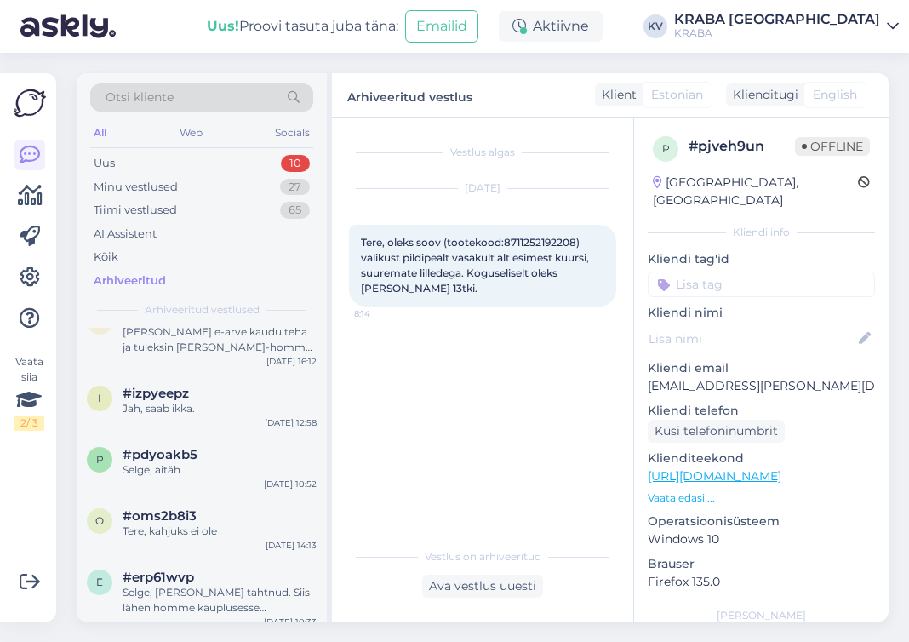
scroll to position [4424, 0]
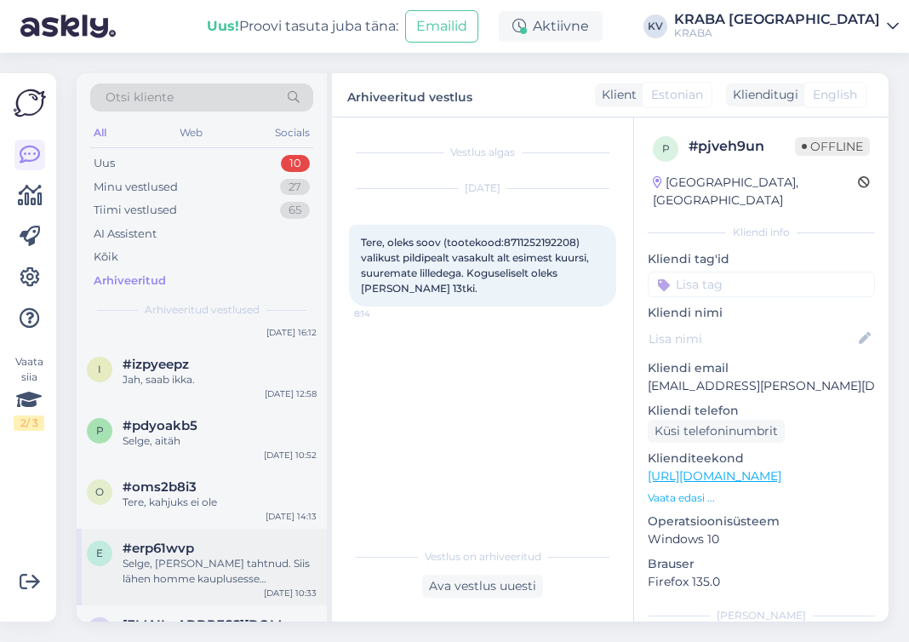
click at [203, 540] on div "#erp61wvp" at bounding box center [220, 547] width 194 height 15
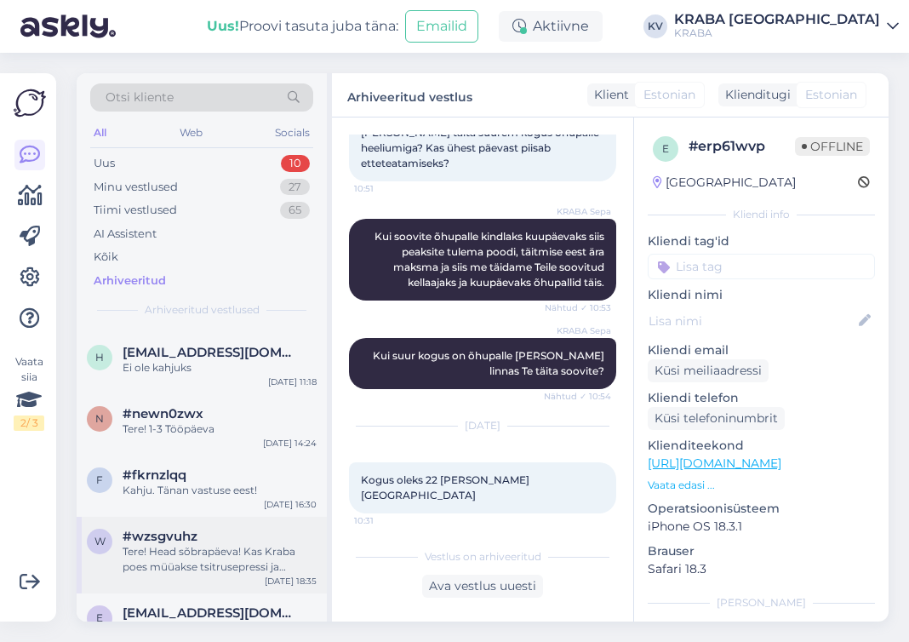
scroll to position [5190, 0]
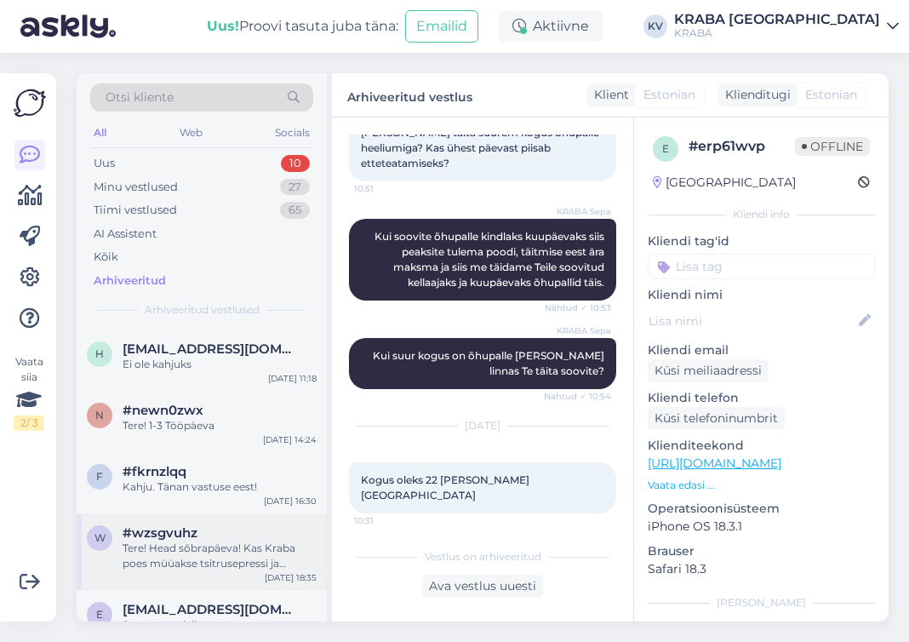
click at [169, 525] on span "#wzsgvuhz" at bounding box center [160, 532] width 75 height 15
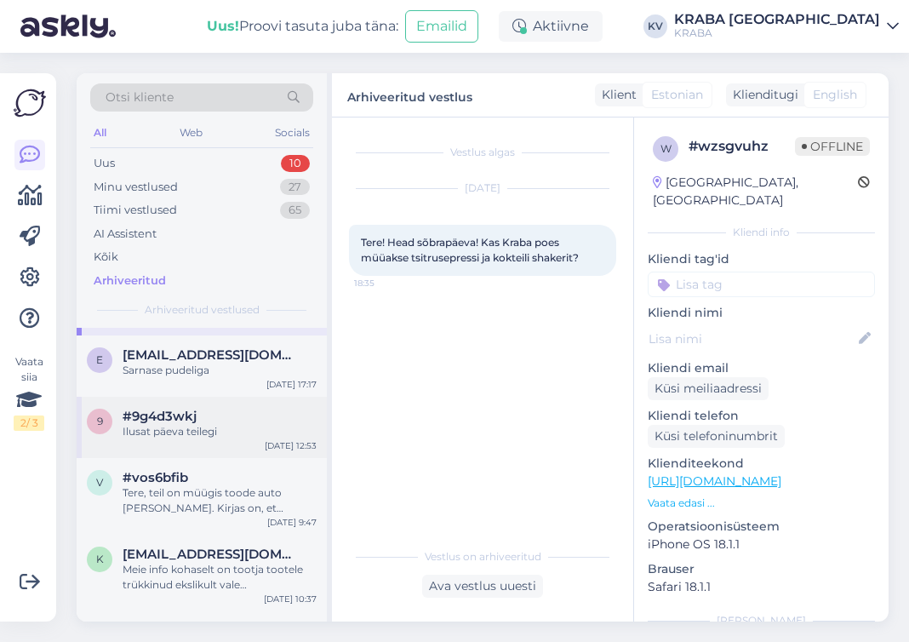
scroll to position [5445, 0]
click at [247, 533] on div "K [EMAIL_ADDRESS][DOMAIN_NAME] Meie info kohaselt on tootja tootele trükkinud e…" at bounding box center [202, 571] width 250 height 77
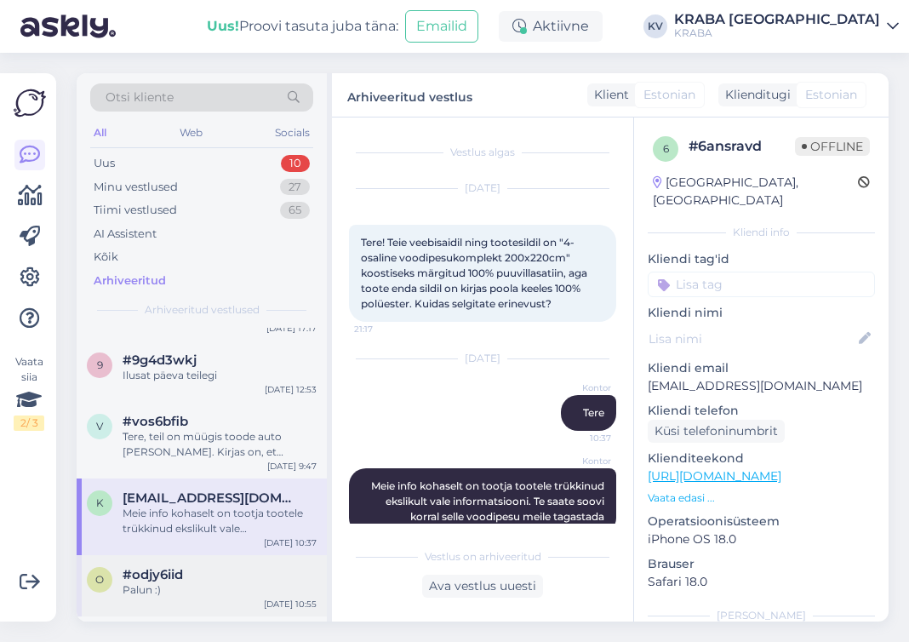
scroll to position [5530, 0]
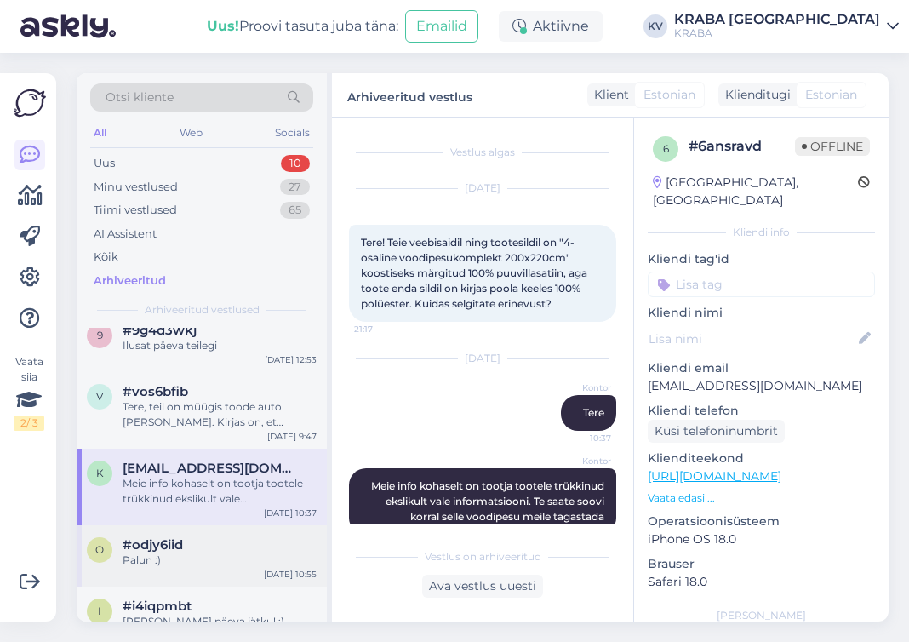
click at [210, 537] on div "#odjy6iid" at bounding box center [220, 544] width 194 height 15
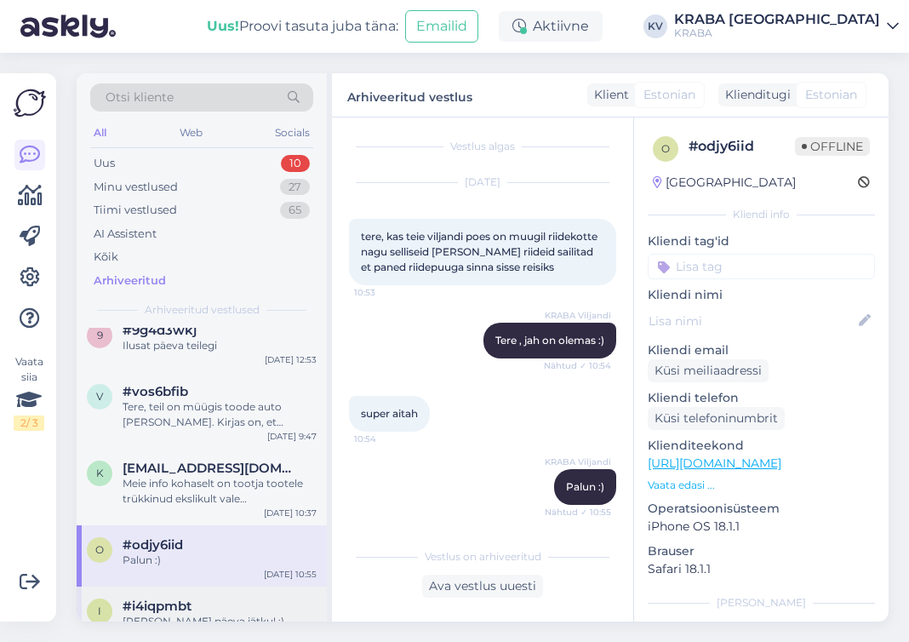
click at [262, 586] on div "i #i4iqpmbt [PERSON_NAME] päeva jätku! :) [DATE] 10:12" at bounding box center [202, 616] width 250 height 61
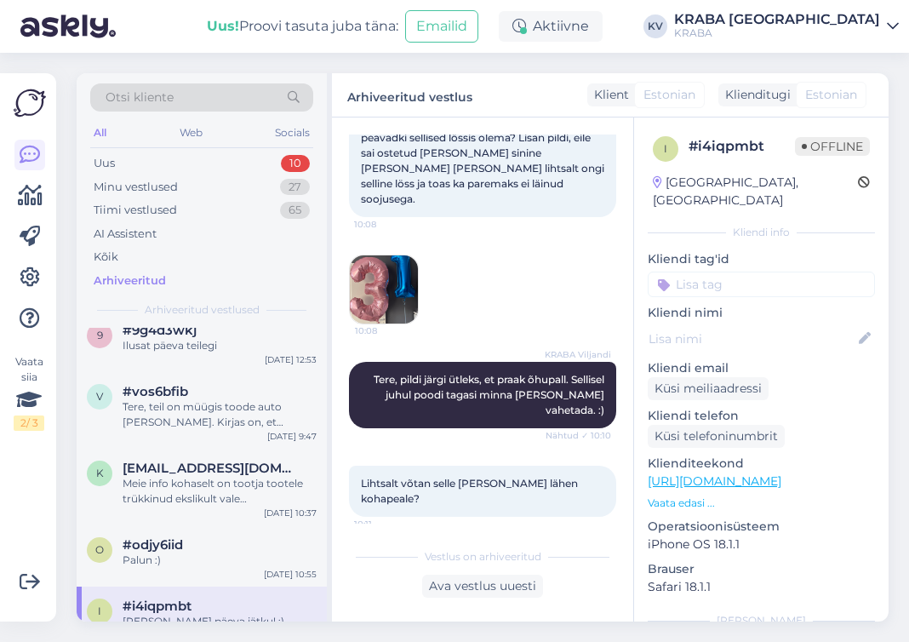
scroll to position [0, 0]
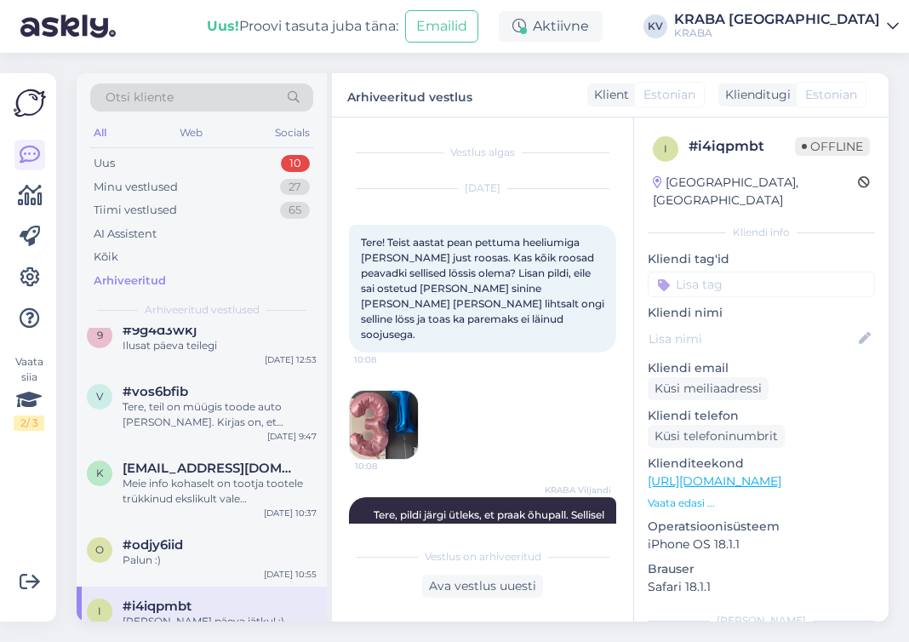
click at [398, 391] on img at bounding box center [384, 425] width 68 height 68
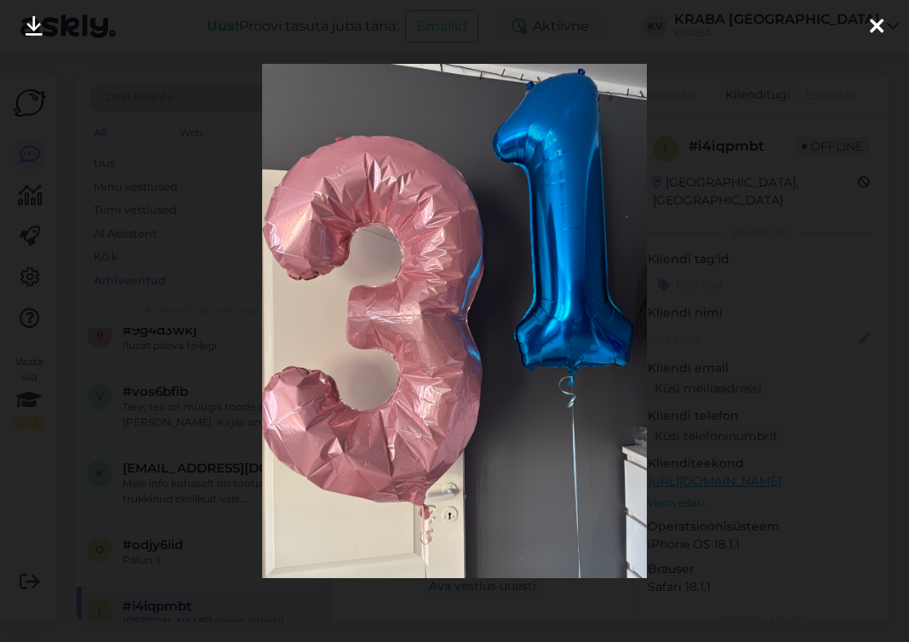
click at [881, 19] on icon at bounding box center [877, 27] width 14 height 22
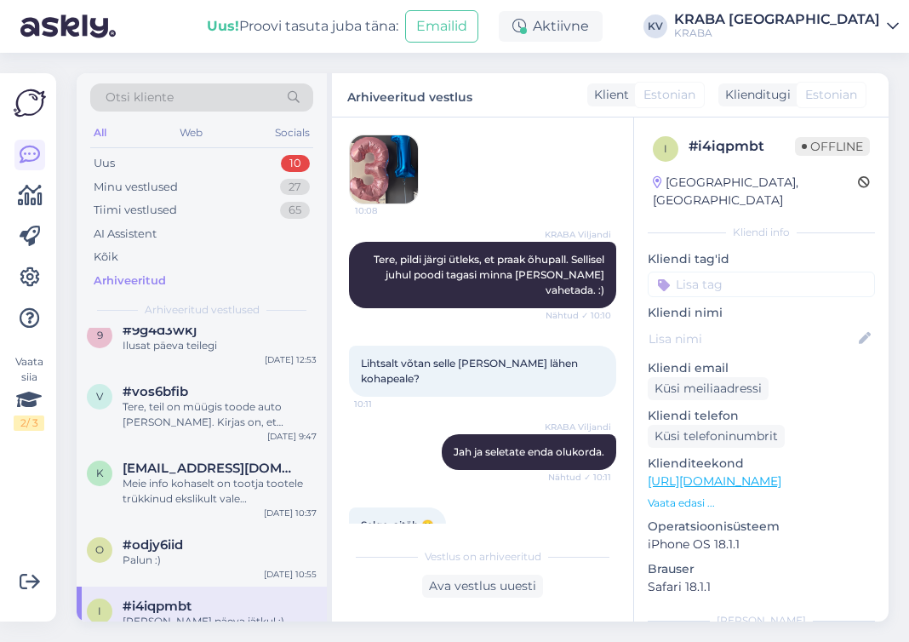
scroll to position [305, 0]
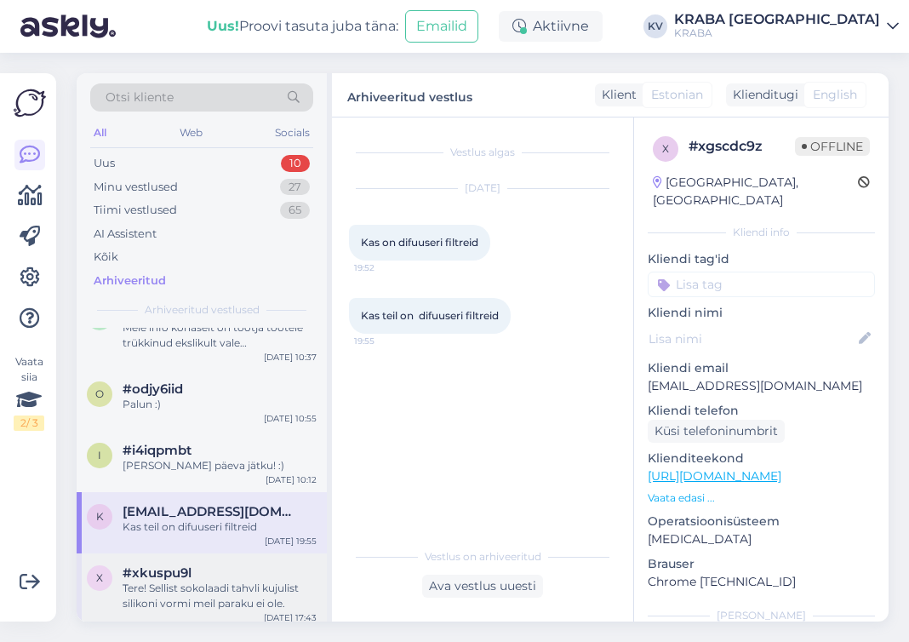
scroll to position [5701, 0]
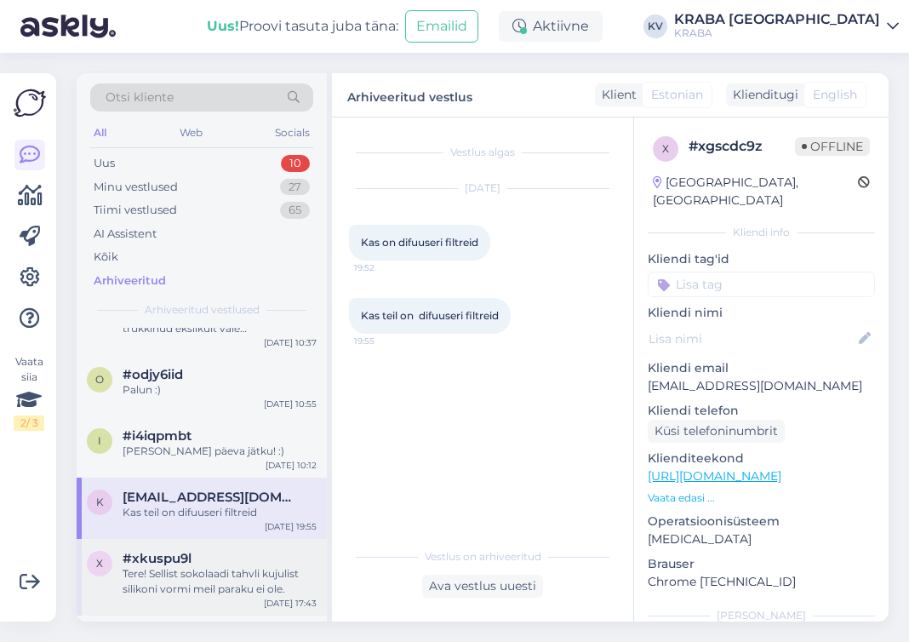
click at [183, 566] on div "Tere! Sellist sokolaadi tahvli kujulist silikoni vormi meil paraku ei ole." at bounding box center [220, 581] width 194 height 31
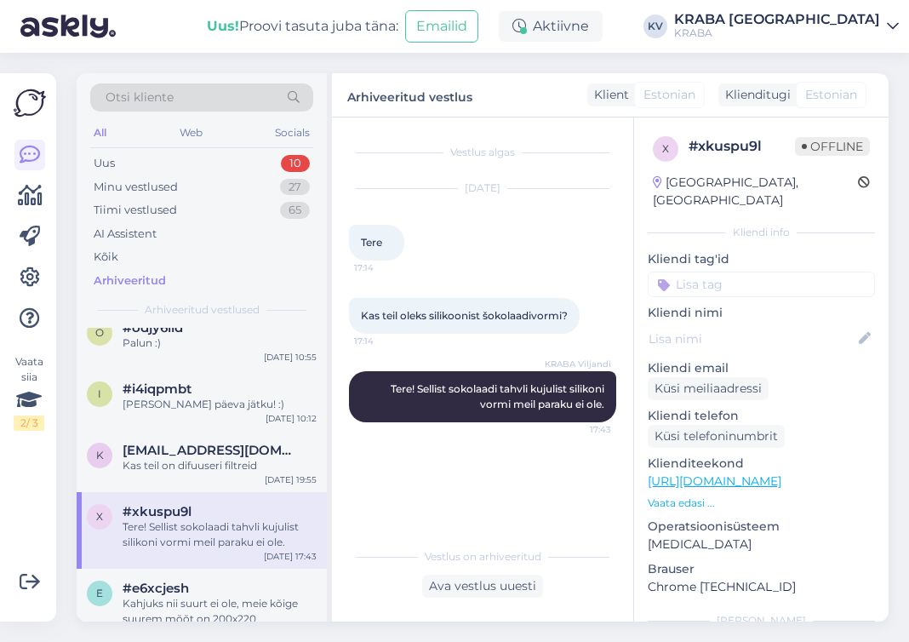
scroll to position [5786, 0]
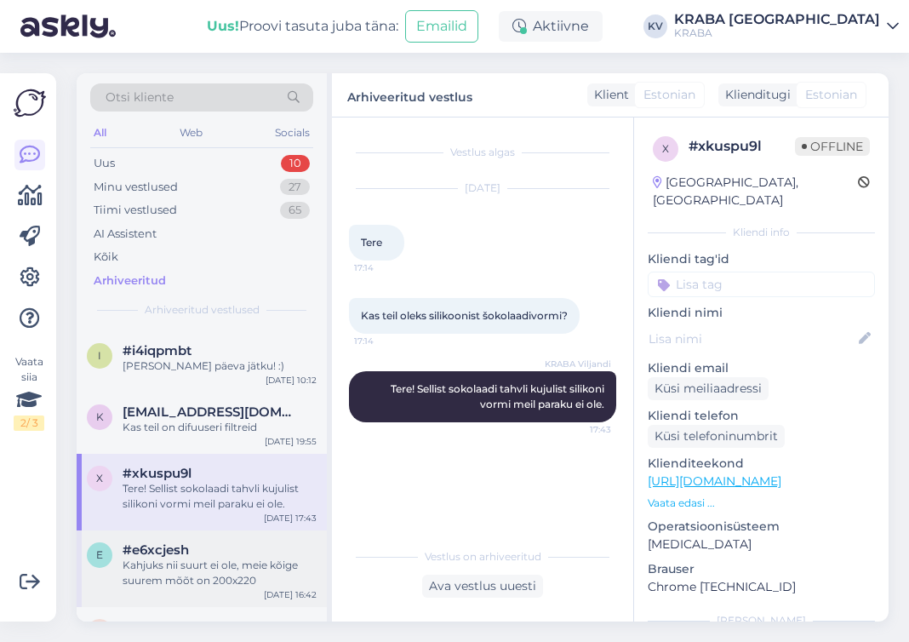
click at [216, 557] on div "Kahjuks nii suurt ei ole, meie kõige suurem mõõt on 200x220" at bounding box center [220, 572] width 194 height 31
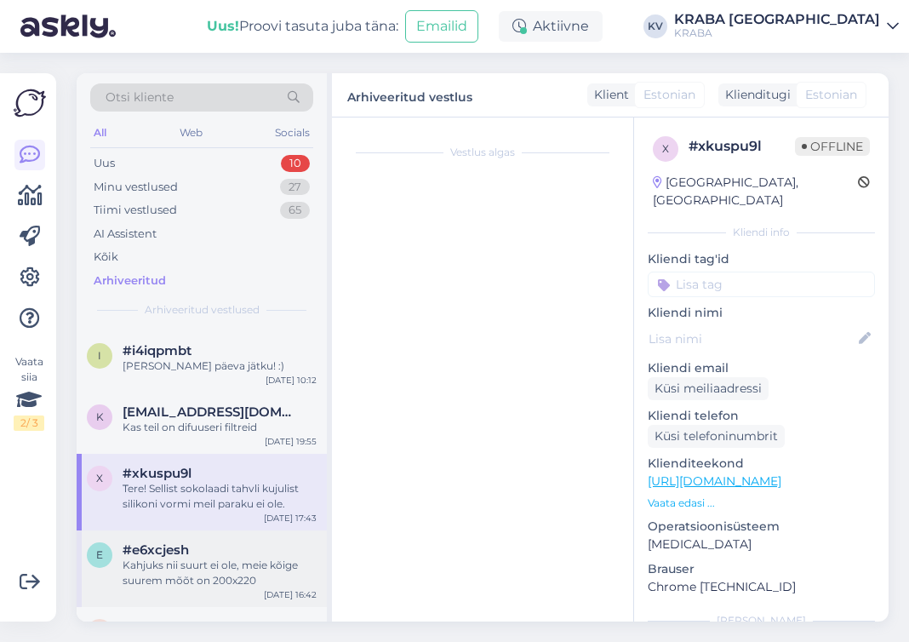
scroll to position [110, 0]
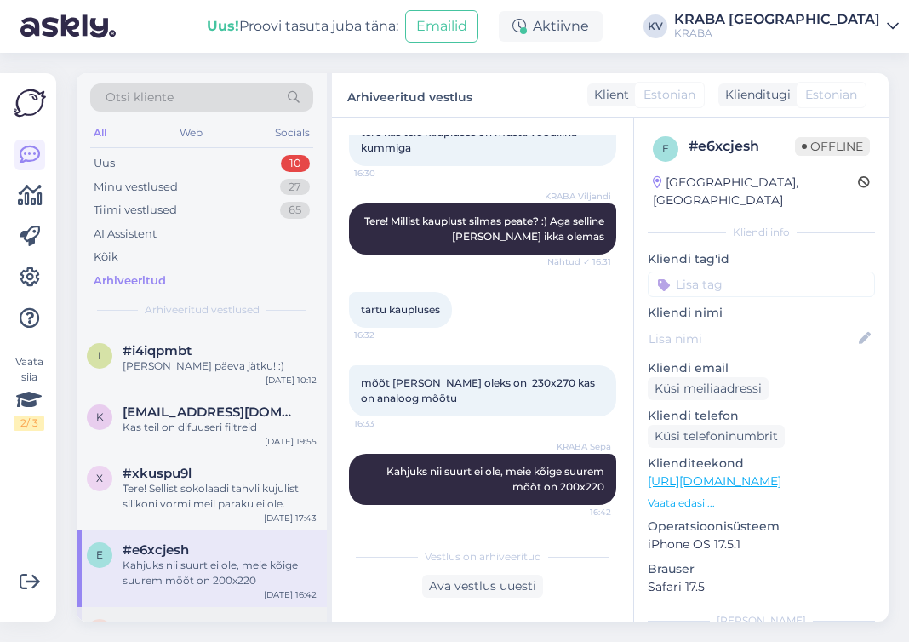
click at [263, 607] on div "h #h5v4kdss jah on [DATE] 15:56" at bounding box center [202, 637] width 250 height 61
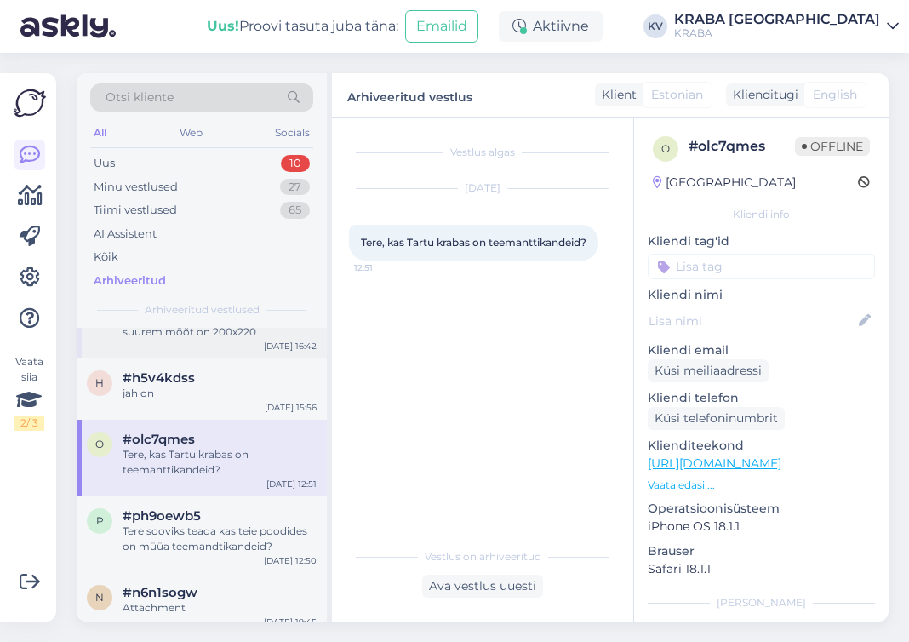
scroll to position [6041, 0]
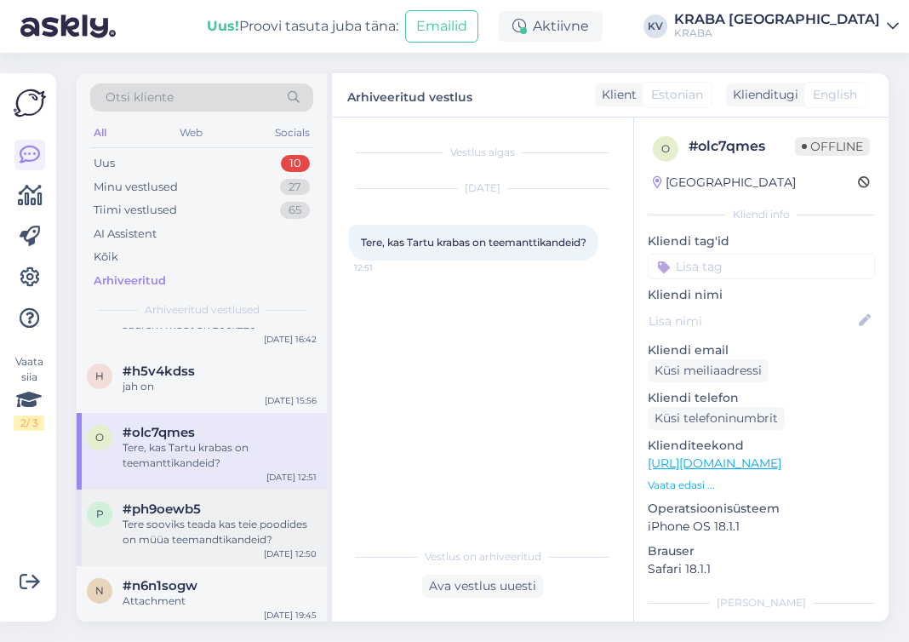
click at [240, 516] on div "Tere sooviks teada kas teie poodides on müüa teemandtikandeid?" at bounding box center [220, 531] width 194 height 31
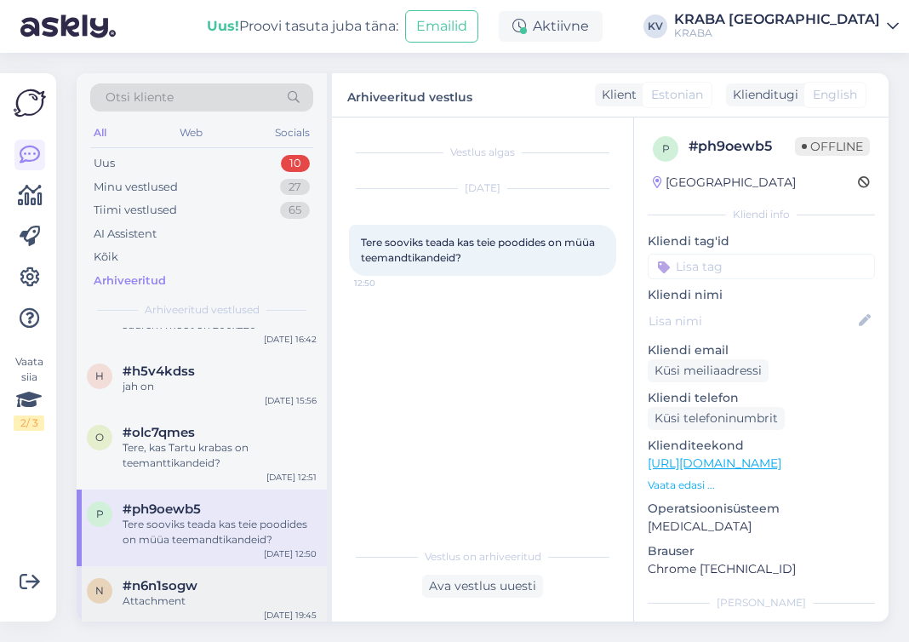
click at [231, 593] on div "Attachment" at bounding box center [220, 600] width 194 height 15
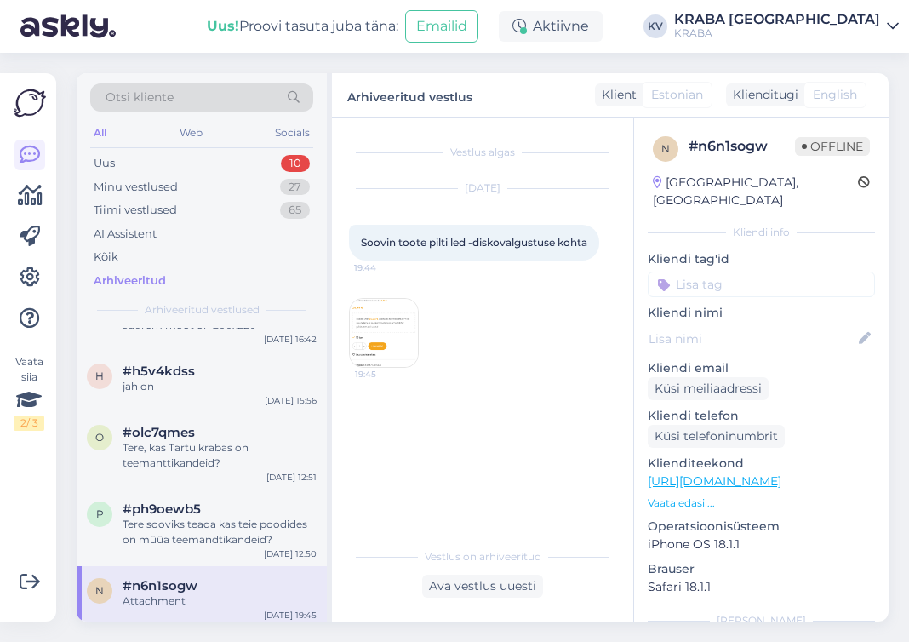
click at [370, 343] on img at bounding box center [384, 333] width 68 height 68
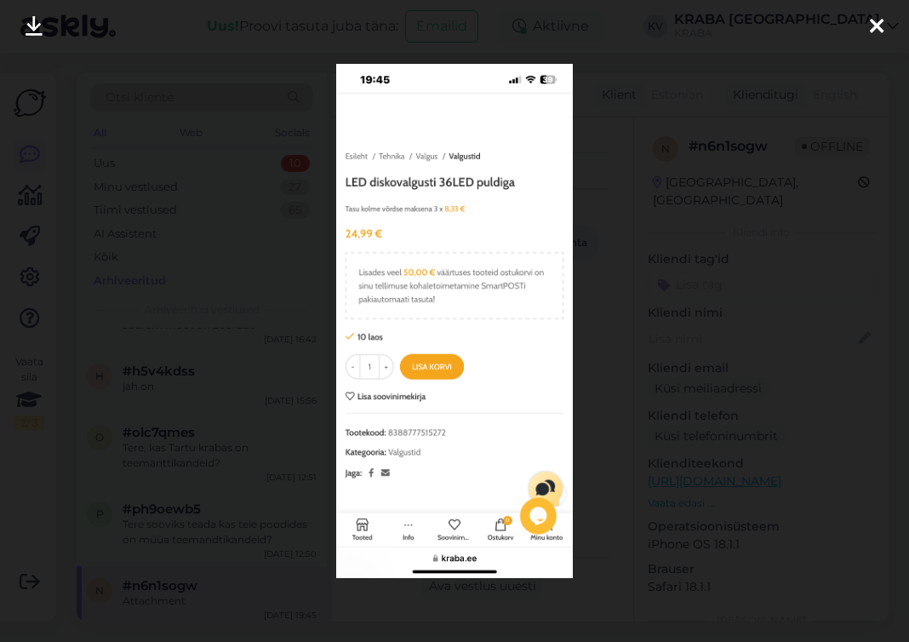
click at [874, 26] on icon at bounding box center [877, 27] width 14 height 22
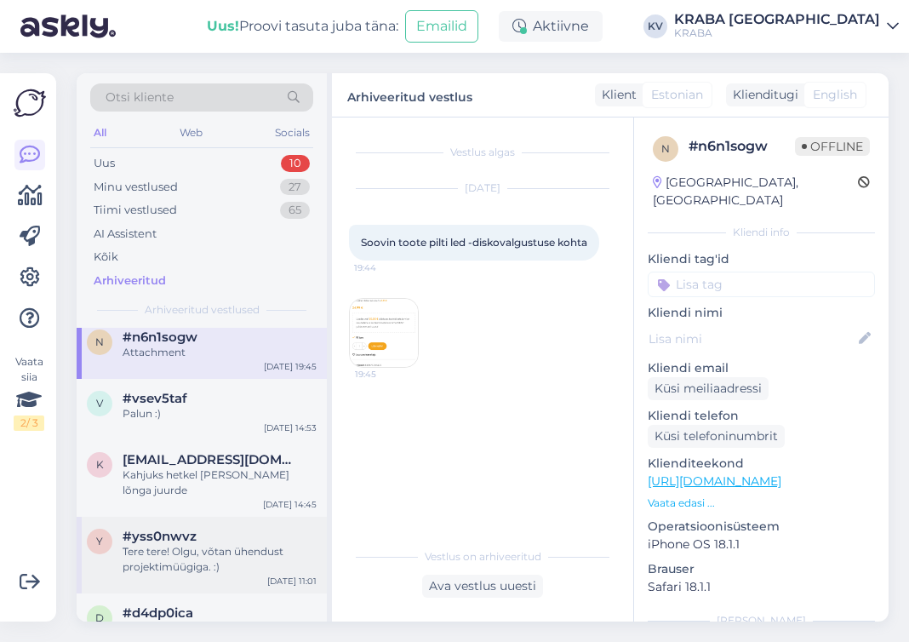
scroll to position [6296, 0]
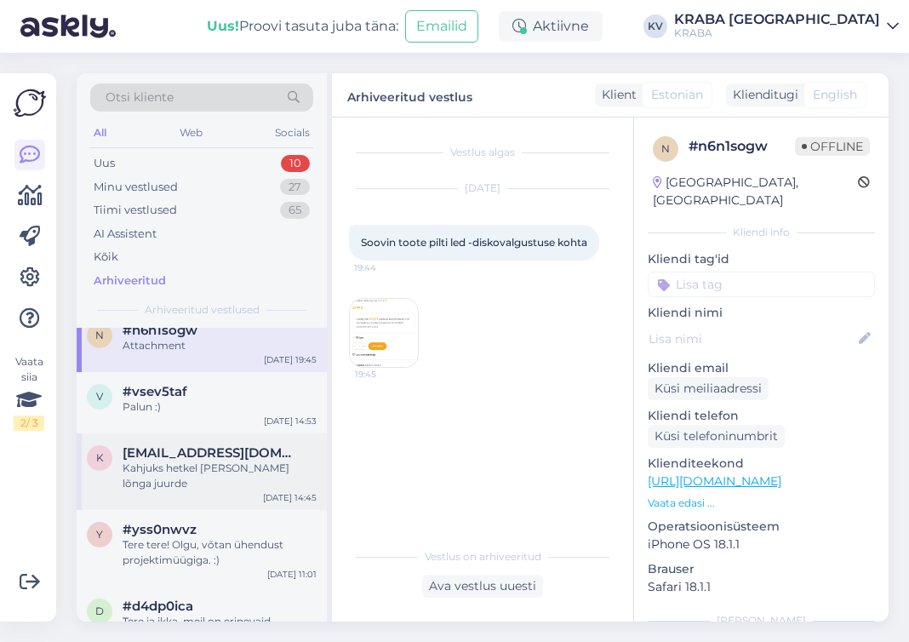
click at [264, 433] on div "k [EMAIL_ADDRESS][DOMAIN_NAME] Kahjuks hetkel [PERSON_NAME] lõnga juurde [DATE]…" at bounding box center [202, 471] width 250 height 77
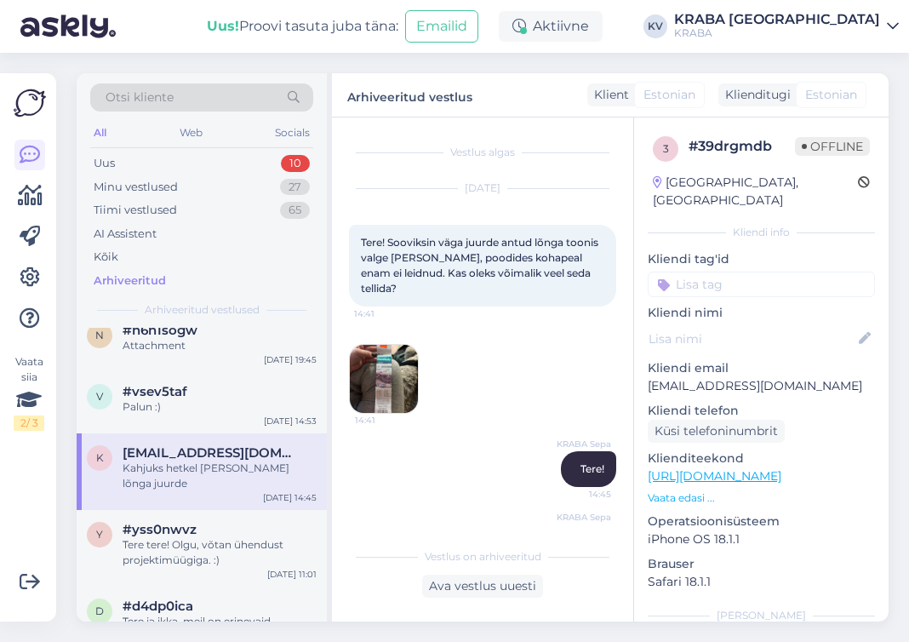
scroll to position [40, 0]
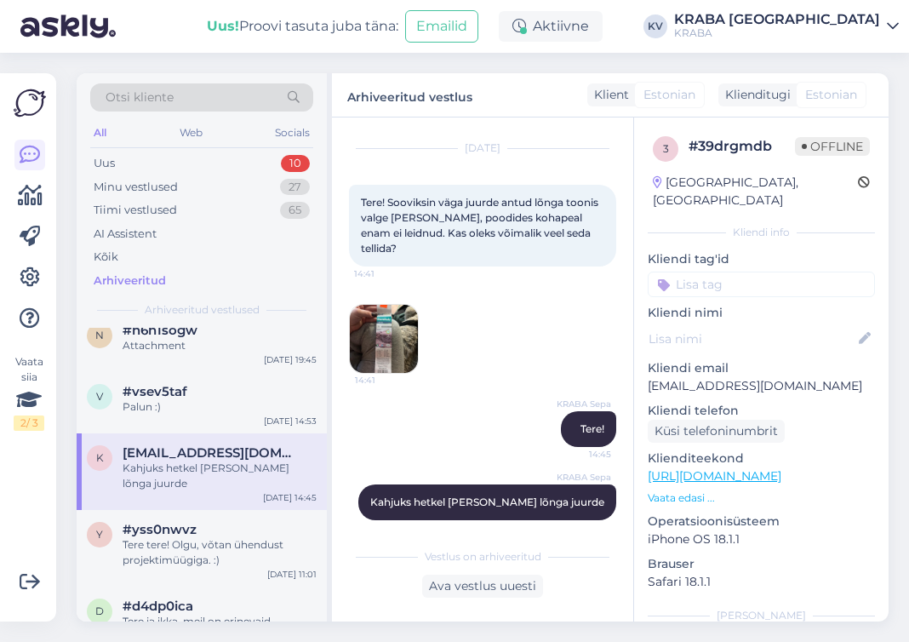
click at [369, 334] on img at bounding box center [384, 339] width 68 height 68
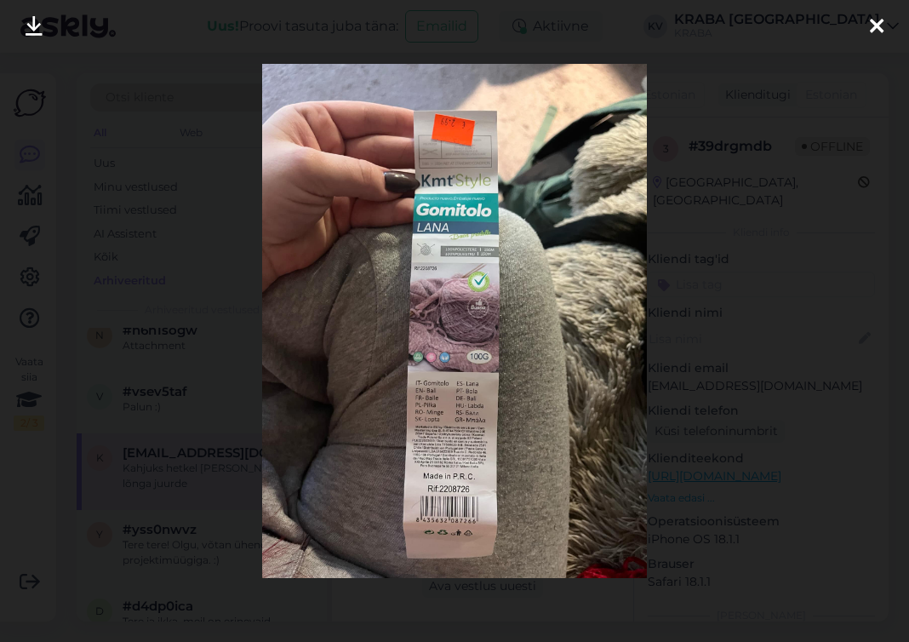
click at [875, 21] on icon at bounding box center [877, 27] width 14 height 22
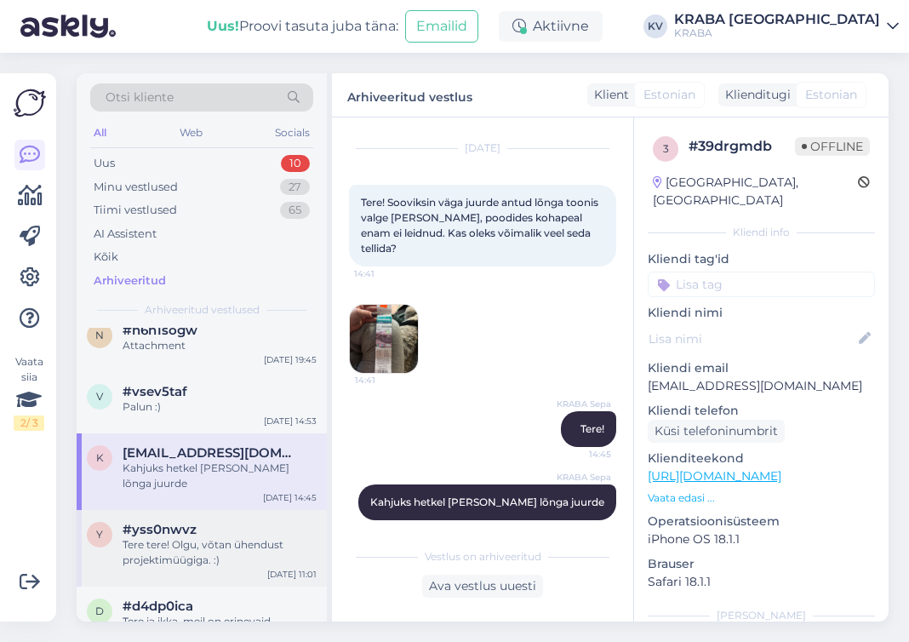
click at [176, 510] on div "y #yss0nwvz Tere tere! Olgu, võtan ühendust projektimüügiga. :) [DATE] 11:01" at bounding box center [202, 548] width 250 height 77
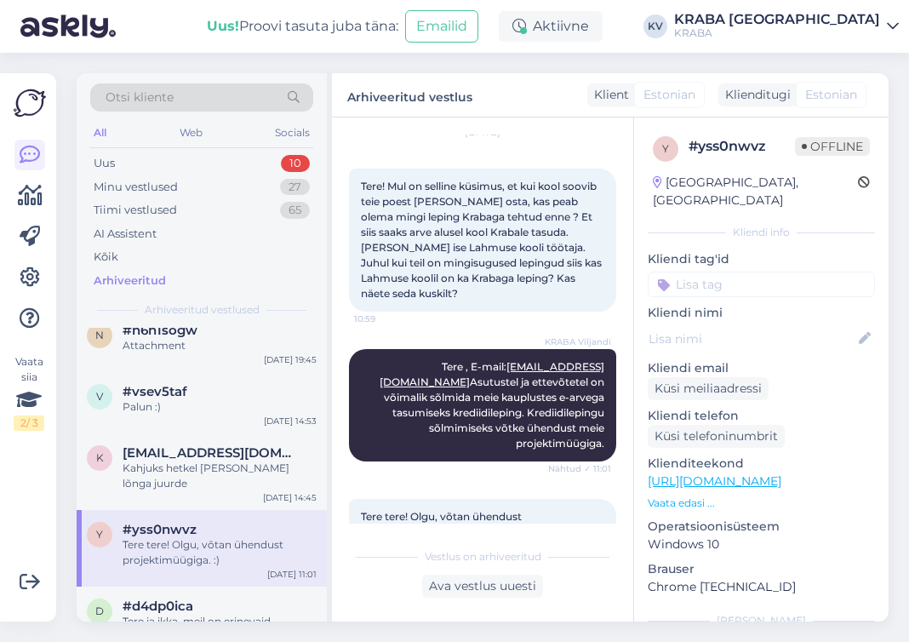
scroll to position [86, 0]
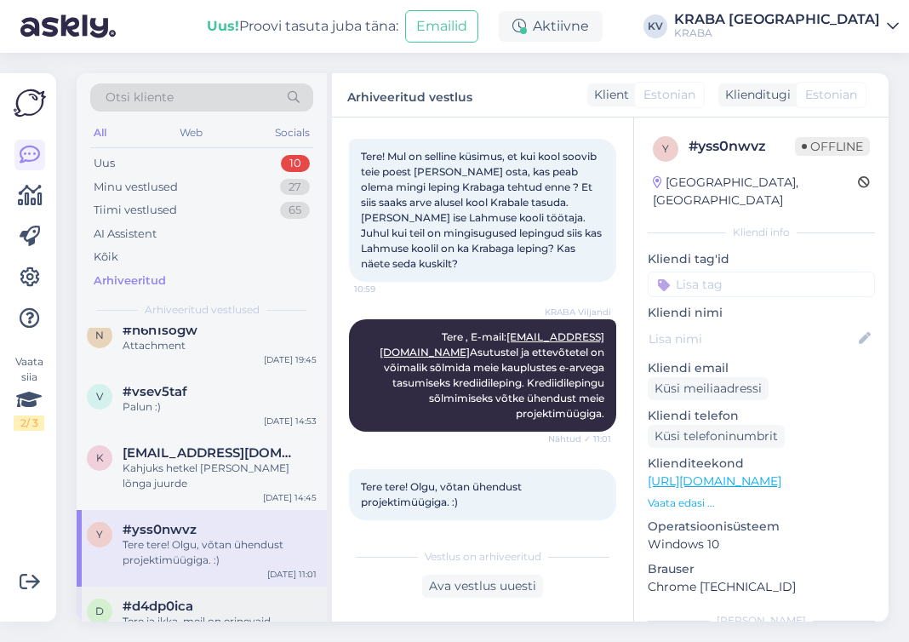
click at [197, 598] on div "#d4dp0ica" at bounding box center [220, 605] width 194 height 15
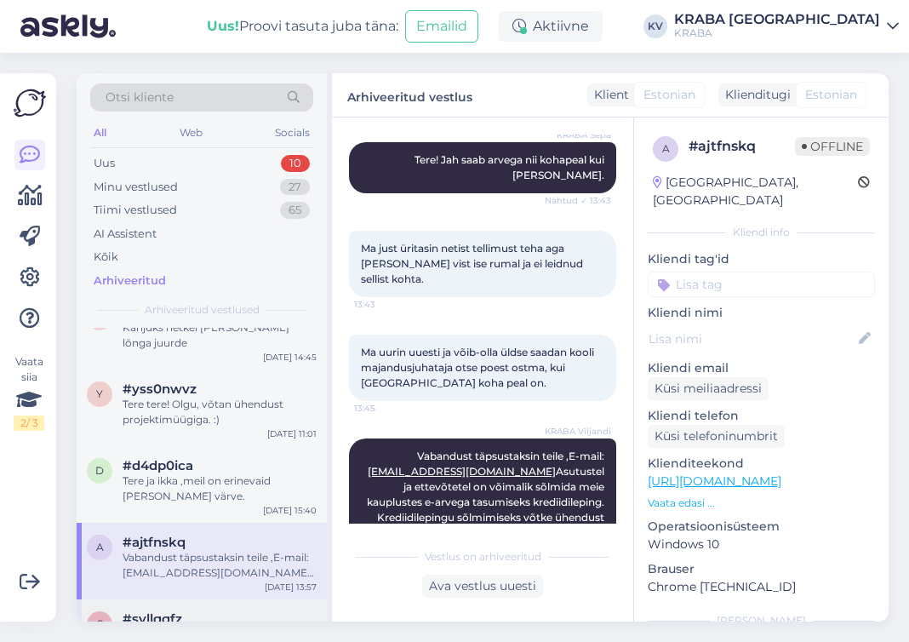
scroll to position [6466, 0]
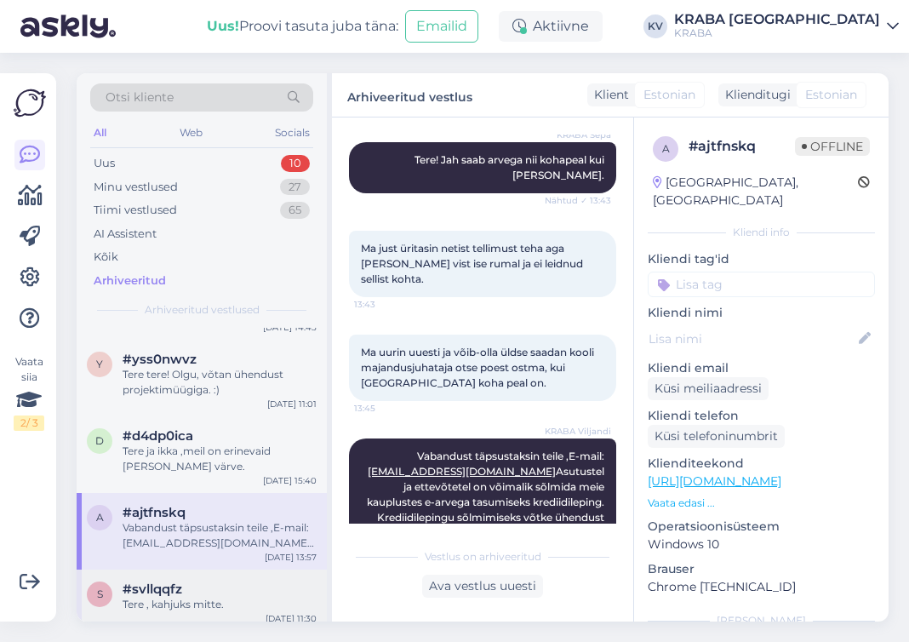
click at [230, 596] on div "Tere , kahjuks mitte." at bounding box center [220, 603] width 194 height 15
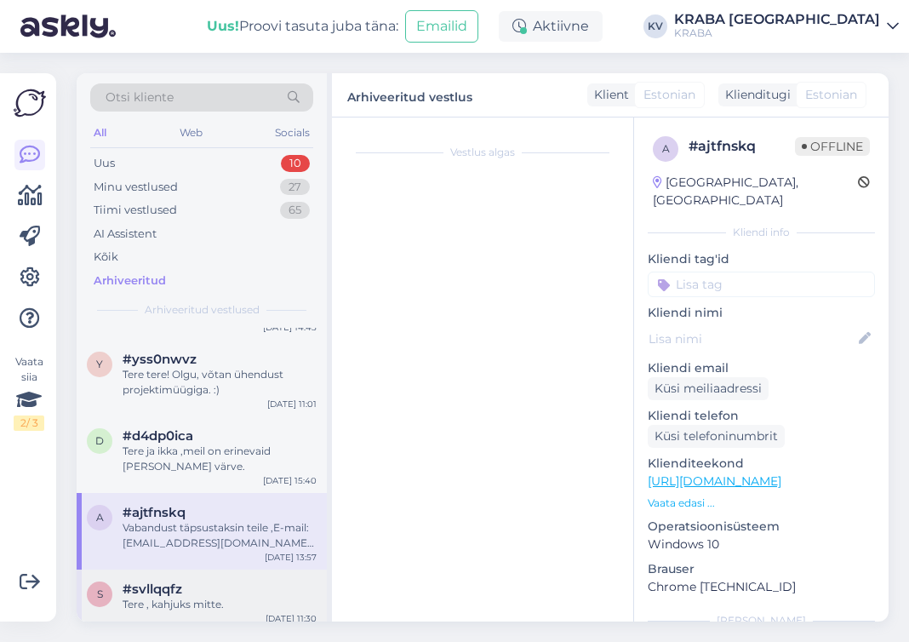
scroll to position [0, 0]
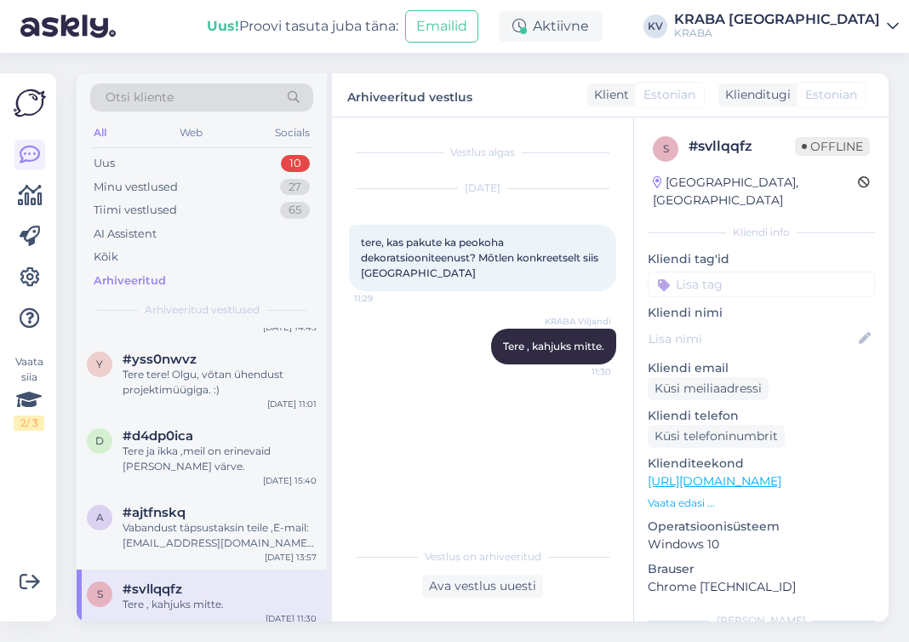
click at [241, 641] on div "#42k7akr4" at bounding box center [220, 649] width 194 height 15
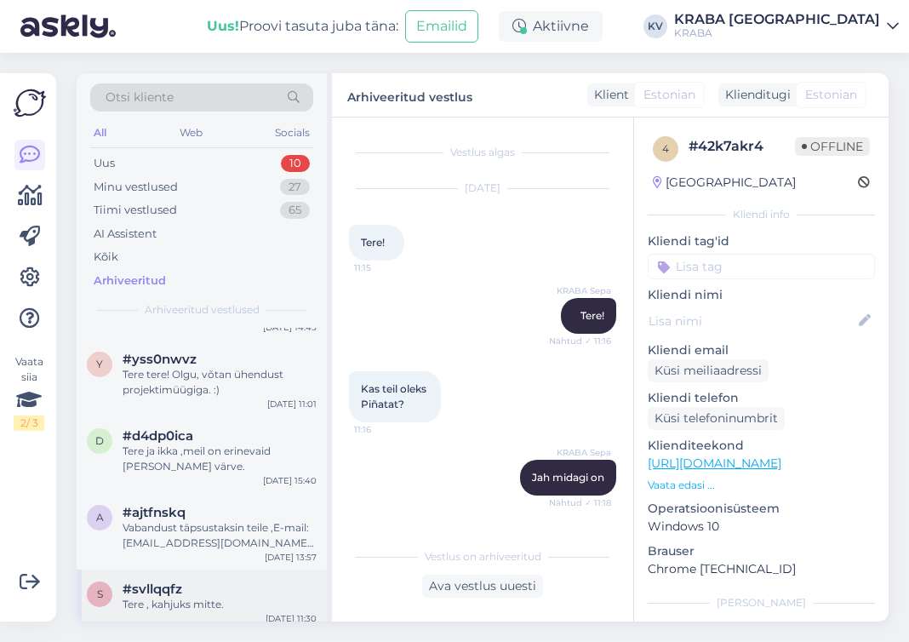
click at [197, 596] on div "Tere , kahjuks mitte." at bounding box center [220, 603] width 194 height 15
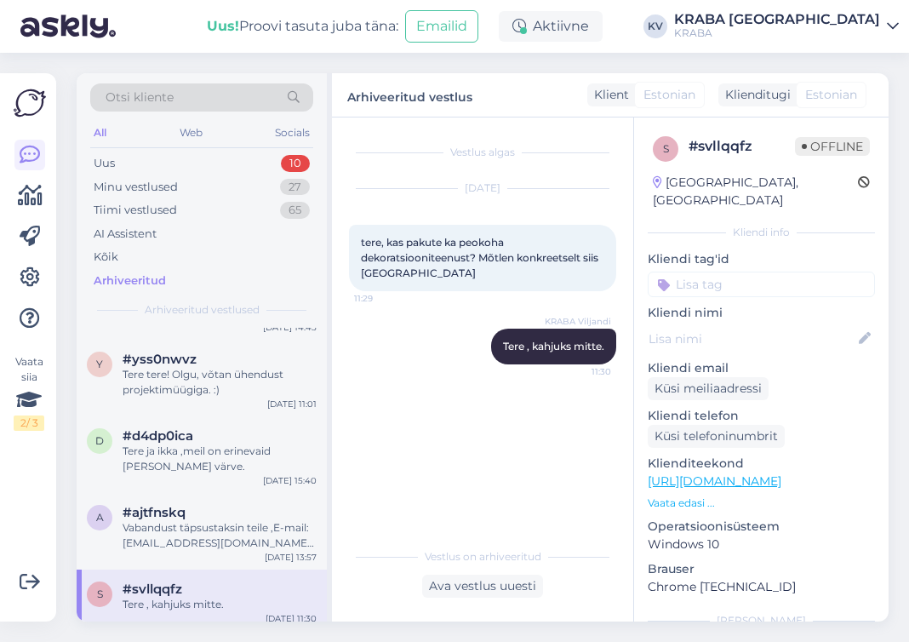
click at [198, 641] on div "#42k7akr4" at bounding box center [220, 649] width 194 height 15
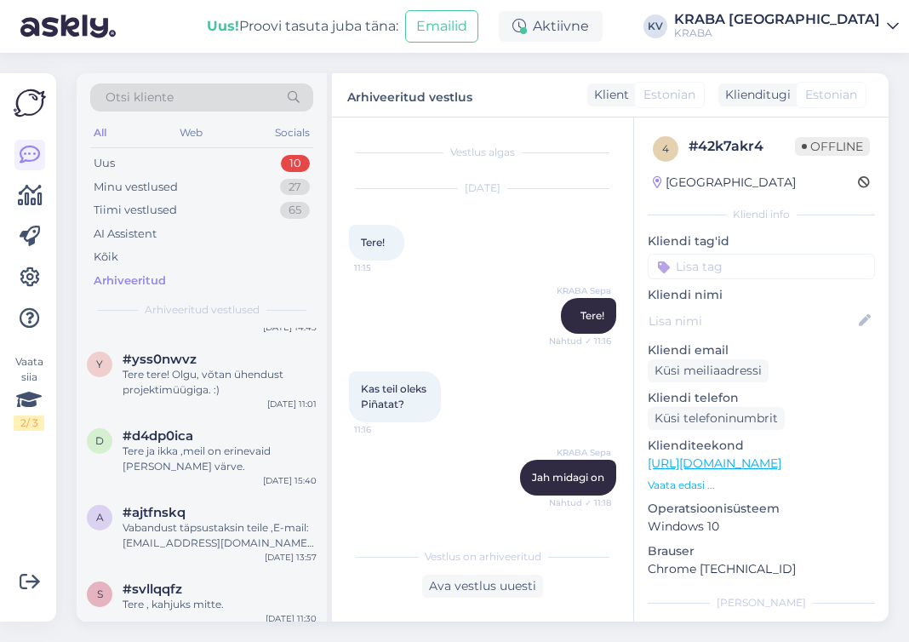
scroll to position [6551, 0]
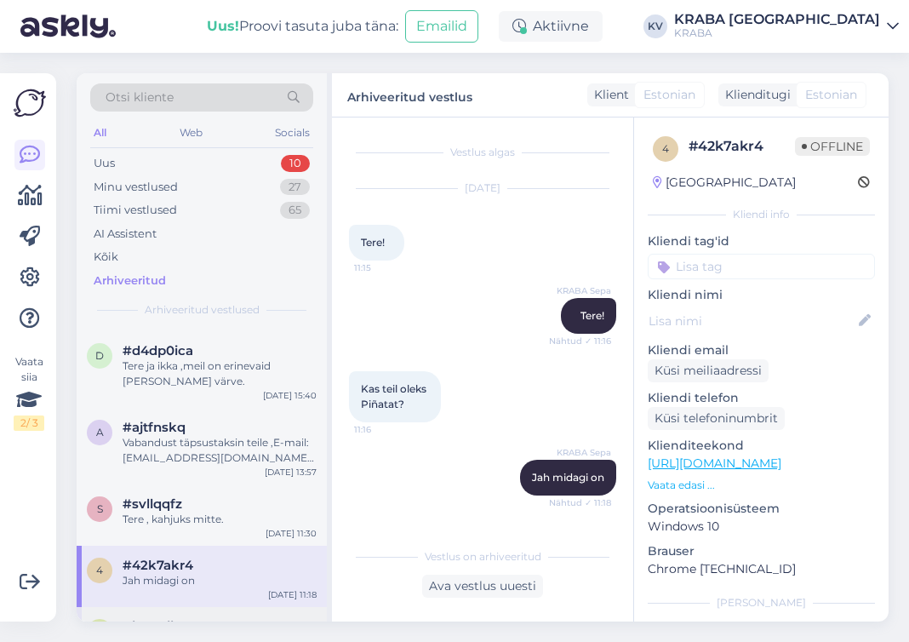
click at [188, 634] on div "Kas on võimalus ,et pandake ka kõrvale ja ma [PERSON_NAME] ära.." at bounding box center [220, 649] width 194 height 31
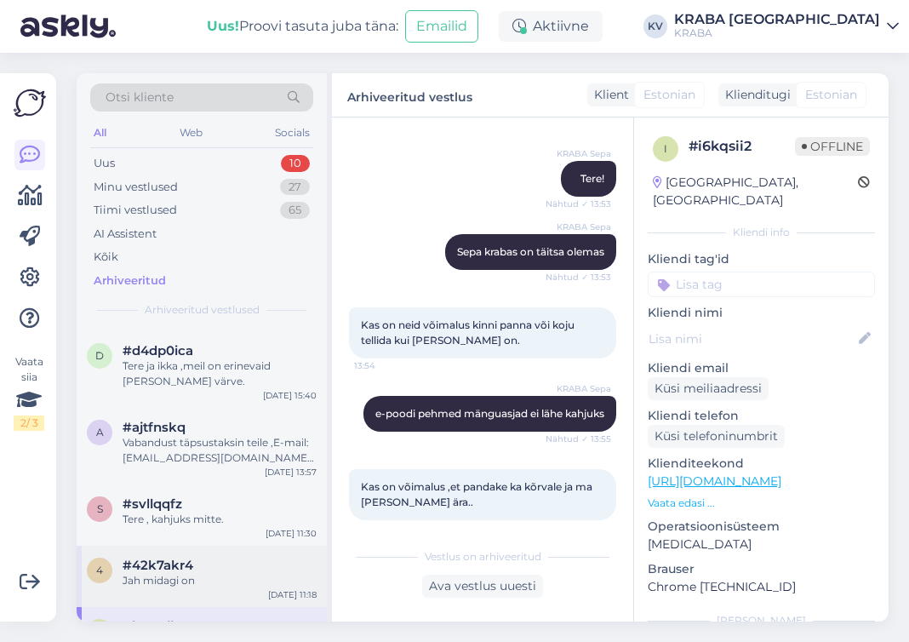
scroll to position [6722, 0]
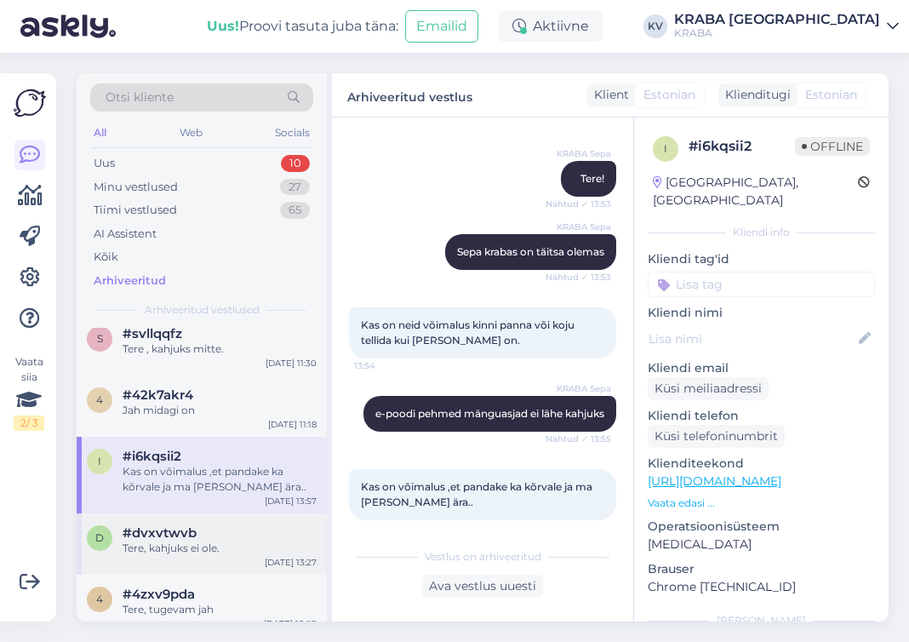
click at [222, 540] on div "Tere, kahjuks ei ole." at bounding box center [220, 547] width 194 height 15
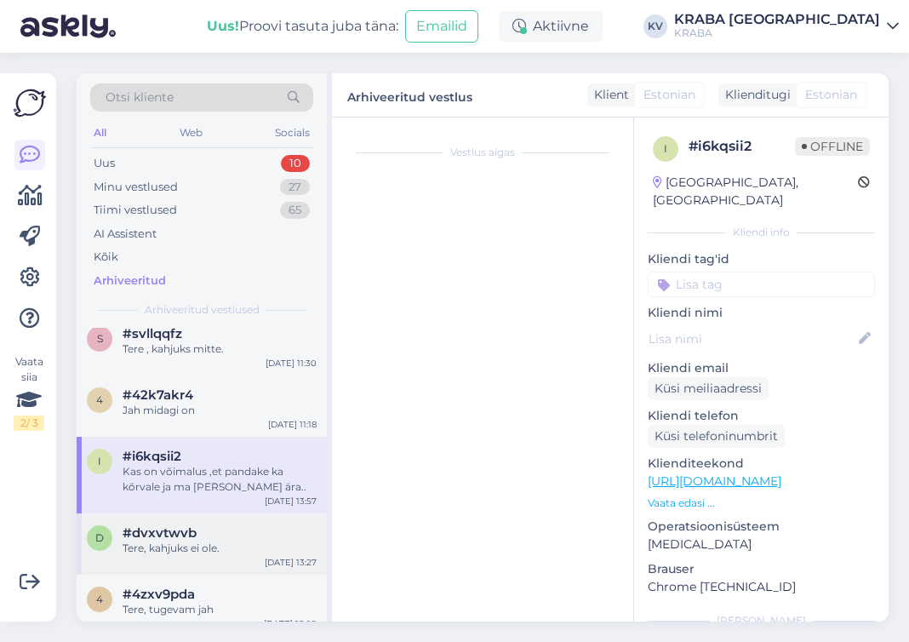
scroll to position [0, 0]
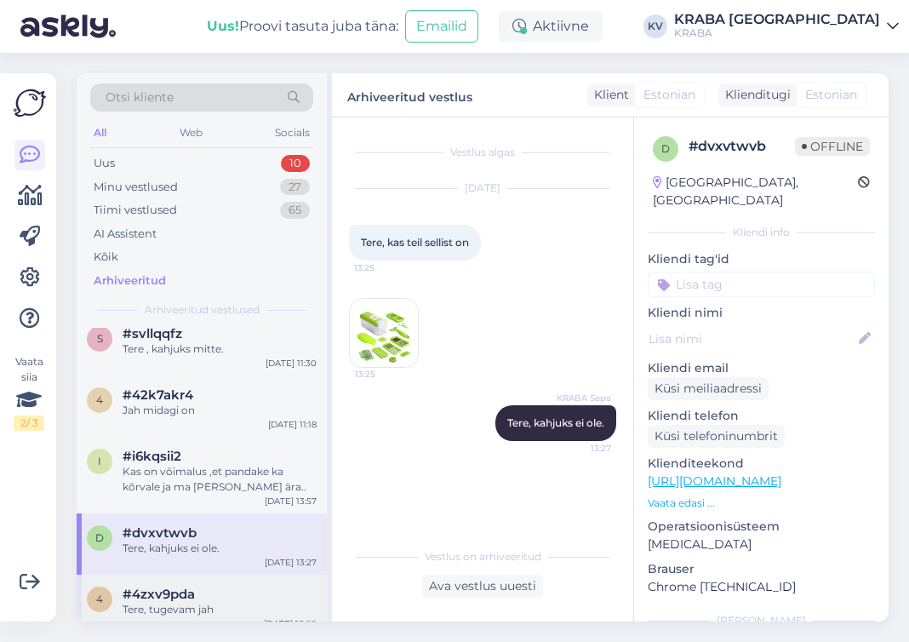
click at [209, 602] on div "Tere, tugevam jah" at bounding box center [220, 609] width 194 height 15
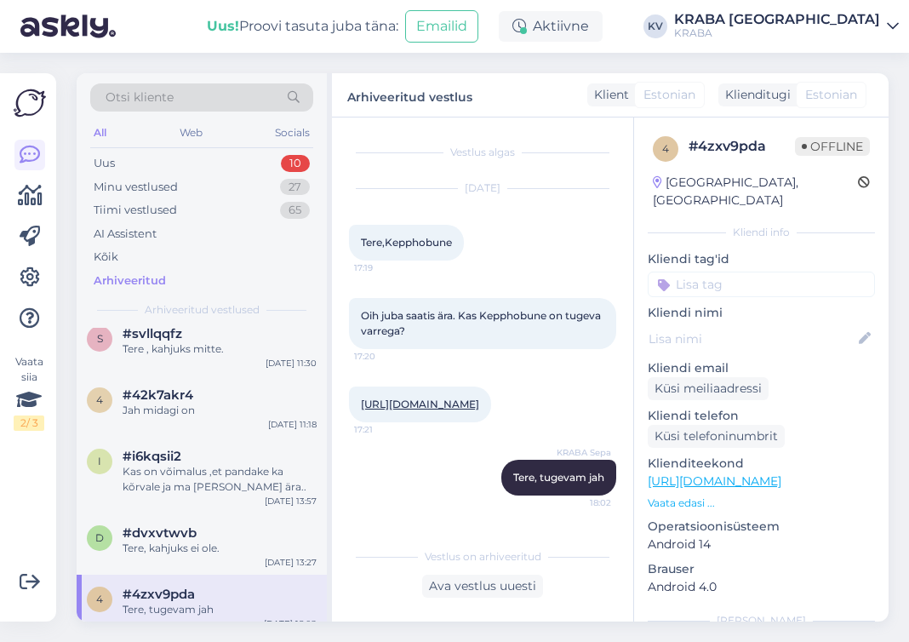
scroll to position [6, 0]
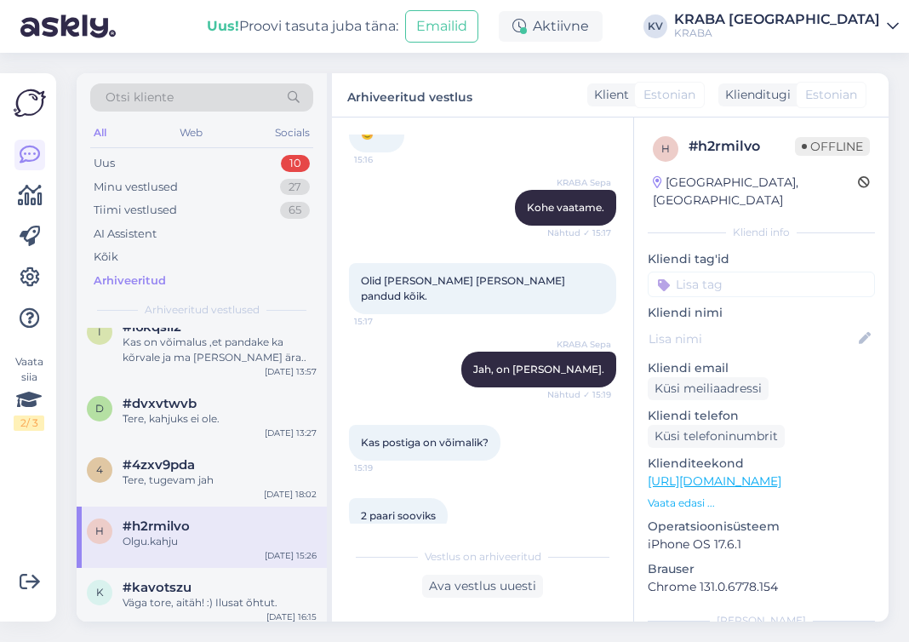
scroll to position [6892, 0]
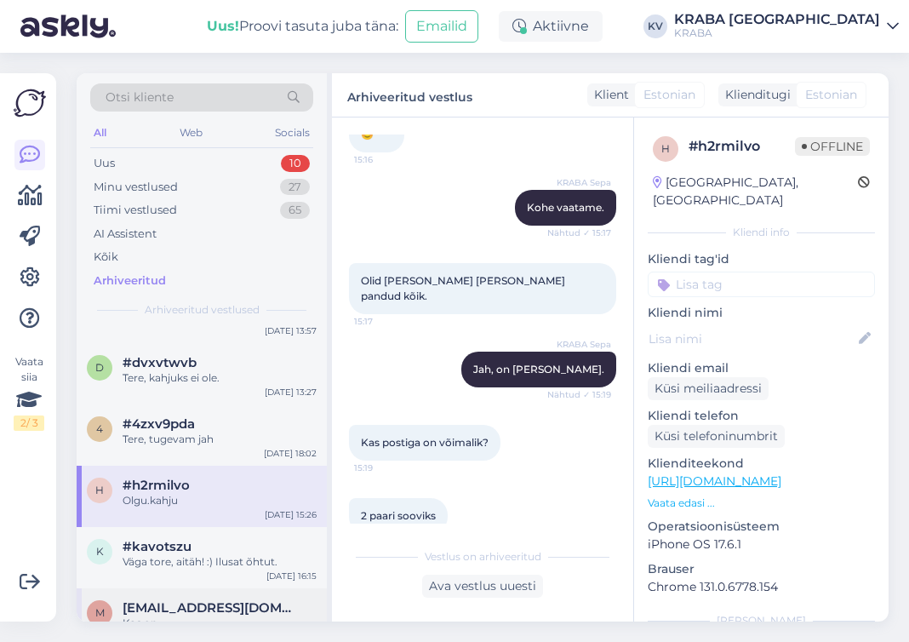
click at [209, 588] on div "m [EMAIL_ADDRESS][DOMAIN_NAME] Kas on [DATE] 11:49" at bounding box center [202, 618] width 250 height 61
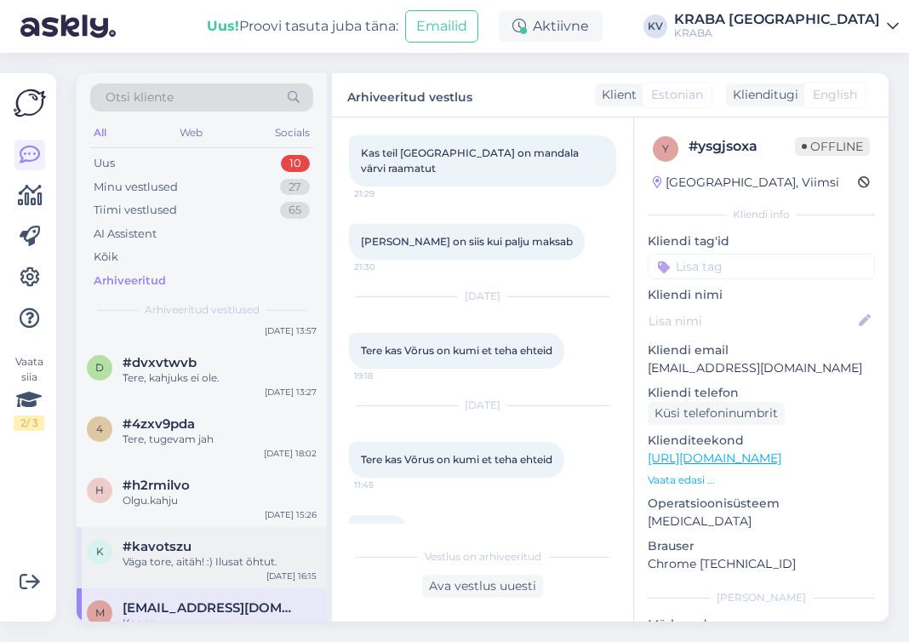
scroll to position [6977, 0]
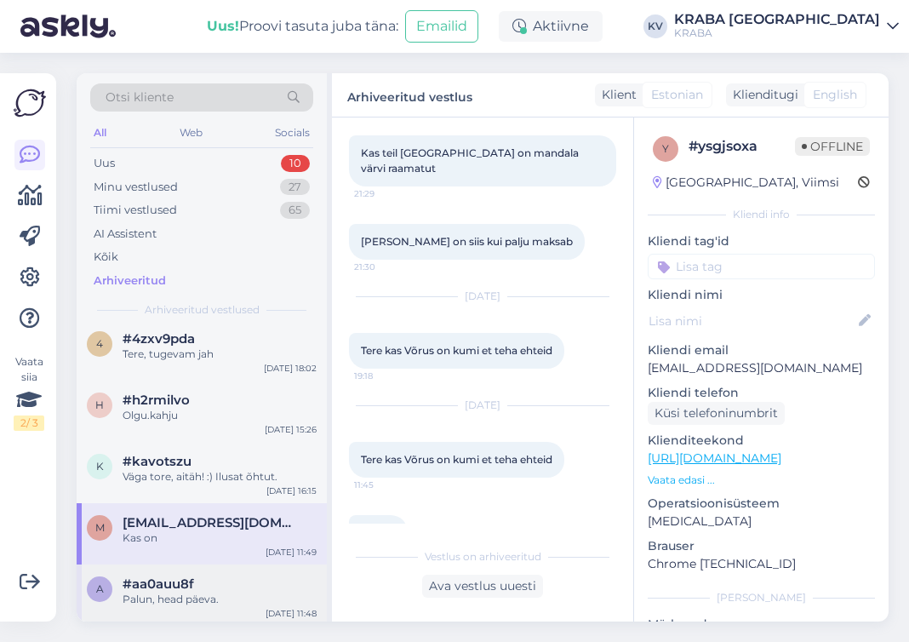
click at [225, 564] on div "a #aa0auu8f Palun, head päeva. [DATE] 11:48" at bounding box center [202, 594] width 250 height 61
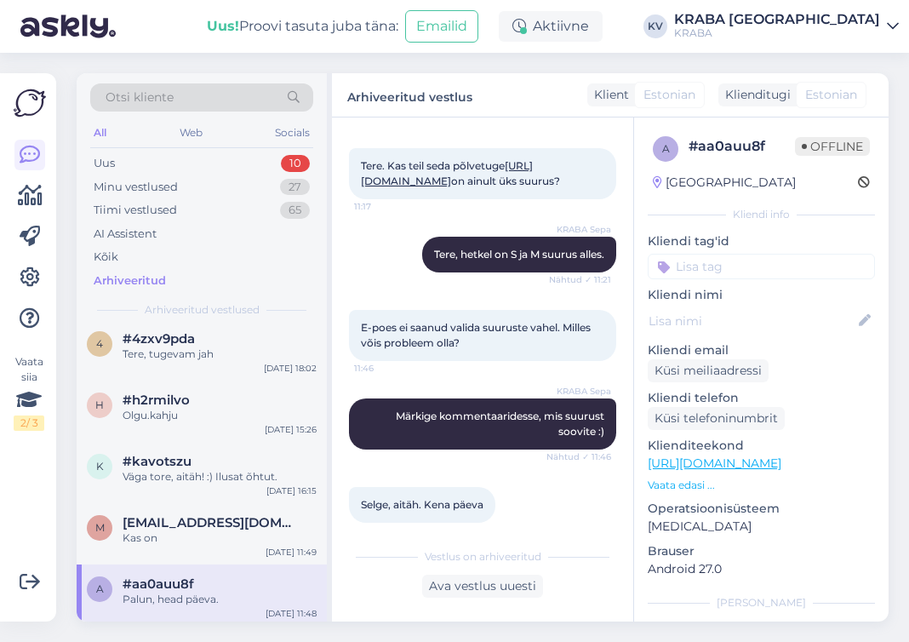
scroll to position [183, 0]
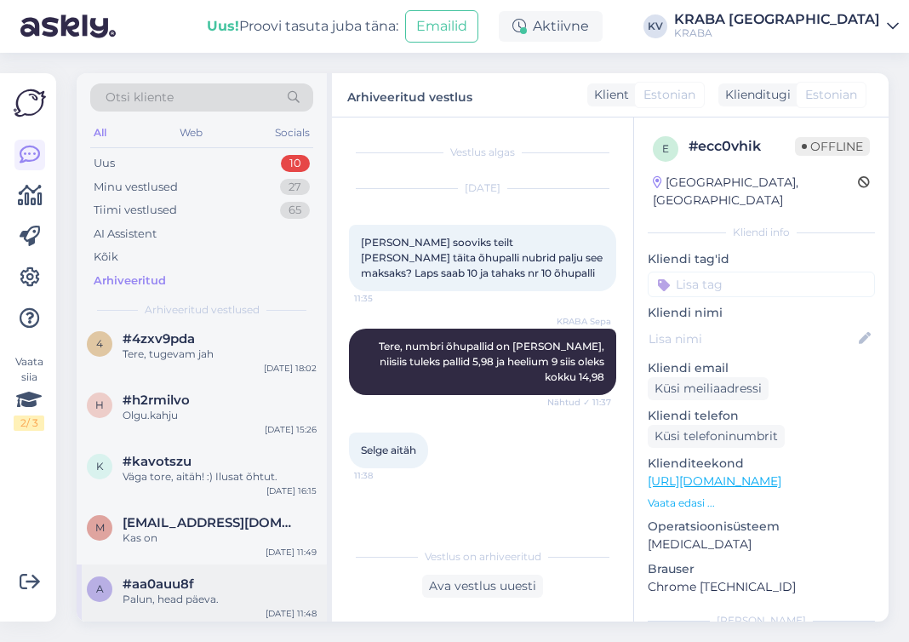
scroll to position [7062, 0]
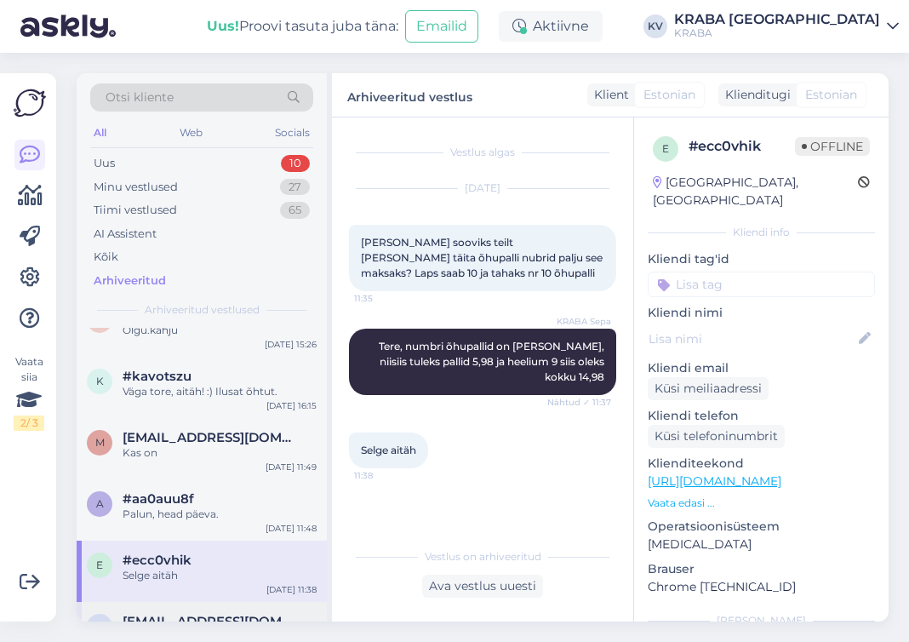
click at [246, 629] on div "Tere. Mul selline küsimus, et teil on müügil põlvetugi. Kas seda on ainult S su…" at bounding box center [220, 644] width 194 height 31
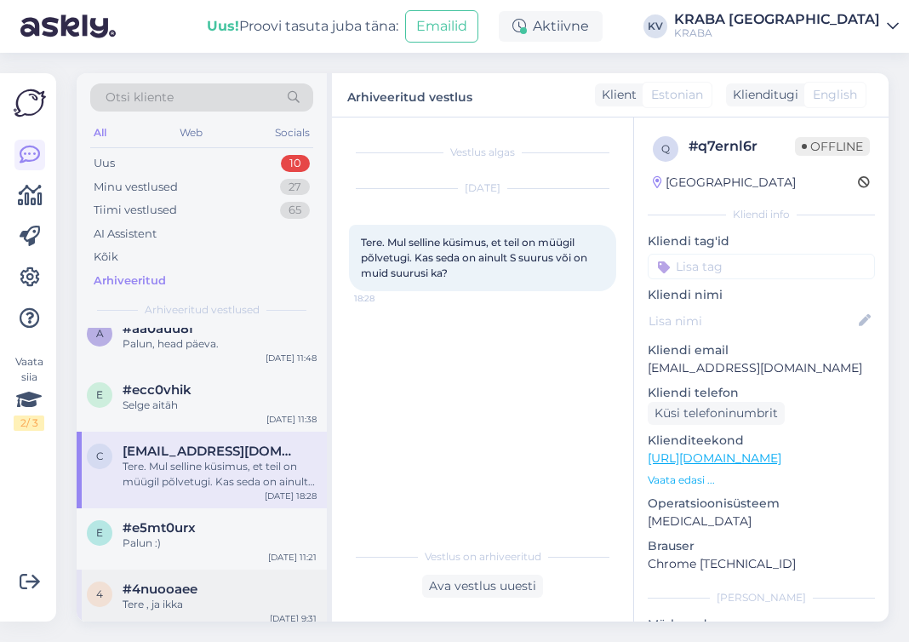
scroll to position [7317, 0]
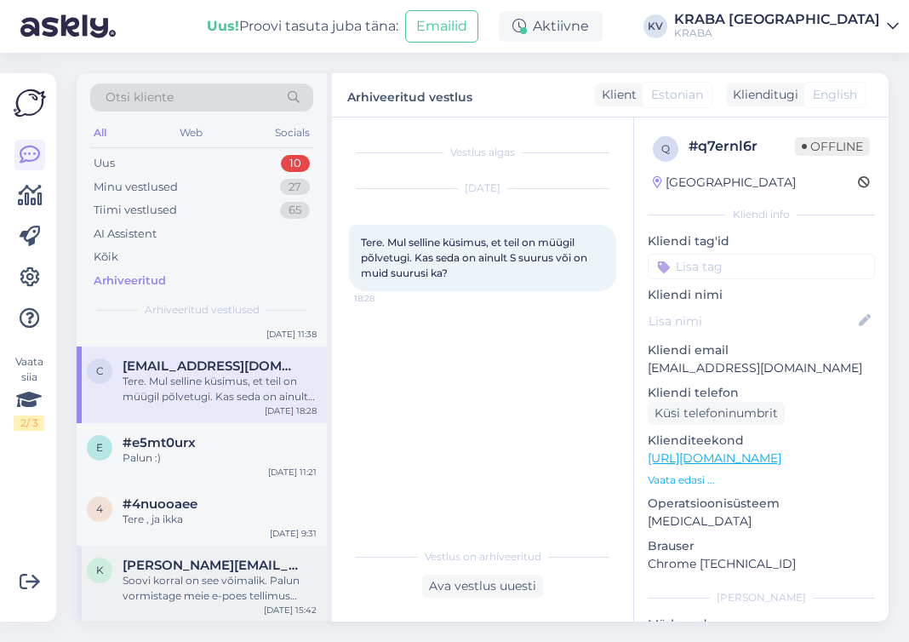
click at [211, 573] on div "Soovi korral on see võimalik. Palun vormistage meie e-poes tellimus järgnevalt …" at bounding box center [220, 588] width 194 height 31
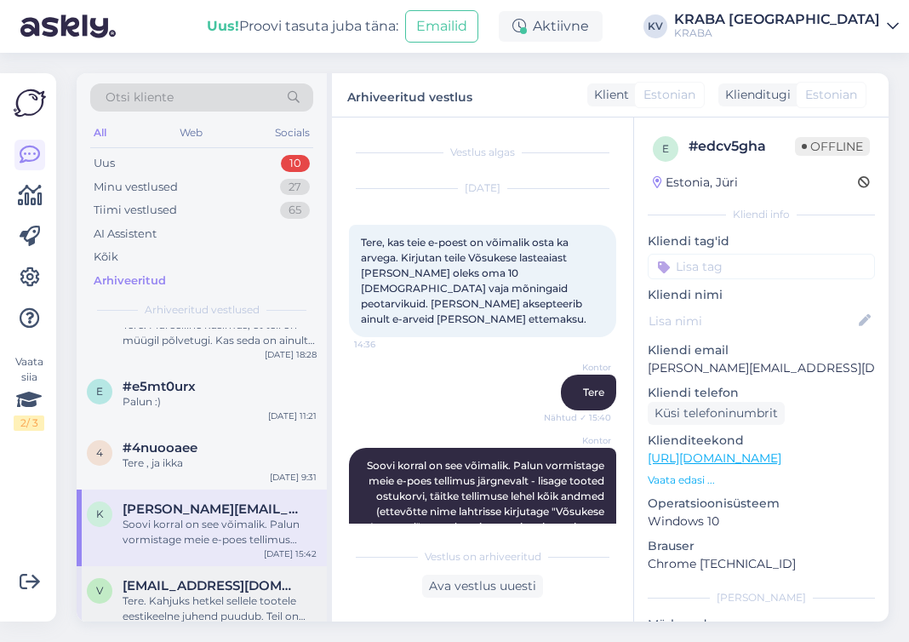
scroll to position [7402, 0]
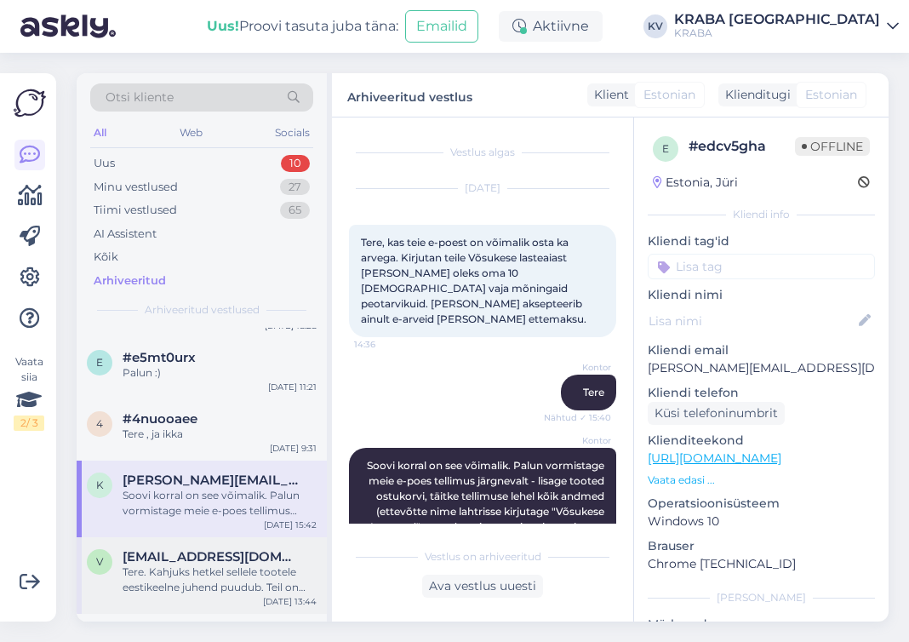
click at [224, 564] on div "Tere. Kahjuks hetkel sellele tootele eestikeelne juhend puudub. Teil on võimali…" at bounding box center [220, 579] width 194 height 31
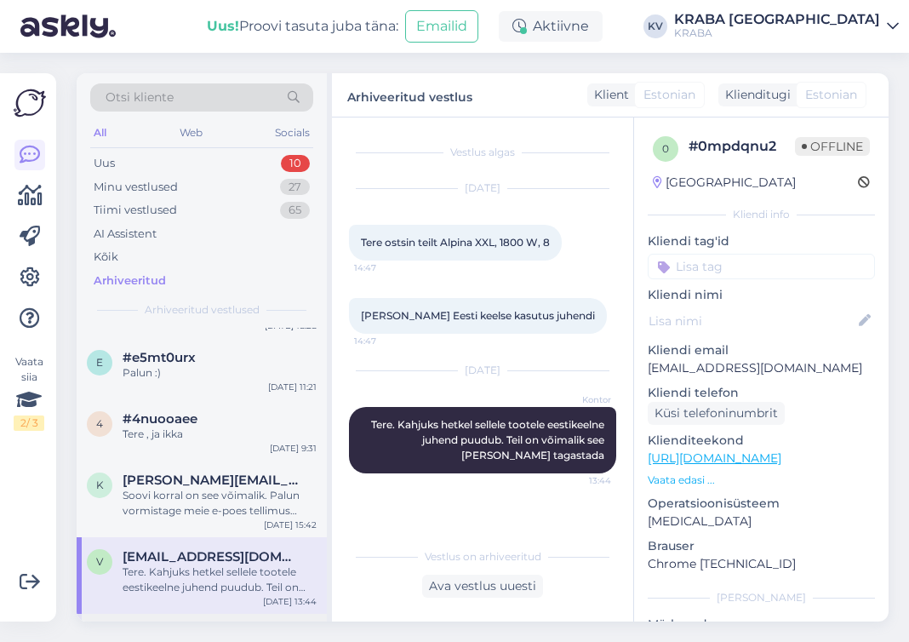
click at [225, 641] on div "Kas üleni [PERSON_NAME] ääres?" at bounding box center [220, 648] width 194 height 15
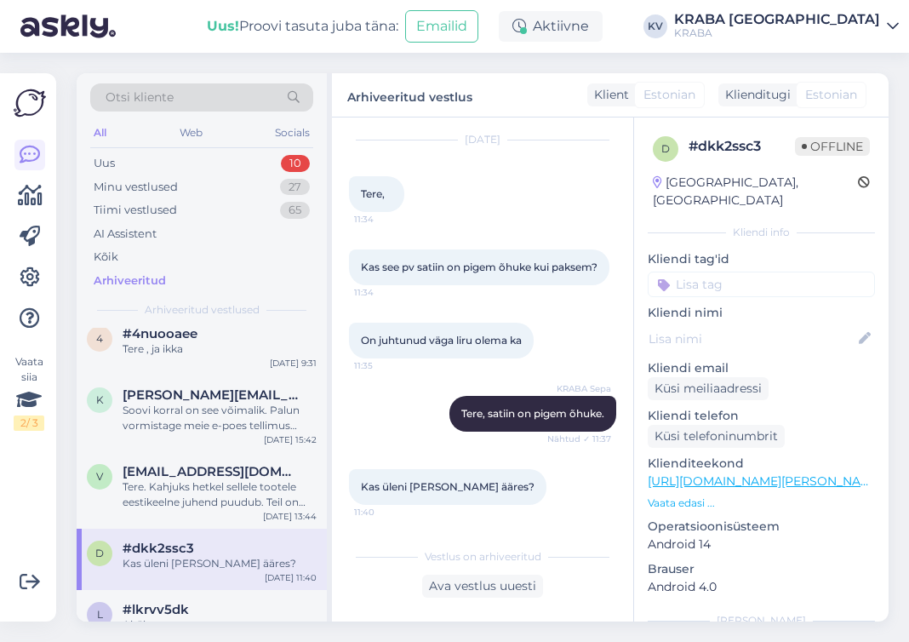
scroll to position [7658, 0]
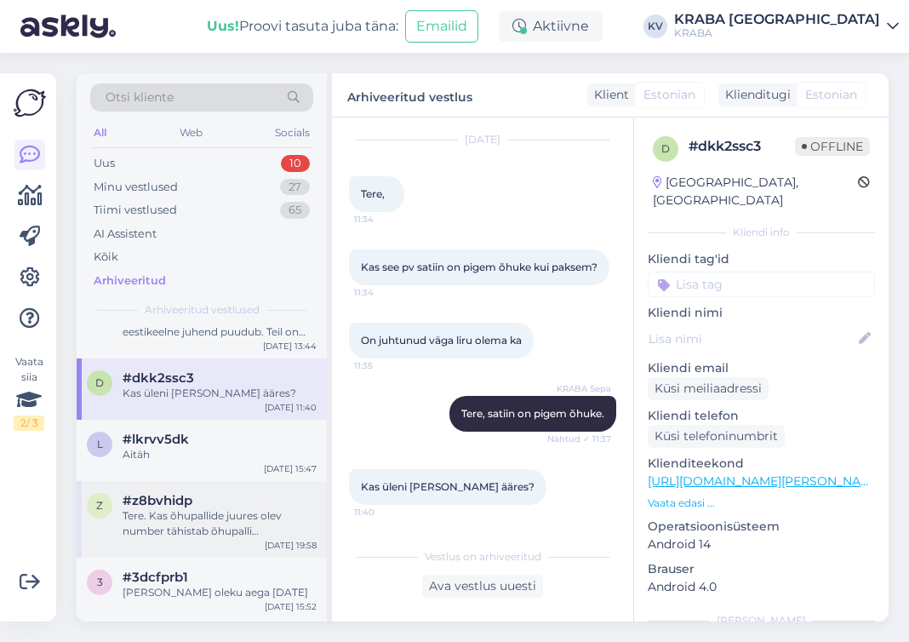
click at [245, 508] on div "Tere. Kas õhupallide juures olev number tähistab õhupalli ümbermõõtu või läbimõ…" at bounding box center [220, 523] width 194 height 31
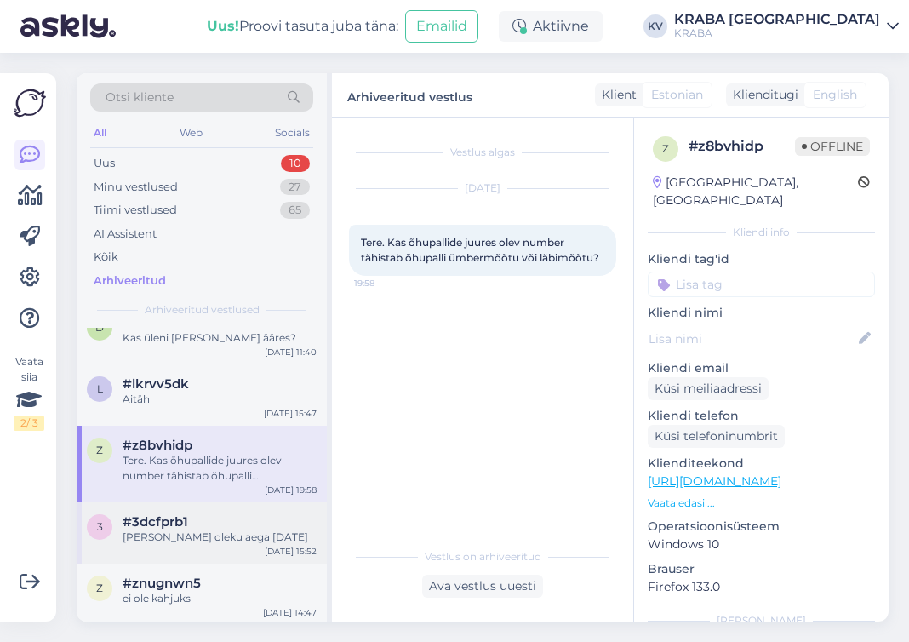
scroll to position [7743, 0]
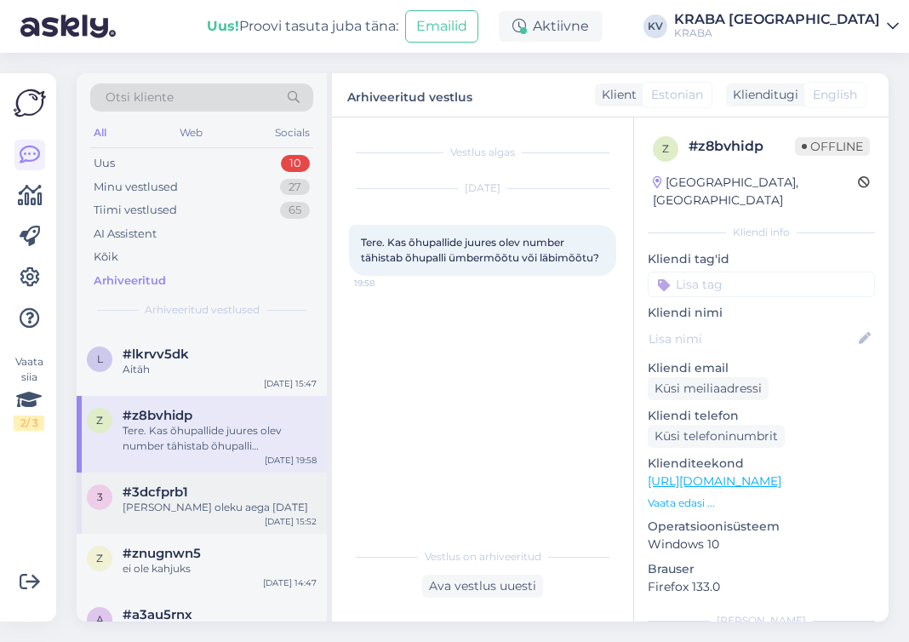
click at [248, 484] on div "#3dcfprb1" at bounding box center [220, 491] width 194 height 15
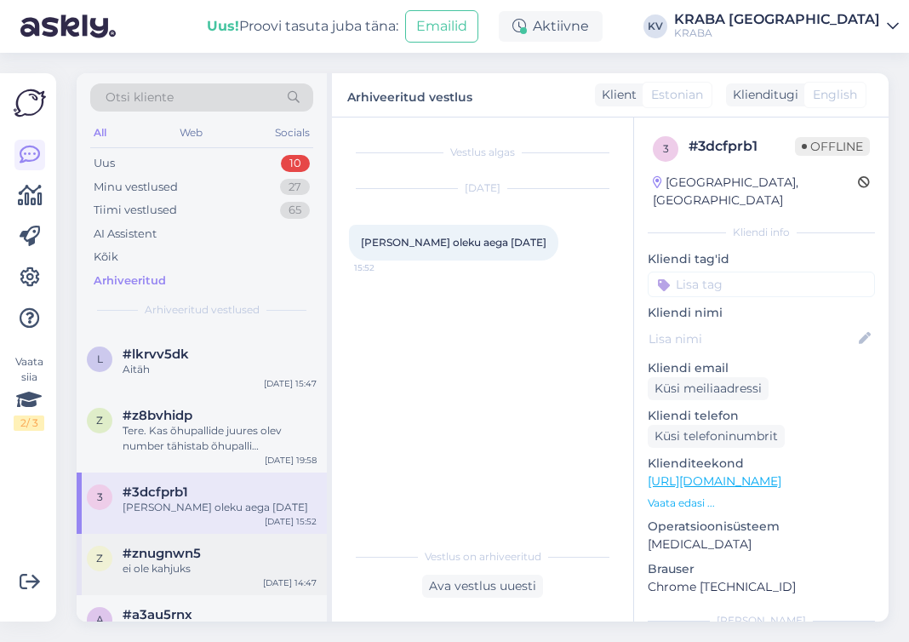
click at [254, 545] on div "#znugnwn5" at bounding box center [220, 552] width 194 height 15
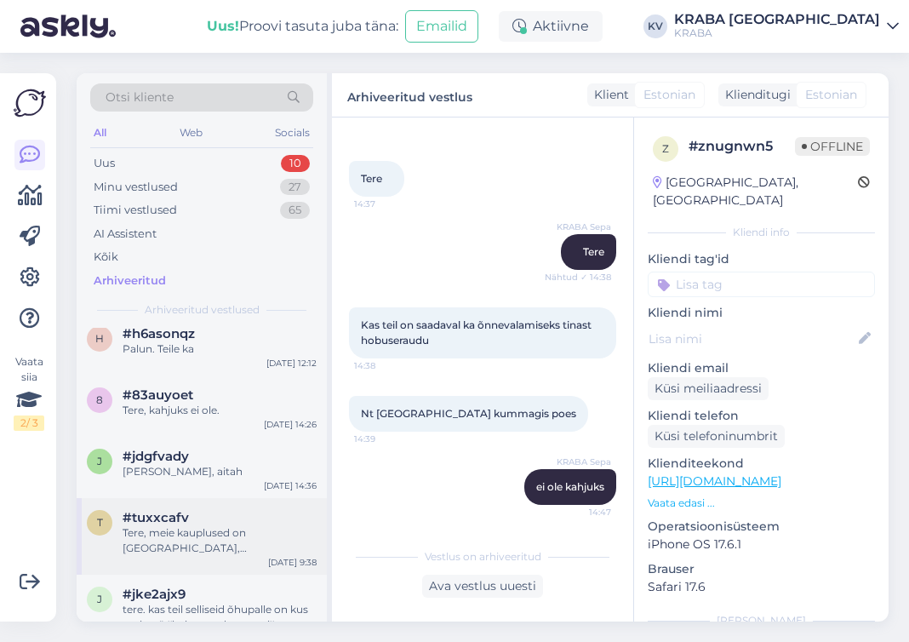
scroll to position [8338, 0]
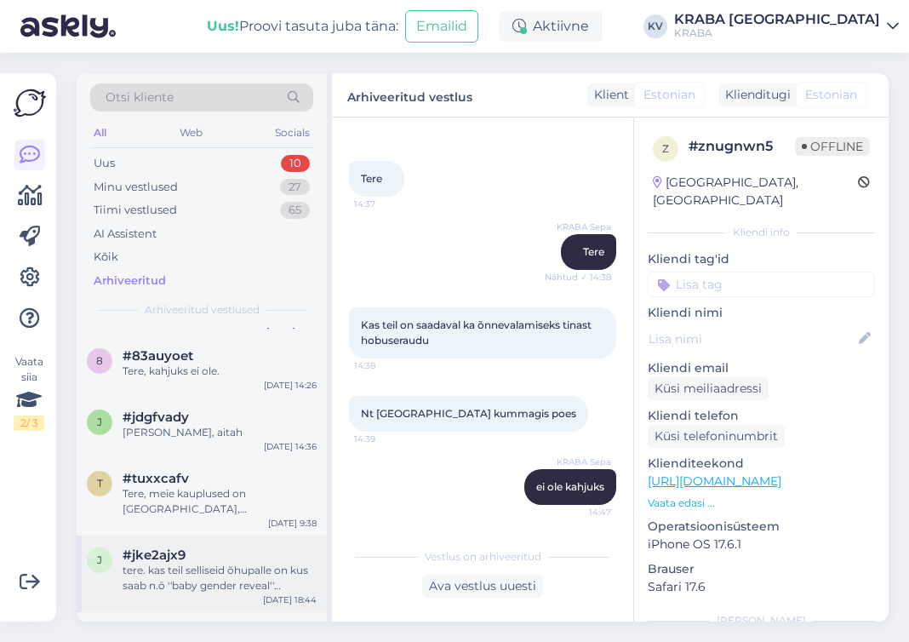
click at [256, 562] on div "tere. kas teil selliseid õhupalle on kus saab n.ö ''baby gender reveal'' [PERSO…" at bounding box center [220, 577] width 194 height 31
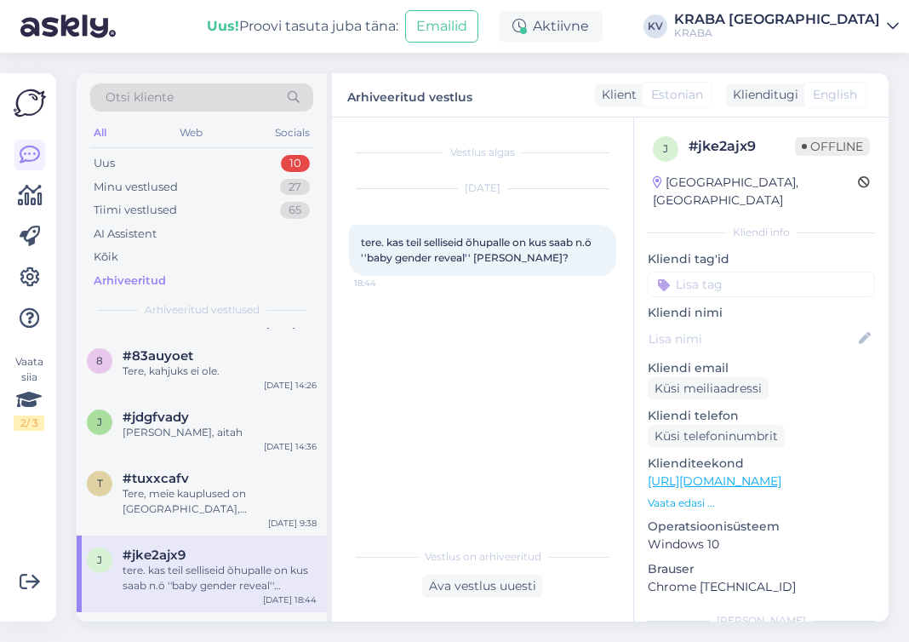
scroll to position [8508, 0]
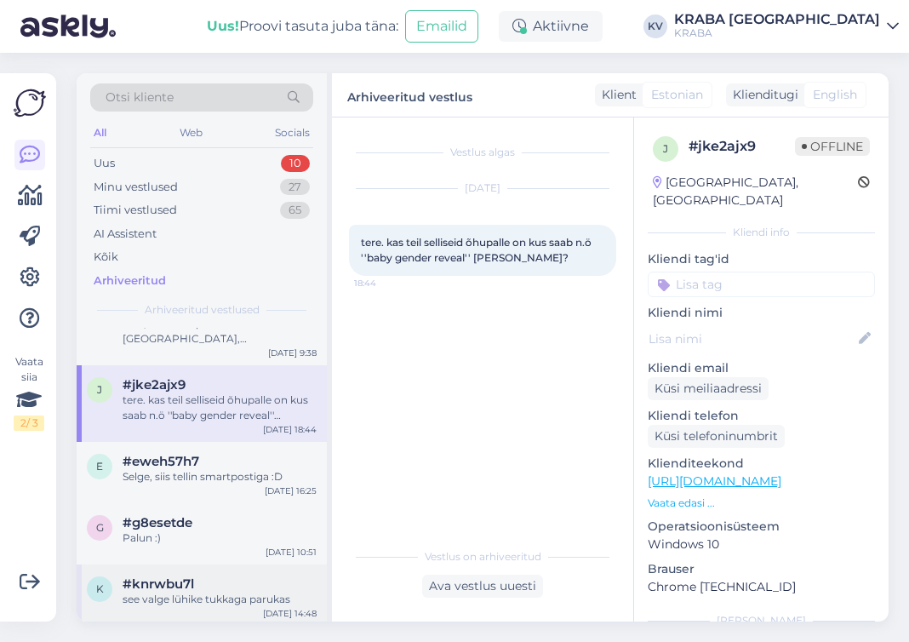
click at [227, 564] on div "k #knrwbu7l see valge lühike tukkaga parukas [DATE] 14:48" at bounding box center [202, 594] width 250 height 61
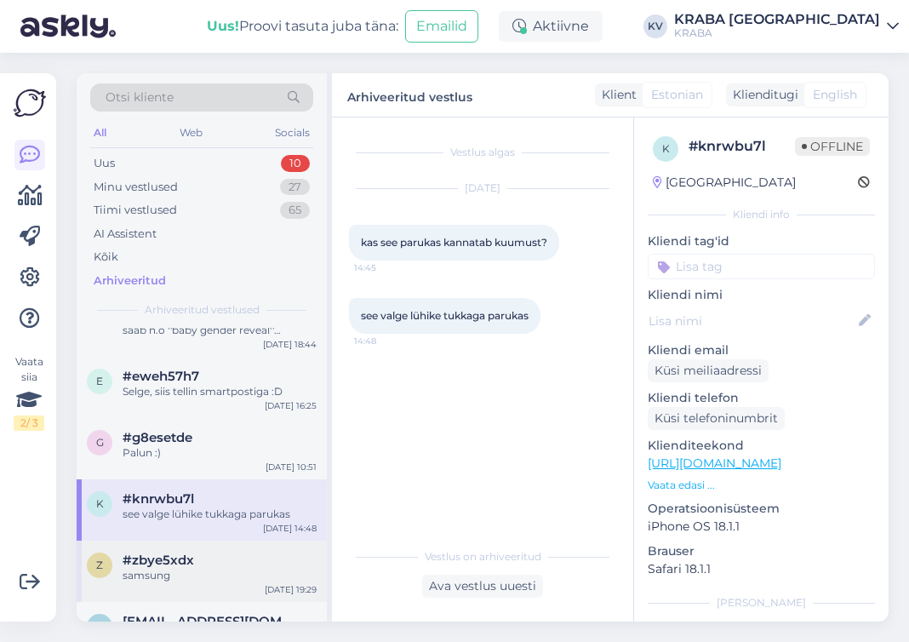
scroll to position [8679, 0]
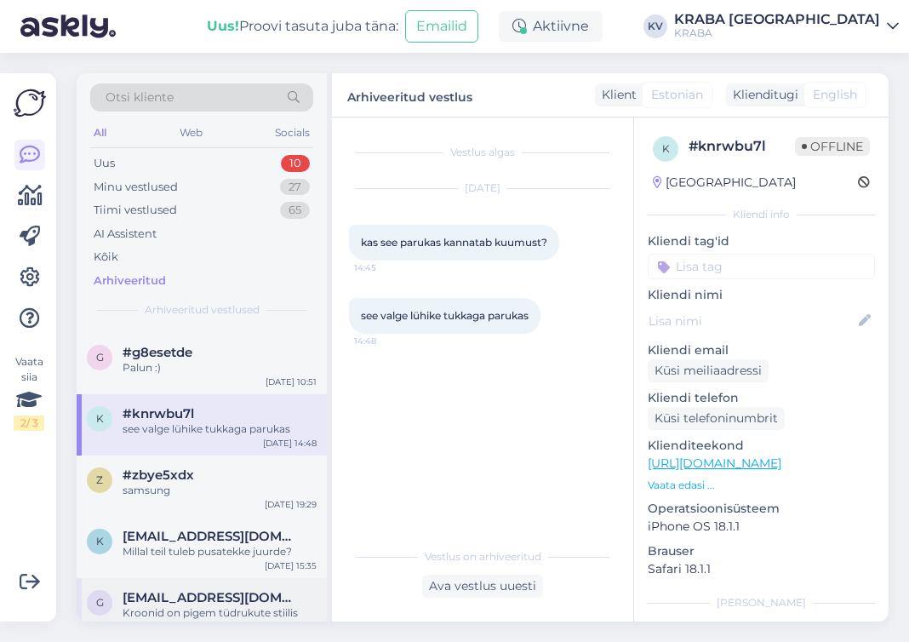
click at [243, 605] on div "Kroonid on pigem tüdrukute stiilis rohkem, sinised ja roosad" at bounding box center [220, 620] width 194 height 31
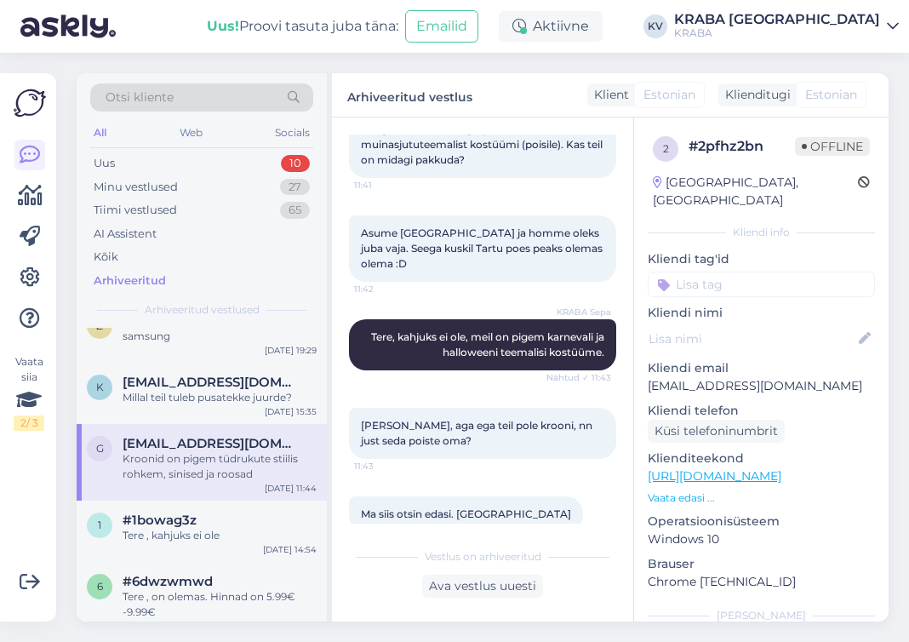
scroll to position [8849, 0]
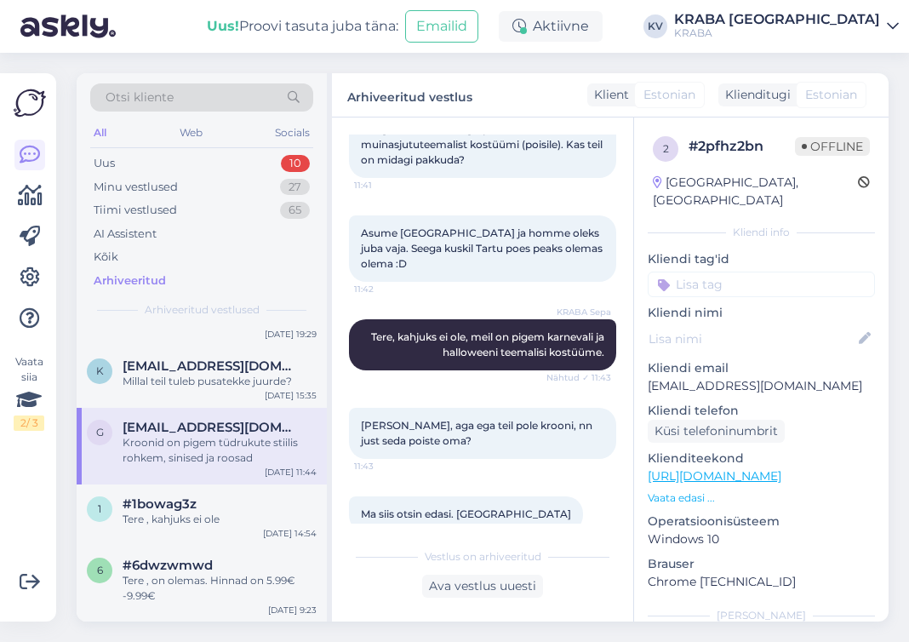
click at [231, 634] on span "[EMAIL_ADDRESS][DOMAIN_NAME]" at bounding box center [211, 641] width 177 height 15
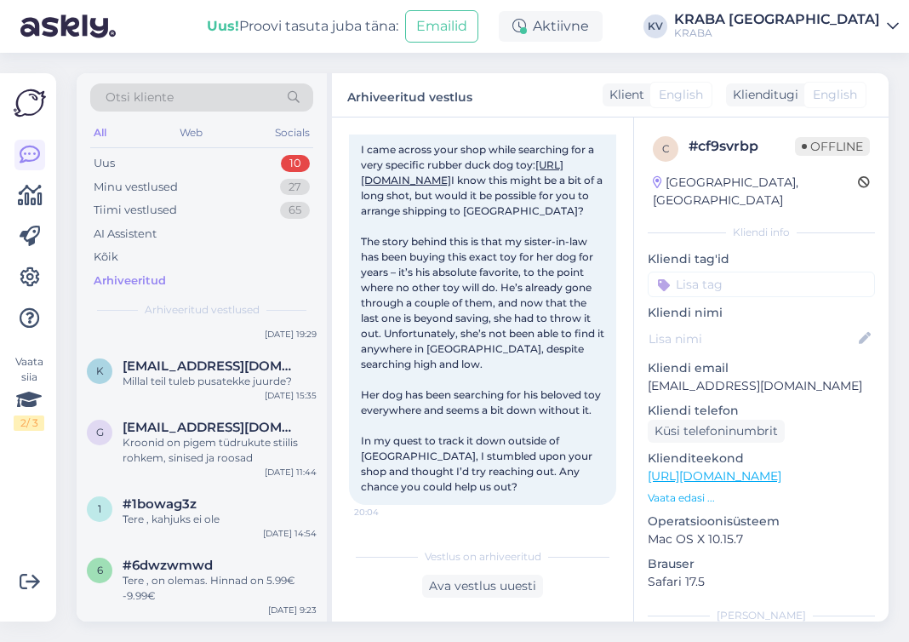
scroll to position [8934, 0]
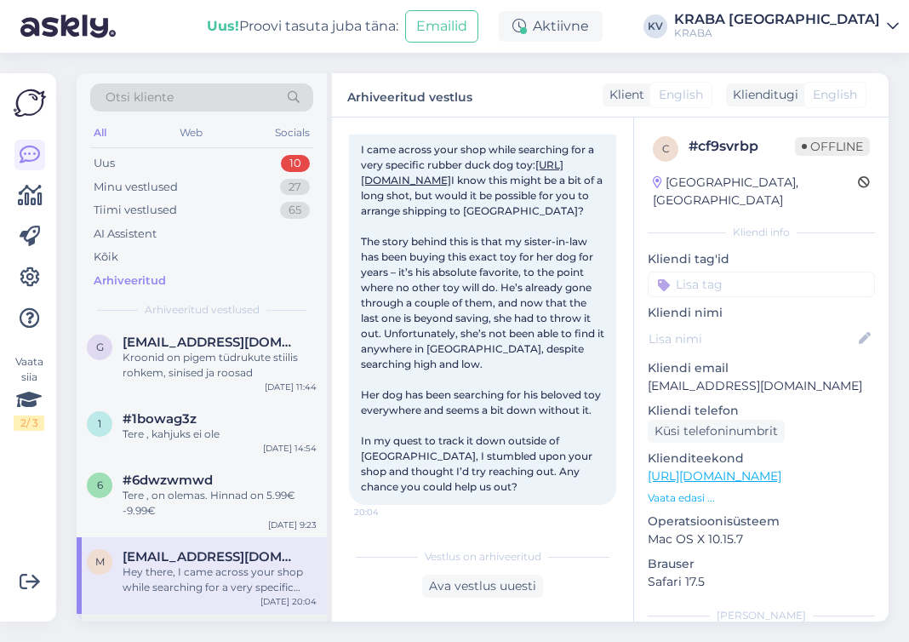
click at [217, 641] on div "Tere." at bounding box center [220, 648] width 194 height 15
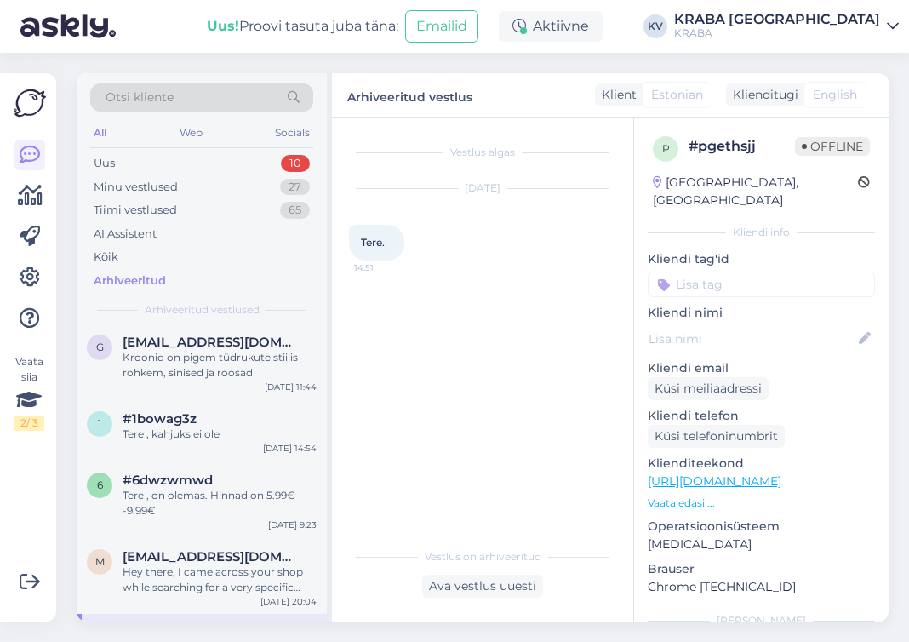
scroll to position [0, 0]
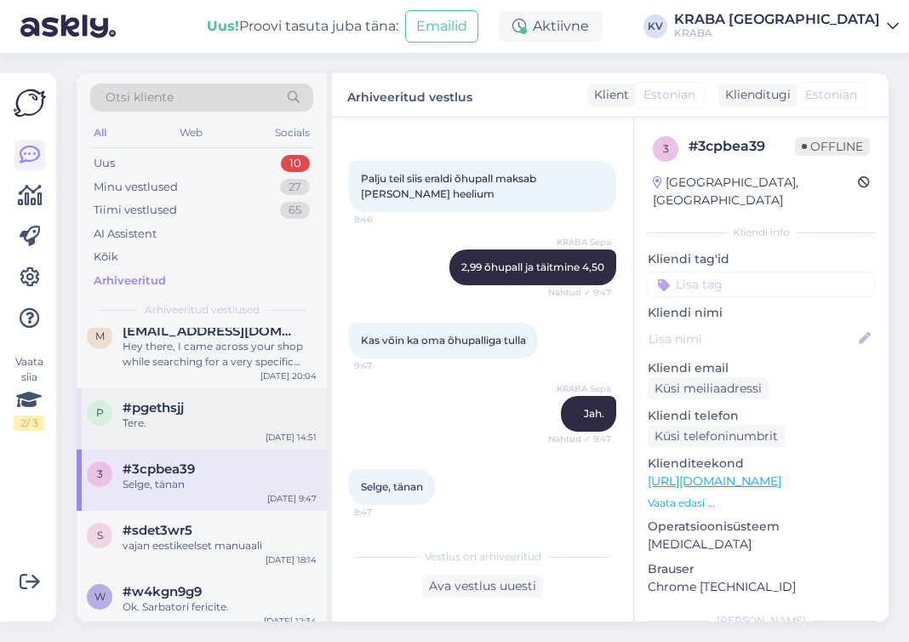
scroll to position [9189, 0]
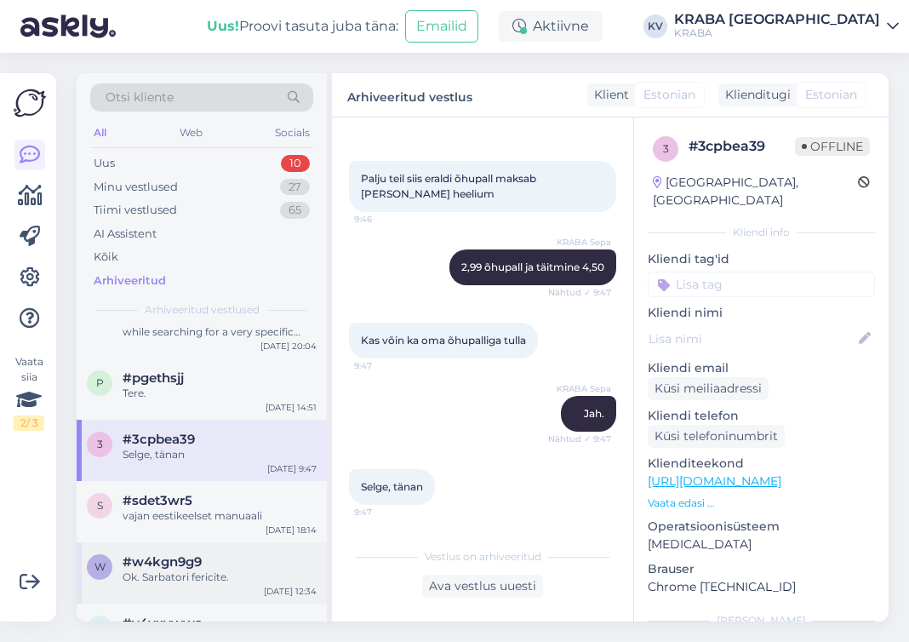
click at [242, 569] on div "Ok. Sarbatori fericite." at bounding box center [220, 576] width 194 height 15
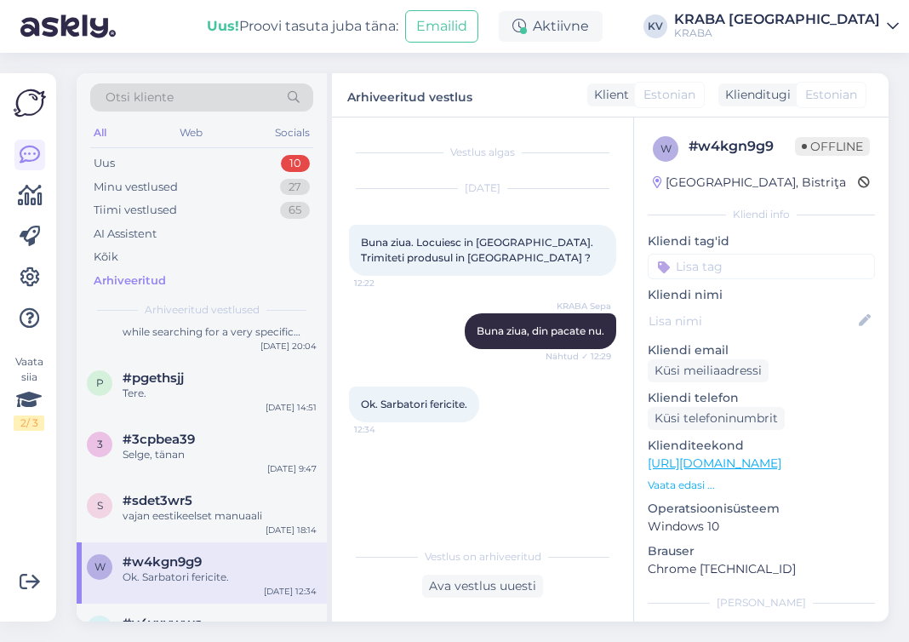
scroll to position [0, 0]
click at [182, 630] on div "Oleme rajamas jõulumaad- päkepikunäitust oma suurde kasvuhoonesse" at bounding box center [220, 645] width 194 height 31
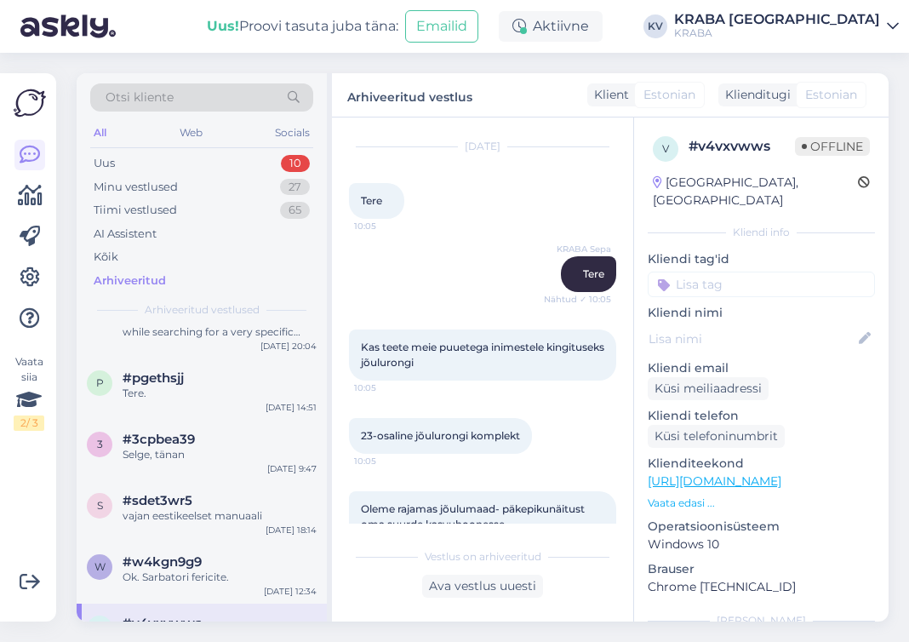
scroll to position [79, 0]
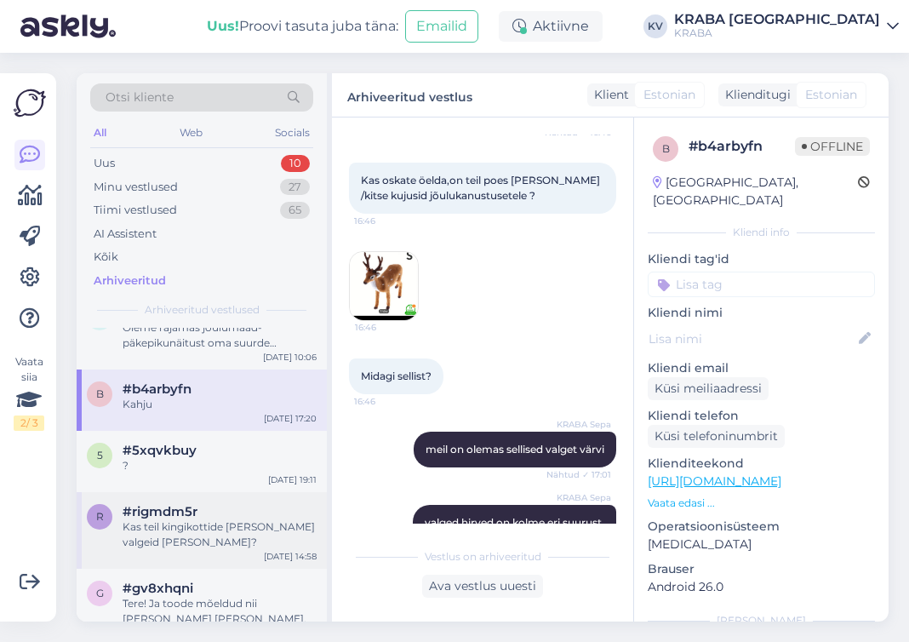
scroll to position [9529, 0]
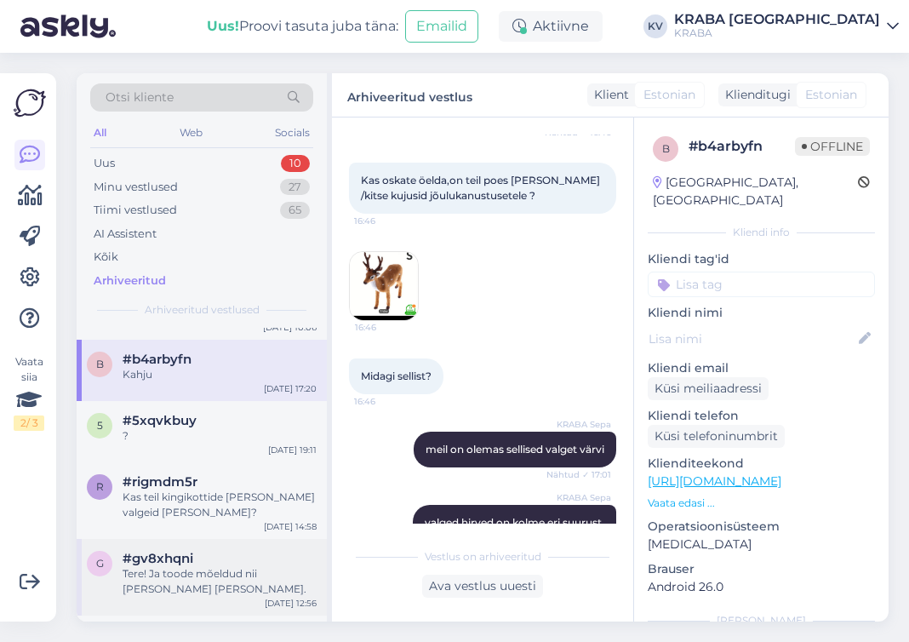
click at [255, 566] on div "Tere! Ja toode mõeldud nii [PERSON_NAME] [PERSON_NAME]." at bounding box center [220, 581] width 194 height 31
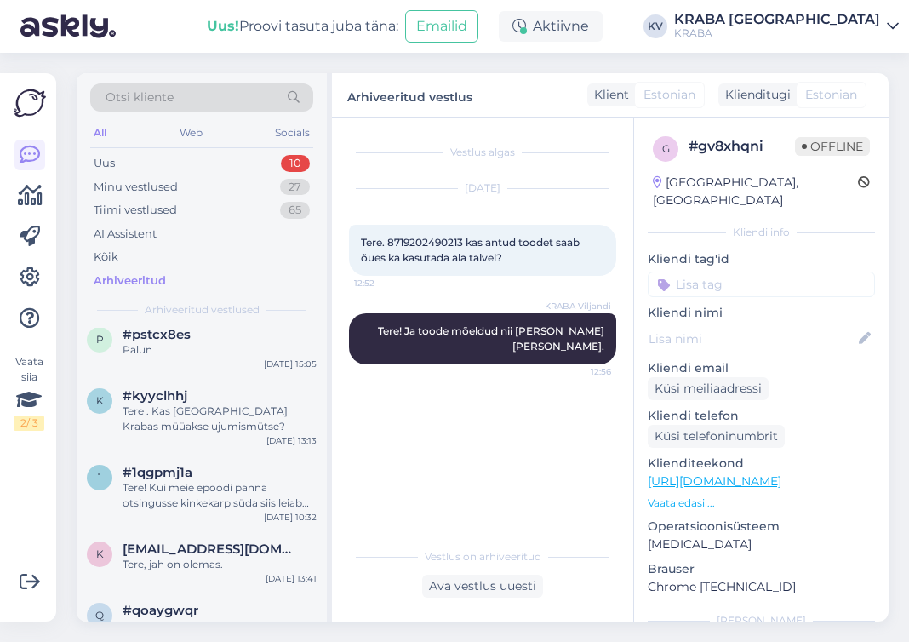
scroll to position [10125, 0]
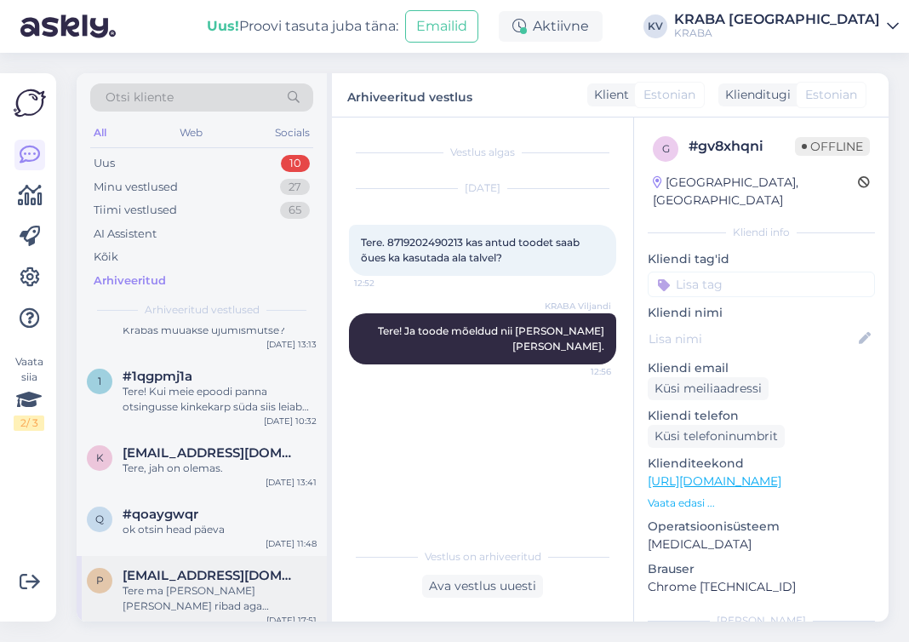
click at [229, 556] on div "p [EMAIL_ADDRESS][DOMAIN_NAME] Tere ma [PERSON_NAME] Led ribad aga sepa kraba k…" at bounding box center [202, 594] width 250 height 77
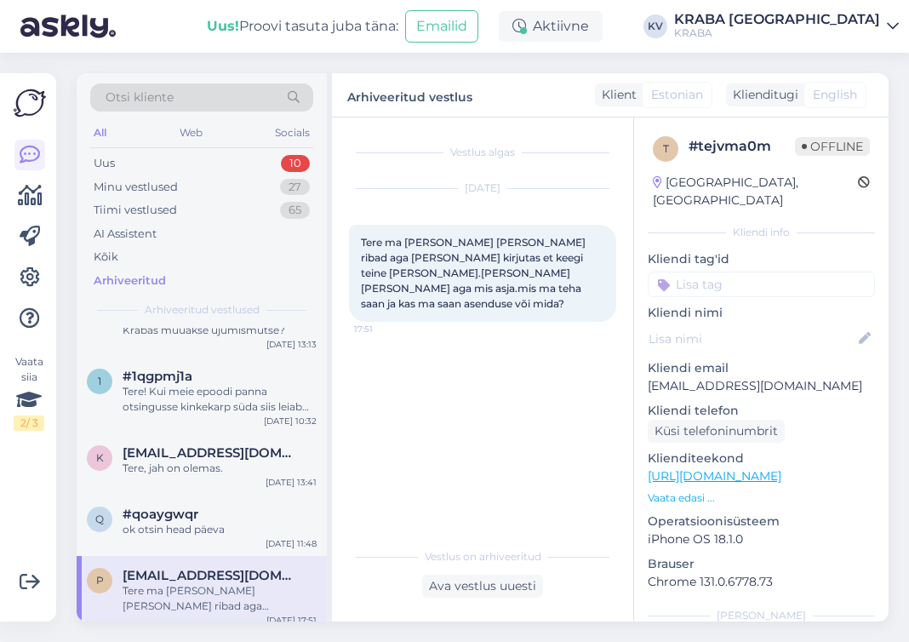
drag, startPoint x: 193, startPoint y: 402, endPoint x: 468, endPoint y: 441, distance: 277.5
click at [470, 440] on div "Vestlus algas [DATE] Tere ma [PERSON_NAME] Led ribad aga [PERSON_NAME] kirjutas…" at bounding box center [490, 328] width 282 height 389
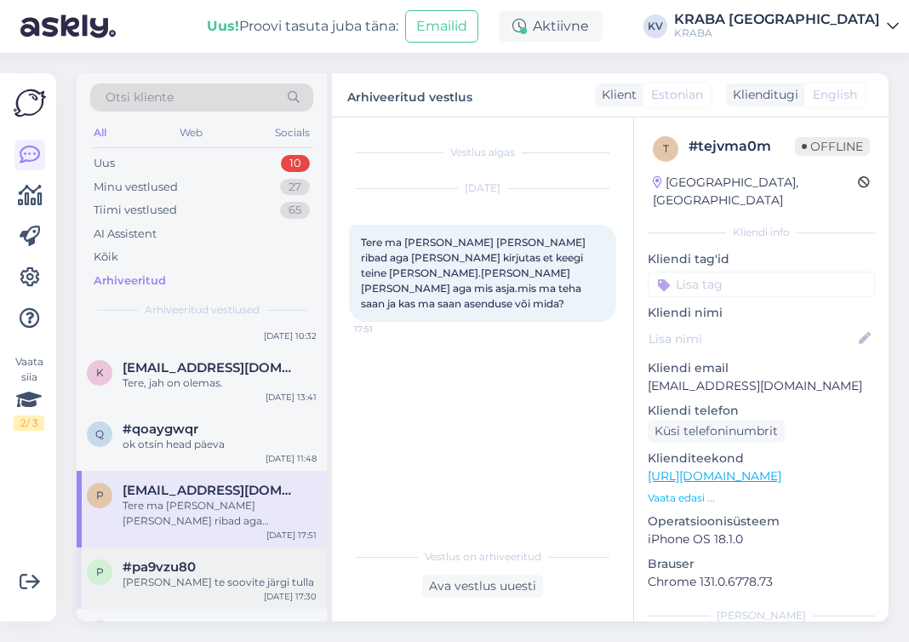
click at [214, 547] on div "p #pa9vzu80 [PERSON_NAME] te soovite järgi tulla [DATE] 17:30" at bounding box center [202, 577] width 250 height 61
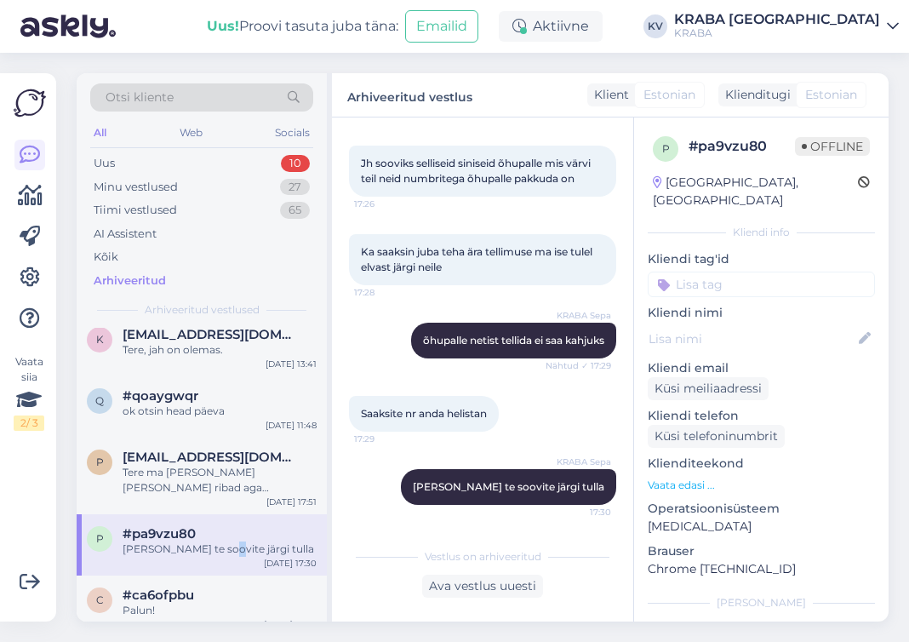
scroll to position [10295, 0]
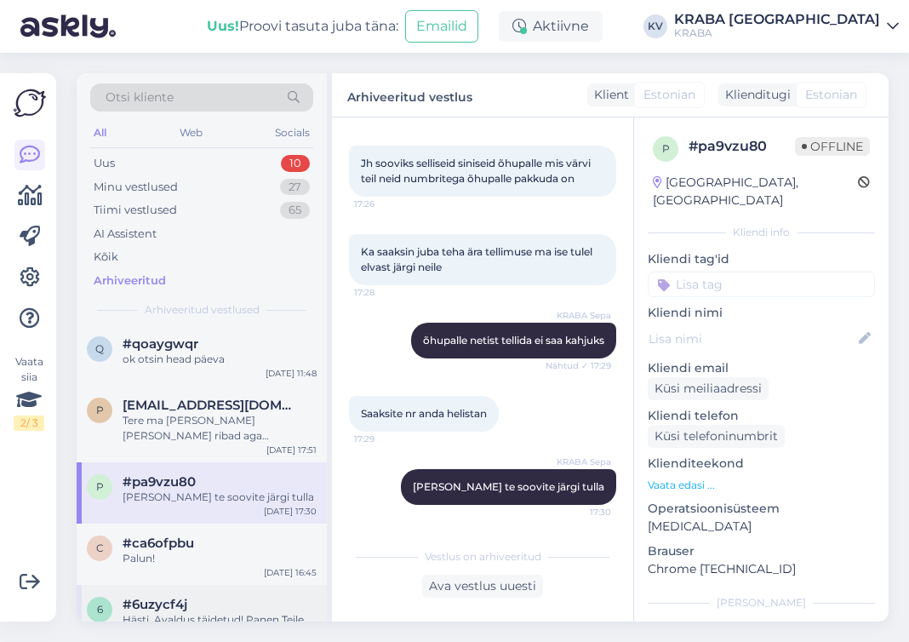
click at [176, 612] on div "Hästi. Avaldus täidetud! Panen Teile paki [PERSON_NAME] 1-2 h pärast. Kaunist p…" at bounding box center [220, 627] width 194 height 31
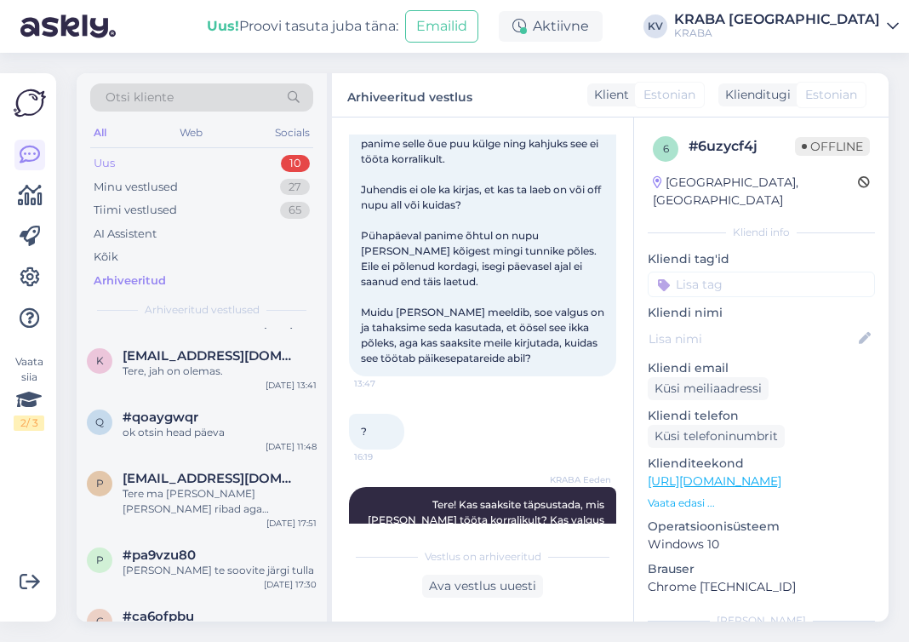
scroll to position [10125, 0]
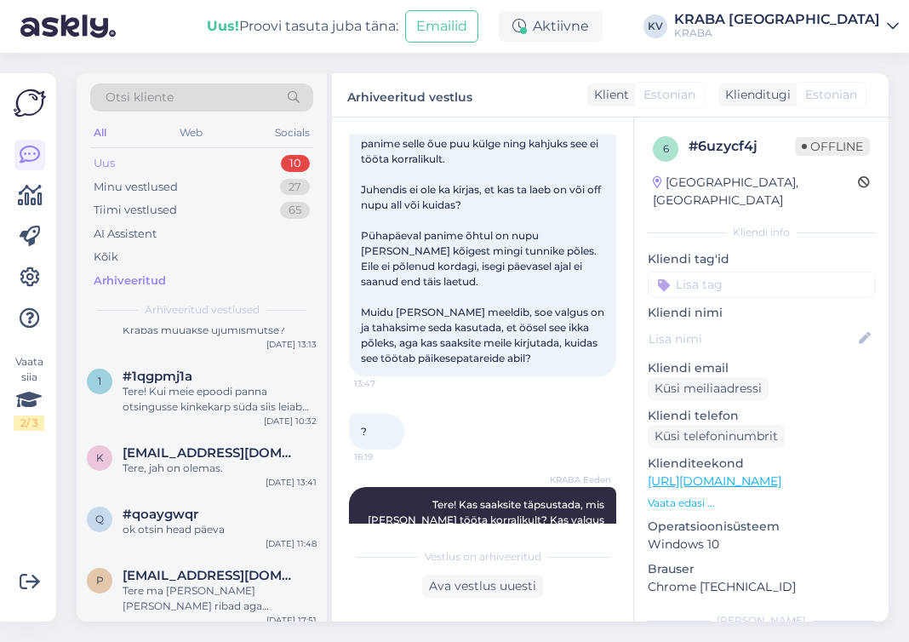
click at [125, 155] on div "Uus 10" at bounding box center [201, 163] width 223 height 24
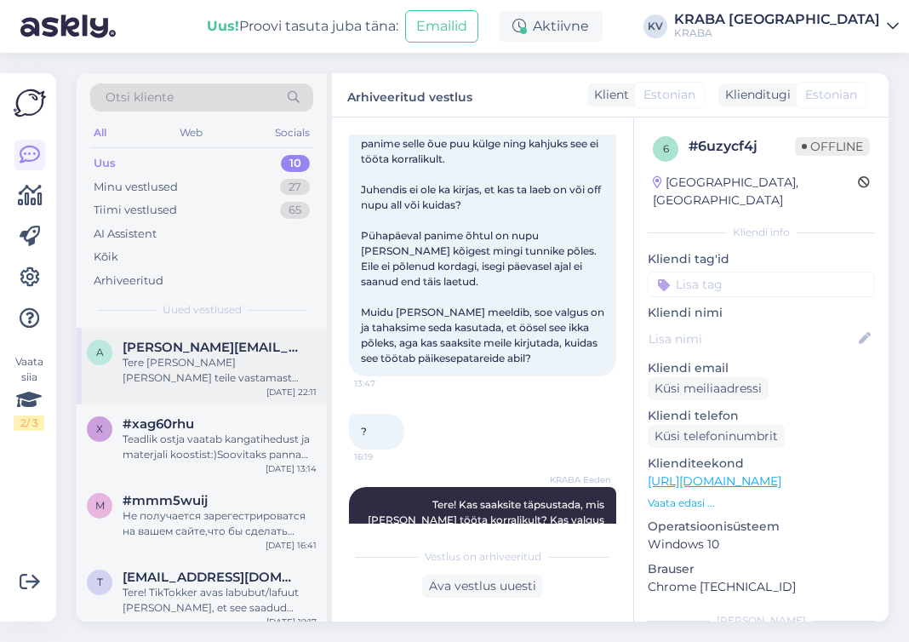
click at [221, 390] on div "a [PERSON_NAME][EMAIL_ADDRESS][DOMAIN_NAME] Tere [PERSON_NAME] [PERSON_NAME] te…" at bounding box center [202, 366] width 250 height 77
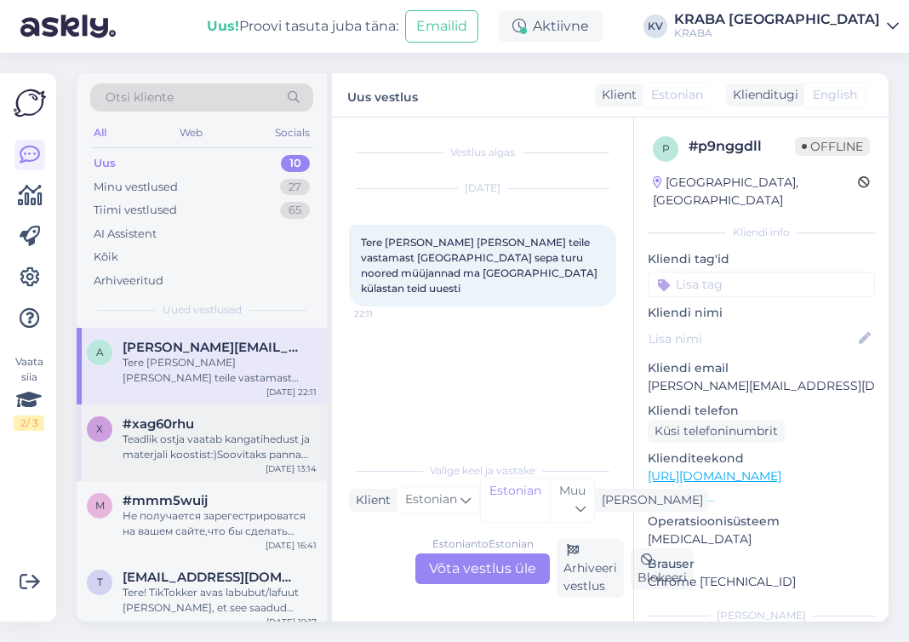
click at [230, 445] on div "Teadlik ostja vaatab kangatihedust ja materjali koostist:)Soovitaks panna täpse…" at bounding box center [220, 446] width 194 height 31
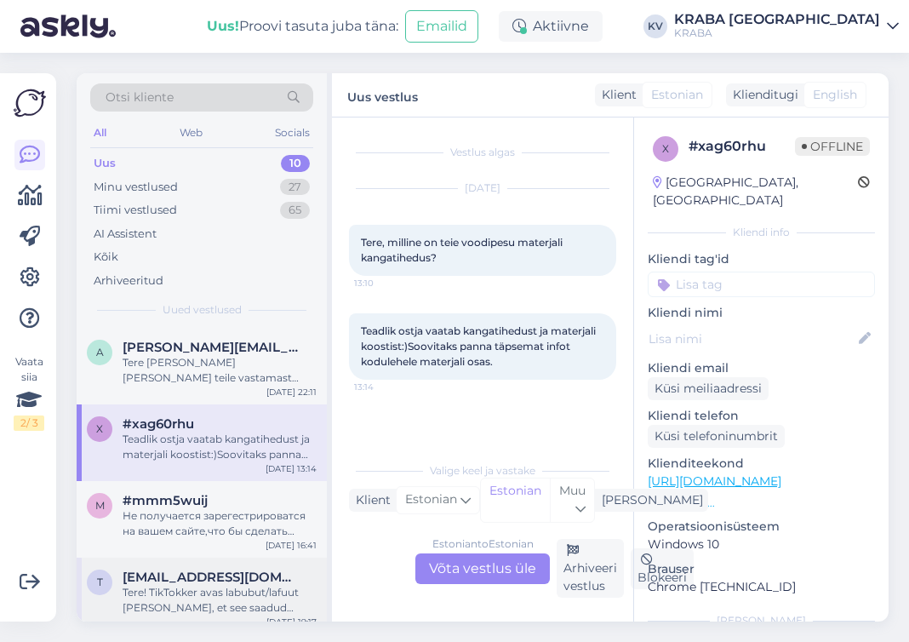
click at [224, 558] on div "t [EMAIL_ADDRESS][DOMAIN_NAME] Tere! TikTokker avas labubut/lafuut [PERSON_NAME…" at bounding box center [202, 595] width 250 height 77
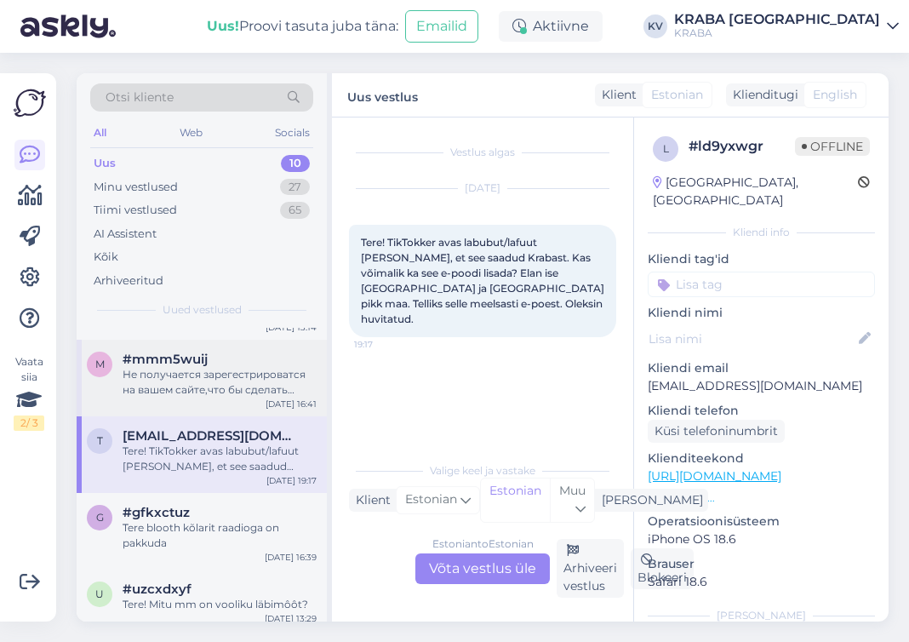
scroll to position [170, 0]
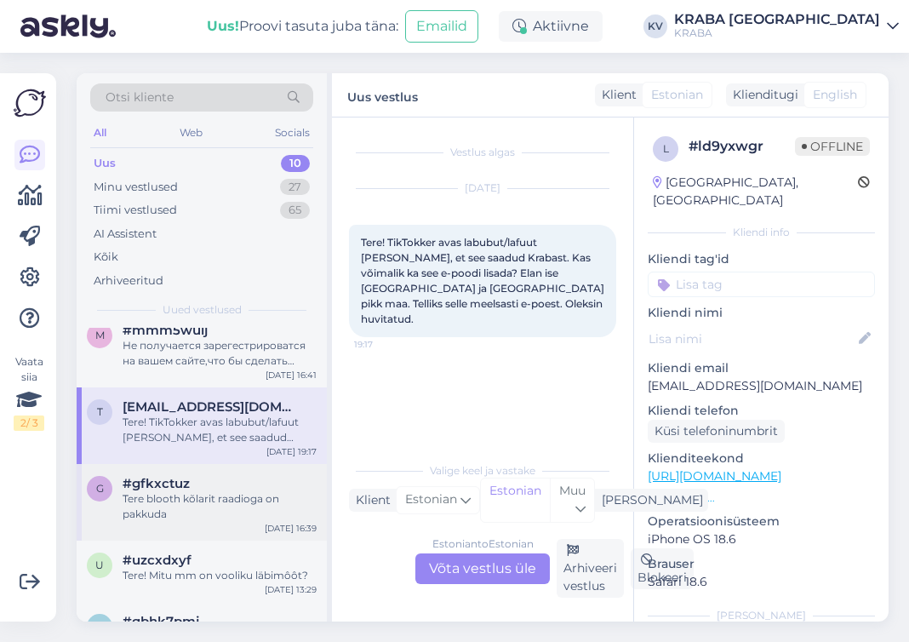
click at [242, 512] on div "g #gfkxctuz Tere blooth kõlarit raadioga on pakkuda [DATE] 16:39" at bounding box center [202, 502] width 250 height 77
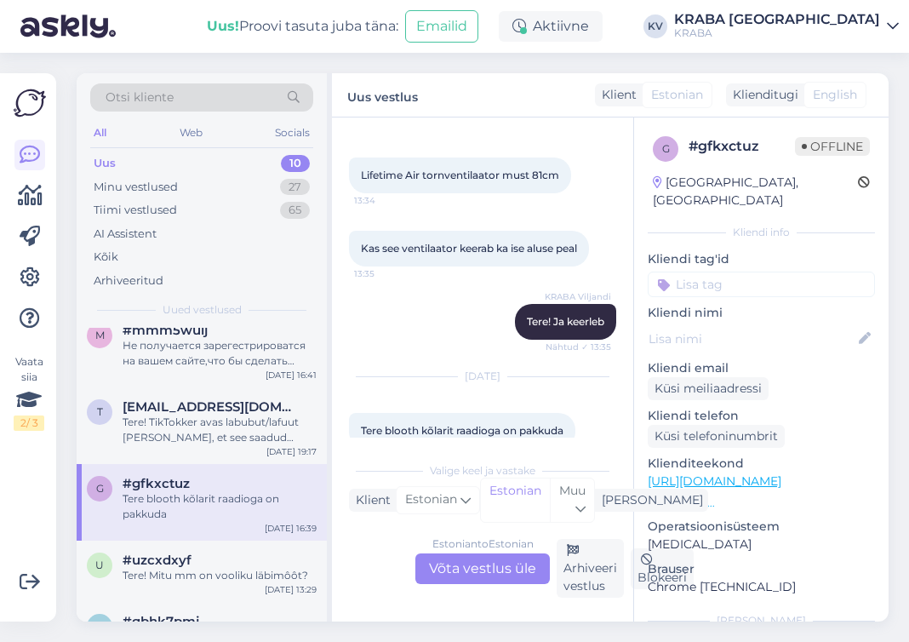
scroll to position [97, 0]
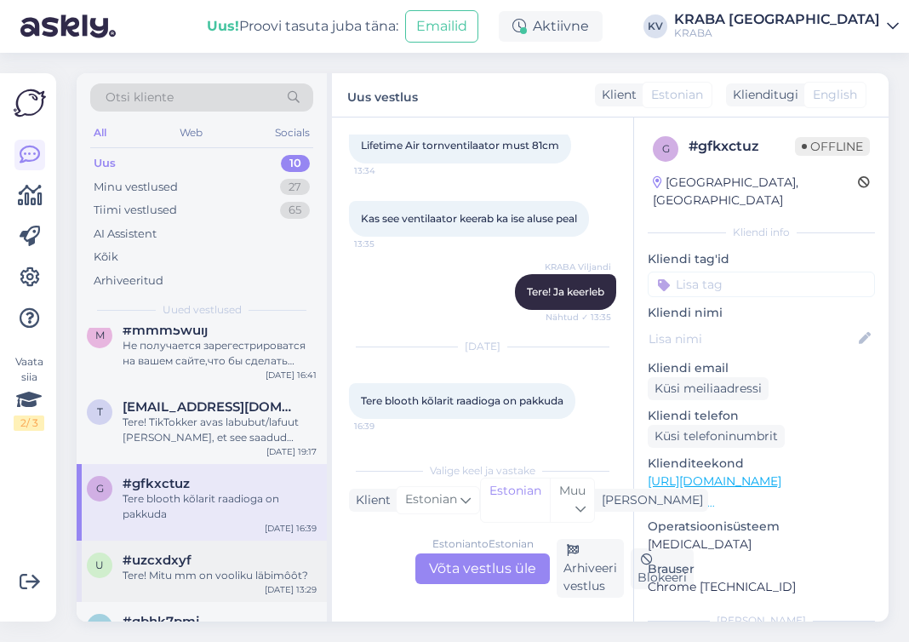
click at [197, 576] on div "u #uzcxdxyf Tere! Mitu mm on vooliku läbimôôt? [DATE] 13:29" at bounding box center [202, 570] width 250 height 61
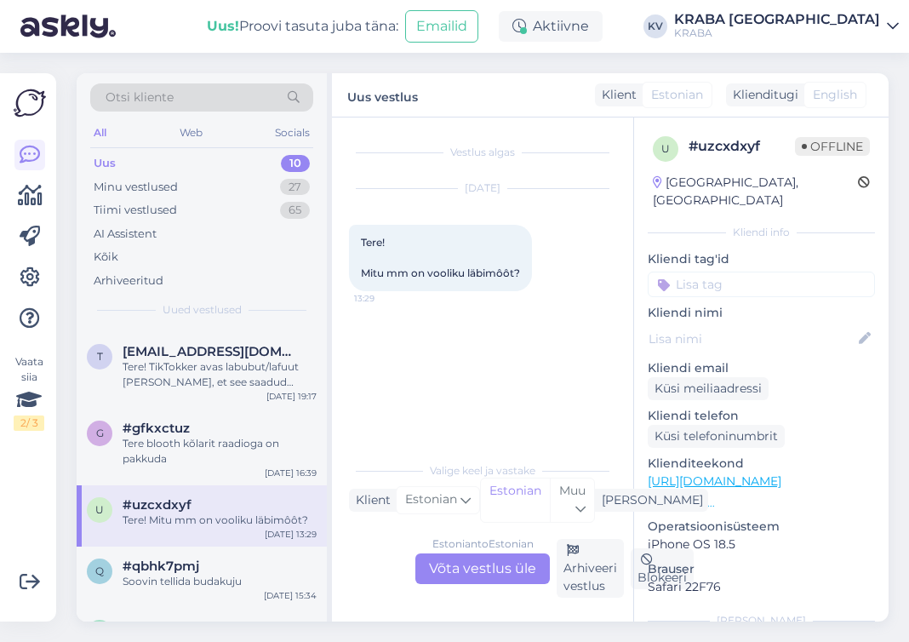
scroll to position [255, 0]
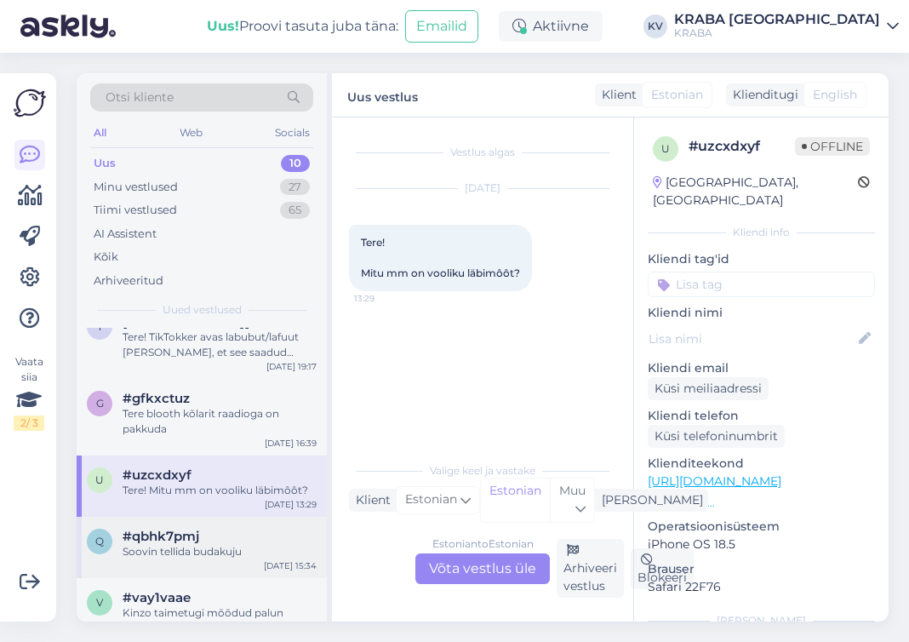
click at [232, 546] on div "q #qbhk7pmj Soovin tellida budakuju [DATE] 15:34" at bounding box center [202, 546] width 250 height 61
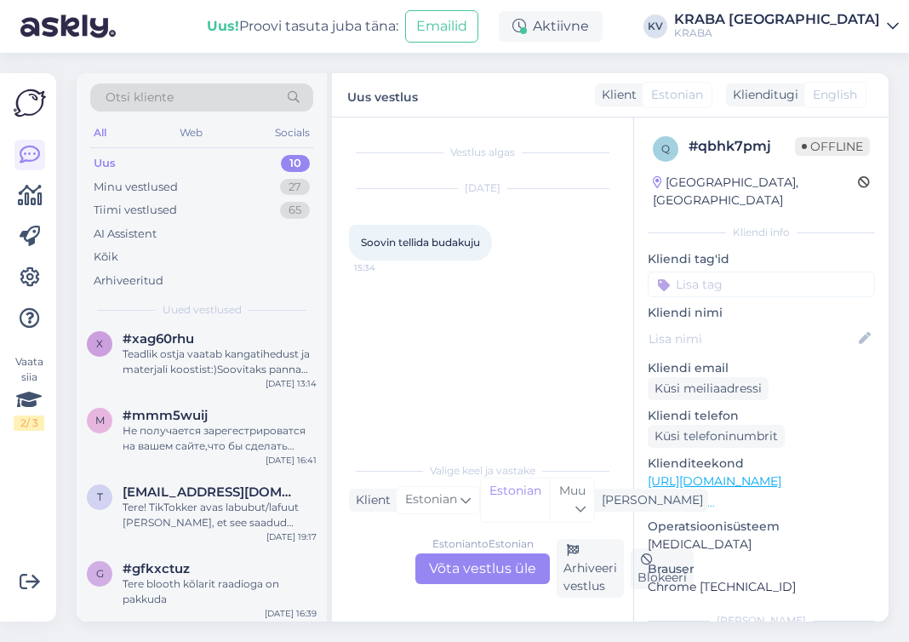
scroll to position [0, 0]
